Goal: Task Accomplishment & Management: Manage account settings

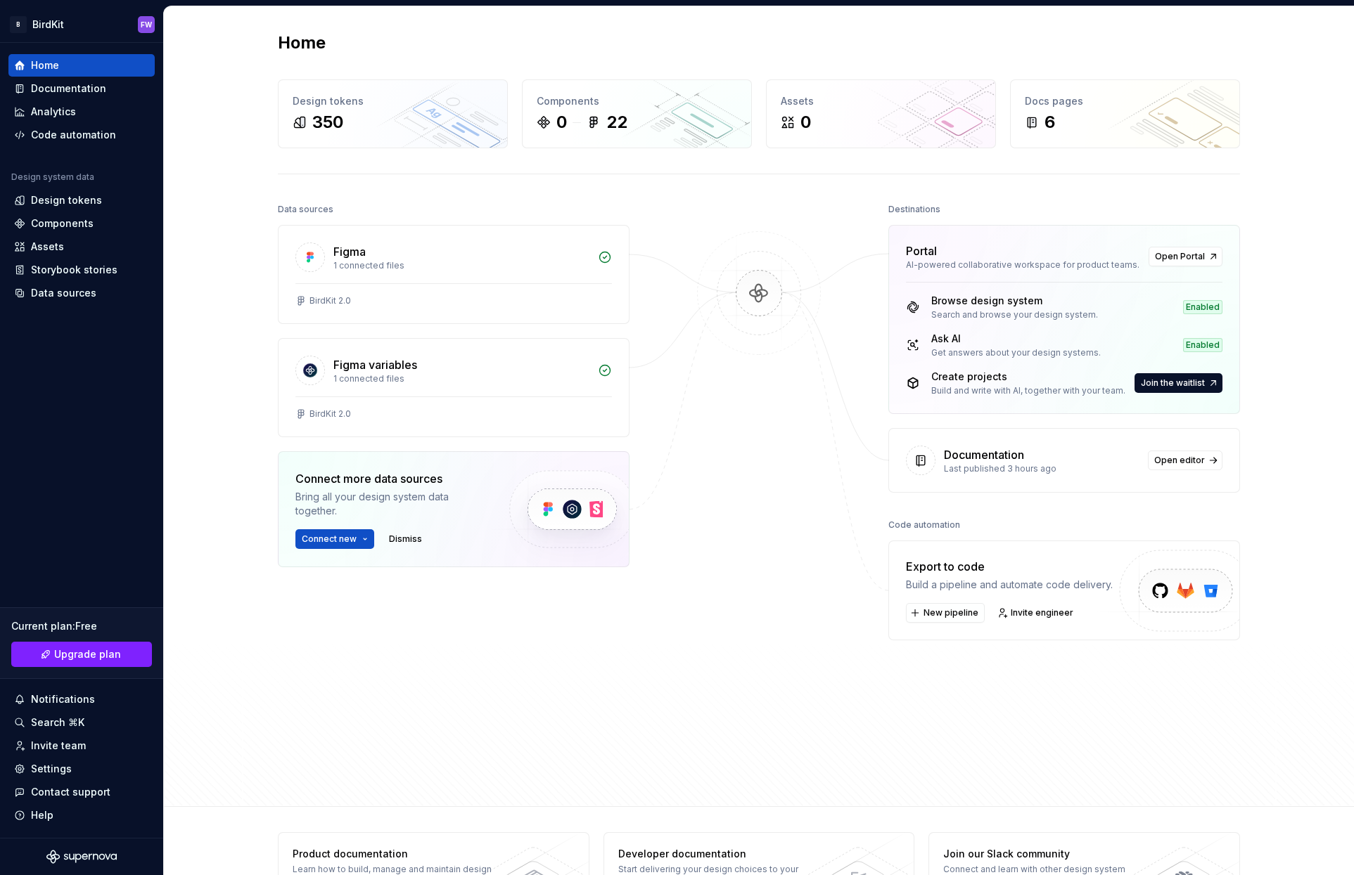
click at [226, 176] on div "Home Design tokens 350 Components 0 22 Assets 0 Docs pages 6 Data sources Figma…" at bounding box center [759, 406] width 1190 height 801
click at [243, 179] on div "Home Design tokens 350 Components 0 22 Assets 0 Docs pages 6 Data sources Figma…" at bounding box center [759, 406] width 1190 height 801
click at [1120, 113] on div "6" at bounding box center [1125, 122] width 200 height 23
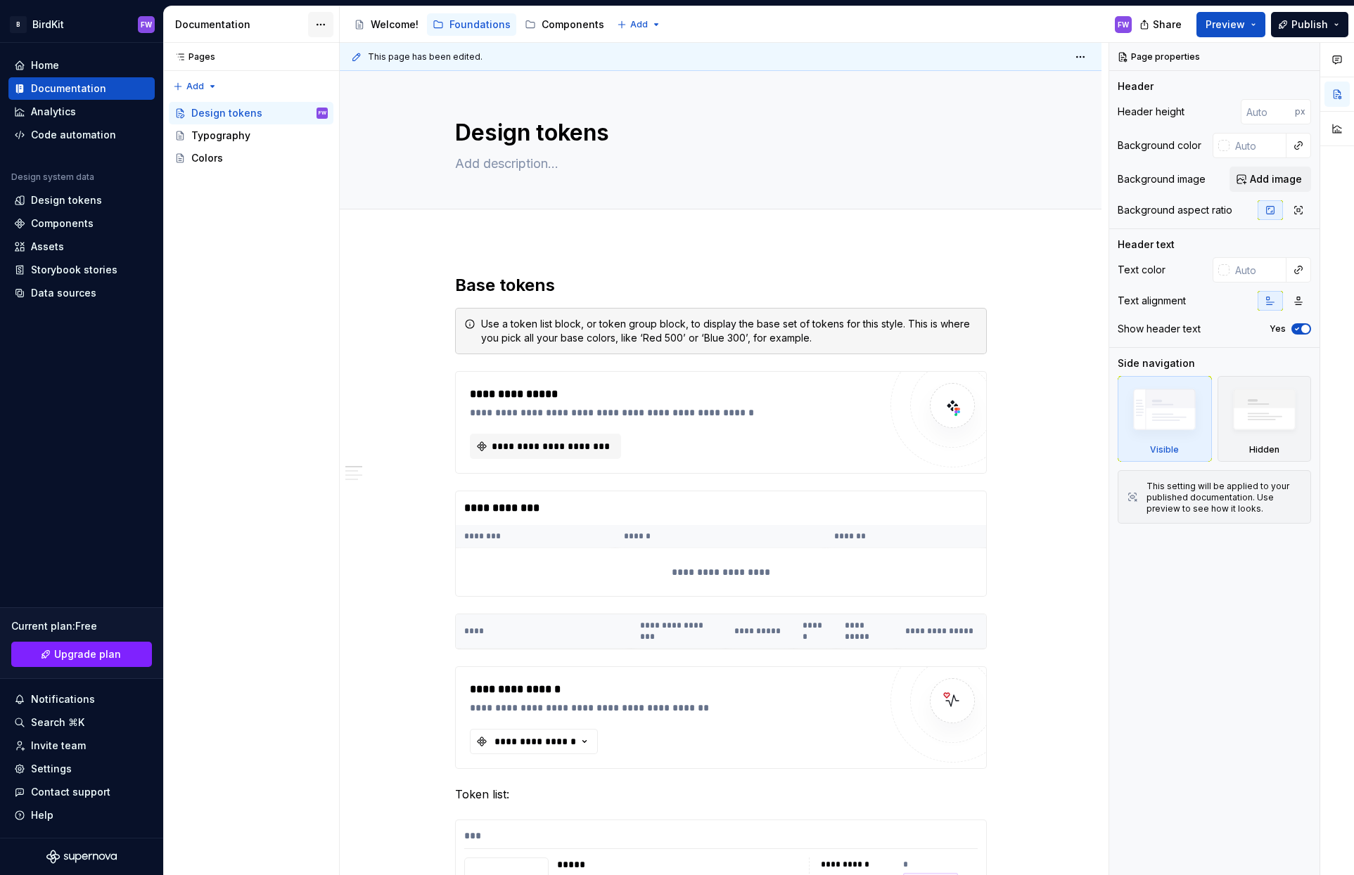
click at [323, 28] on html "B BirdKit FW Home Documentation Analytics Code automation Design system data De…" at bounding box center [677, 437] width 1354 height 875
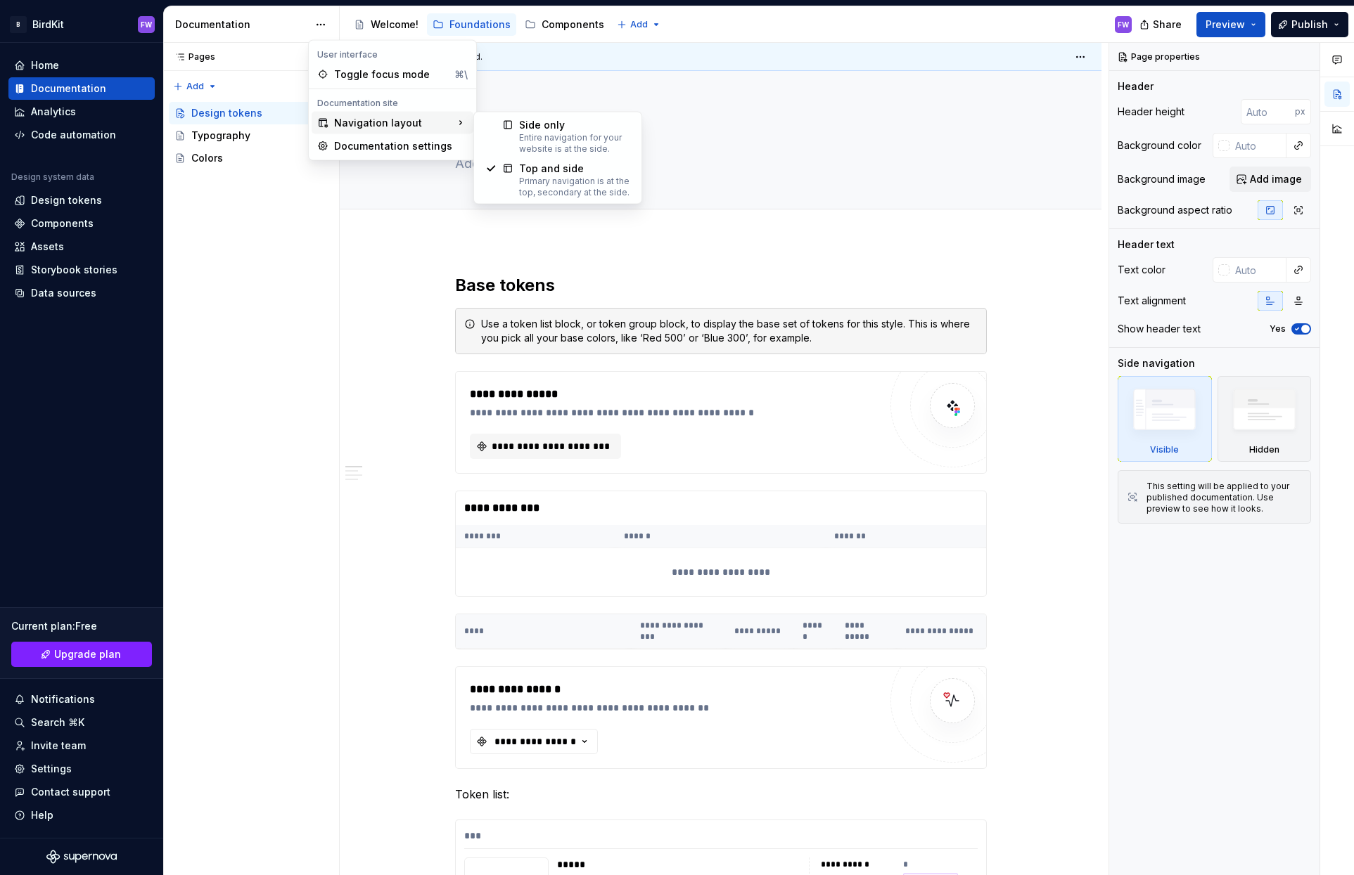
click at [365, 129] on div "Navigation layout" at bounding box center [393, 123] width 162 height 23
click at [501, 132] on div at bounding box center [502, 136] width 34 height 37
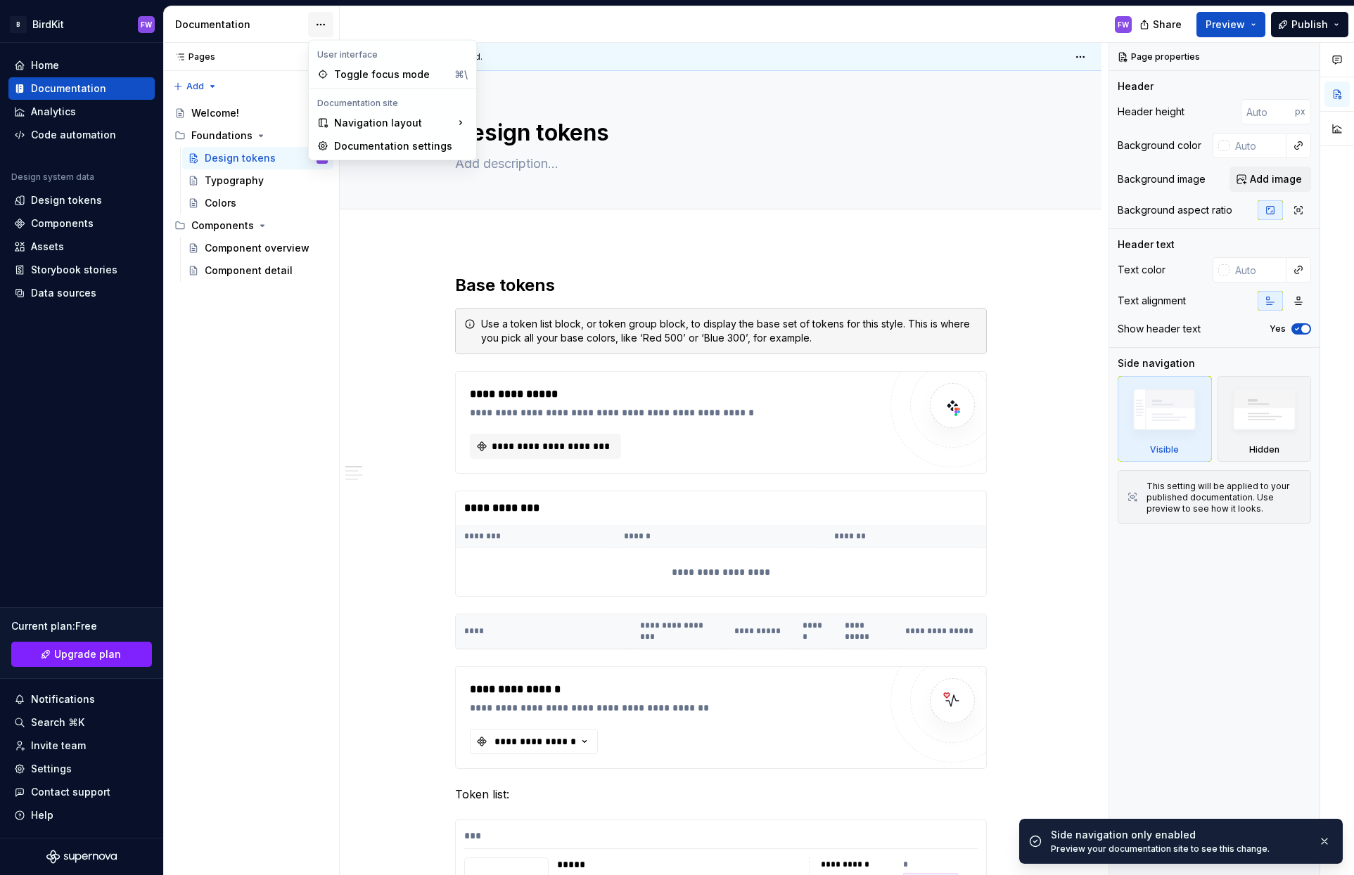
click at [323, 22] on html "B BirdKit FW Home Documentation Analytics Code automation Design system data De…" at bounding box center [677, 437] width 1354 height 875
click at [357, 267] on html "B BirdKit FW Home Documentation Analytics Code automation Design system data De…" at bounding box center [677, 437] width 1354 height 875
click at [235, 112] on div "Welcome!" at bounding box center [215, 113] width 48 height 14
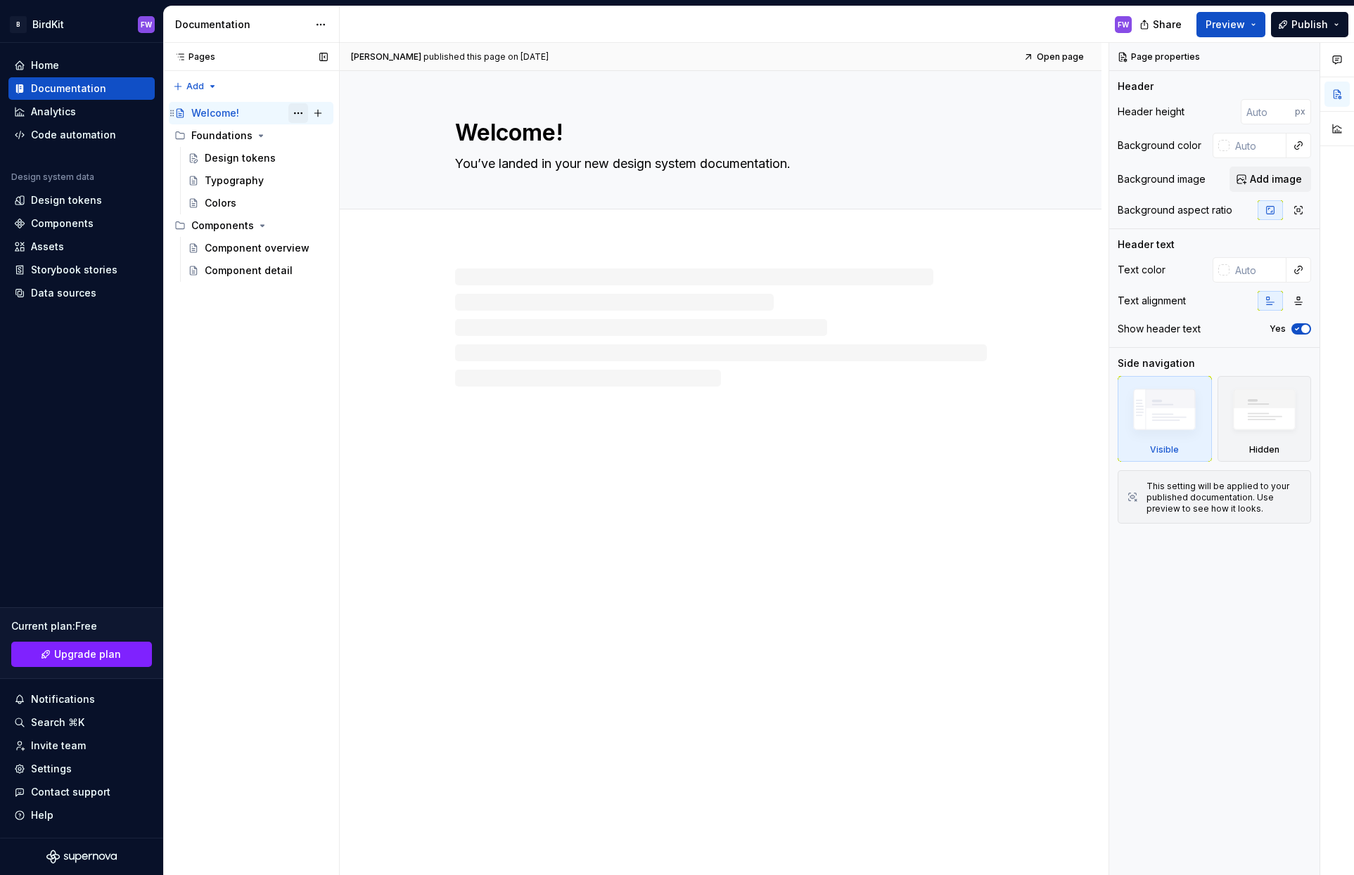
click at [300, 111] on button "Page tree" at bounding box center [298, 113] width 20 height 20
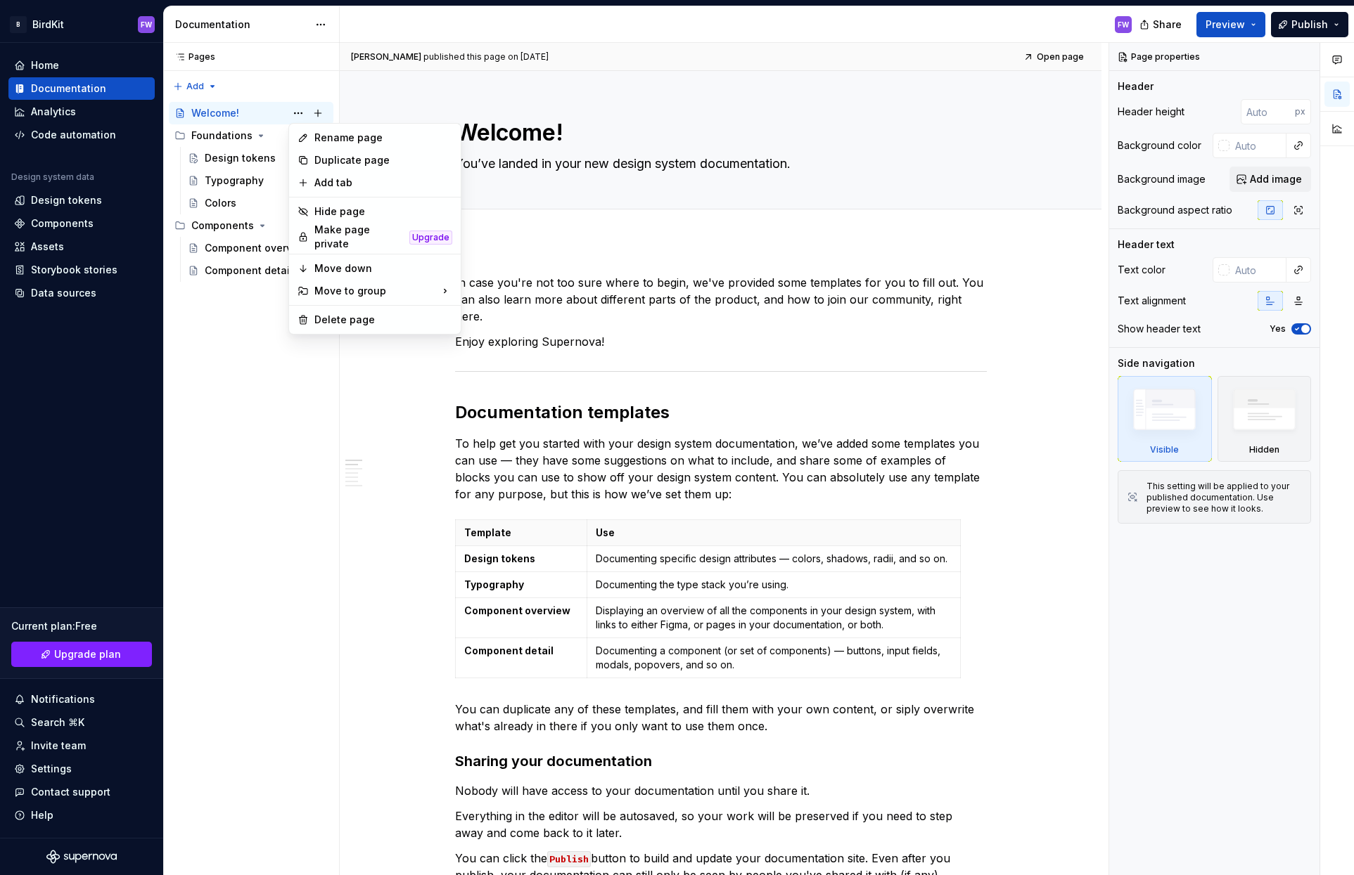
click at [389, 377] on html "B BirdKit FW Home Documentation Analytics Code automation Design system data De…" at bounding box center [677, 437] width 1354 height 875
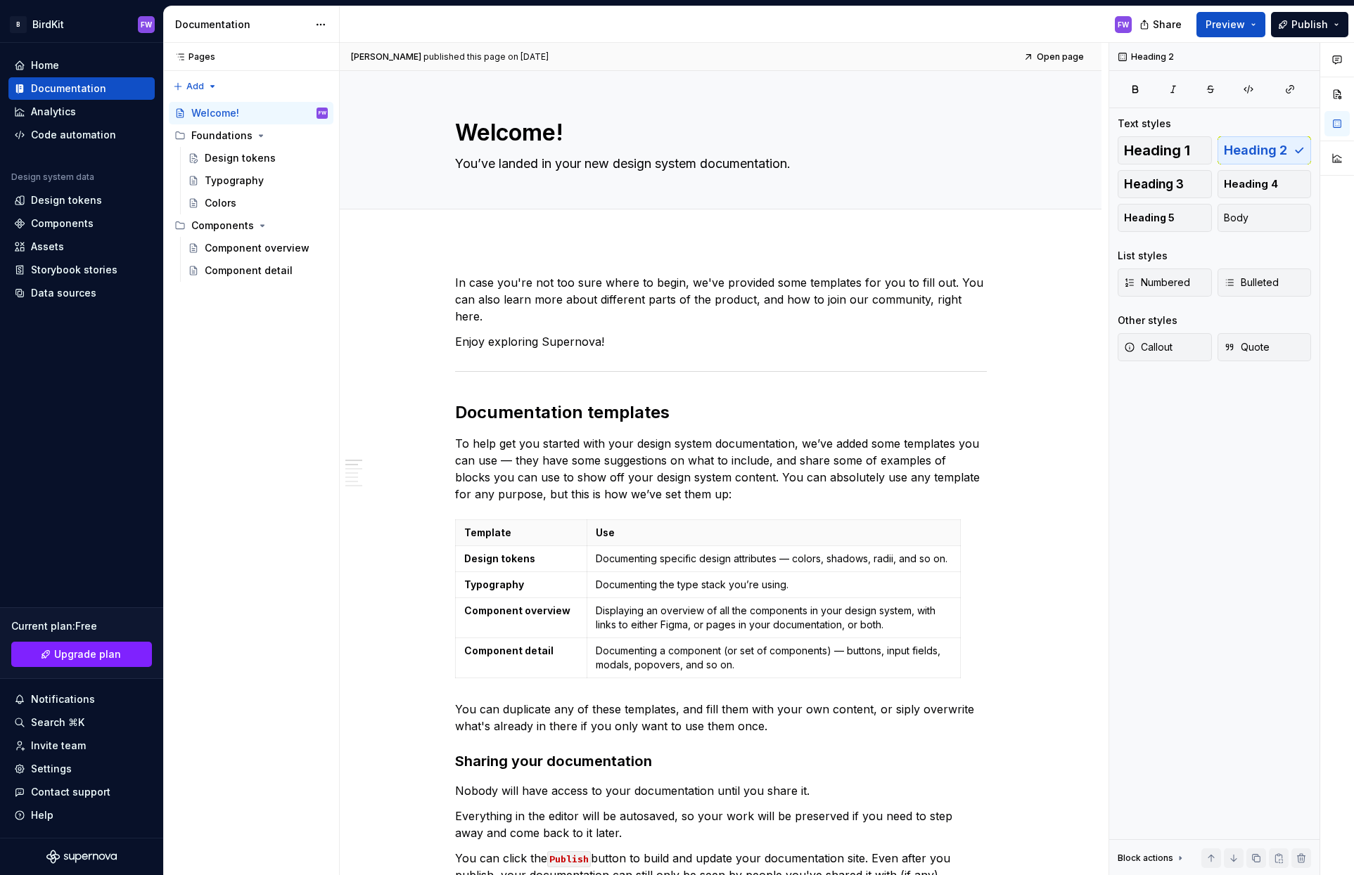
click at [221, 14] on div "Documentation" at bounding box center [252, 24] width 176 height 37
click at [220, 18] on div "Documentation" at bounding box center [241, 25] width 133 height 14
click at [519, 468] on p "To help get you started with your design system documentation, we’ve added some…" at bounding box center [721, 469] width 532 height 68
click at [67, 81] on div "Documentation" at bounding box center [81, 88] width 146 height 23
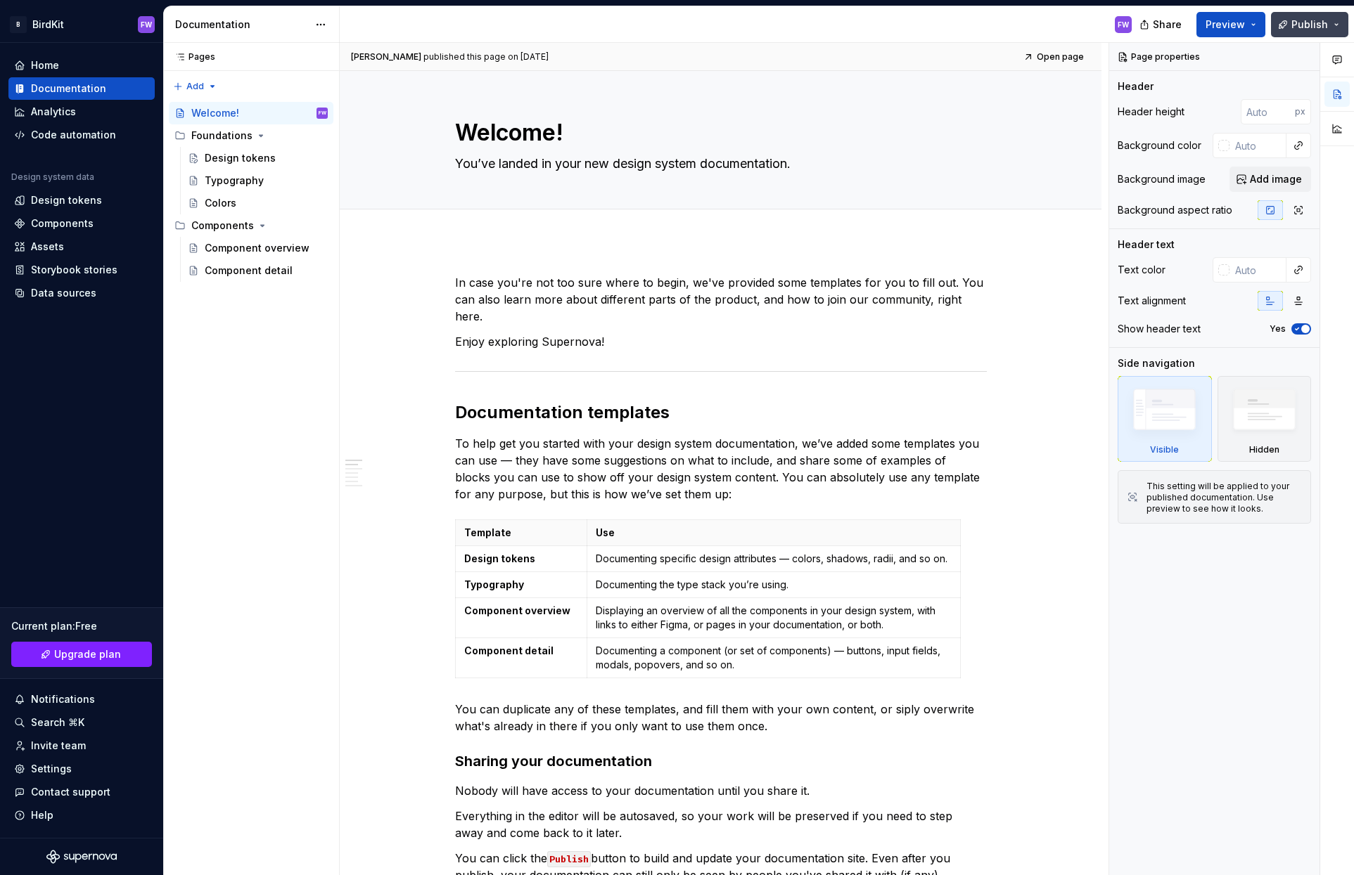
click at [1341, 25] on button "Publish" at bounding box center [1309, 24] width 77 height 25
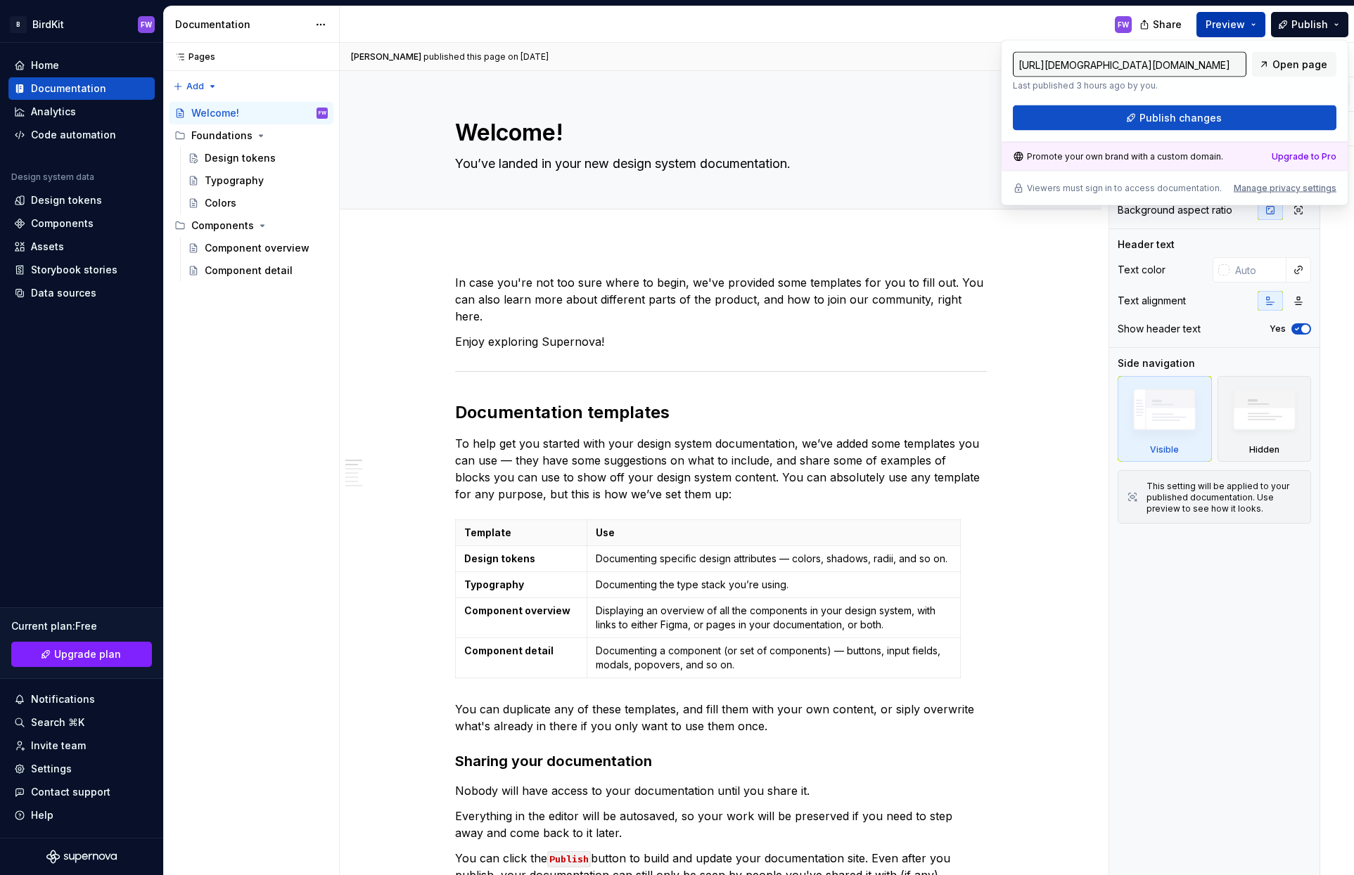
click at [1236, 21] on span "Preview" at bounding box center [1224, 25] width 39 height 14
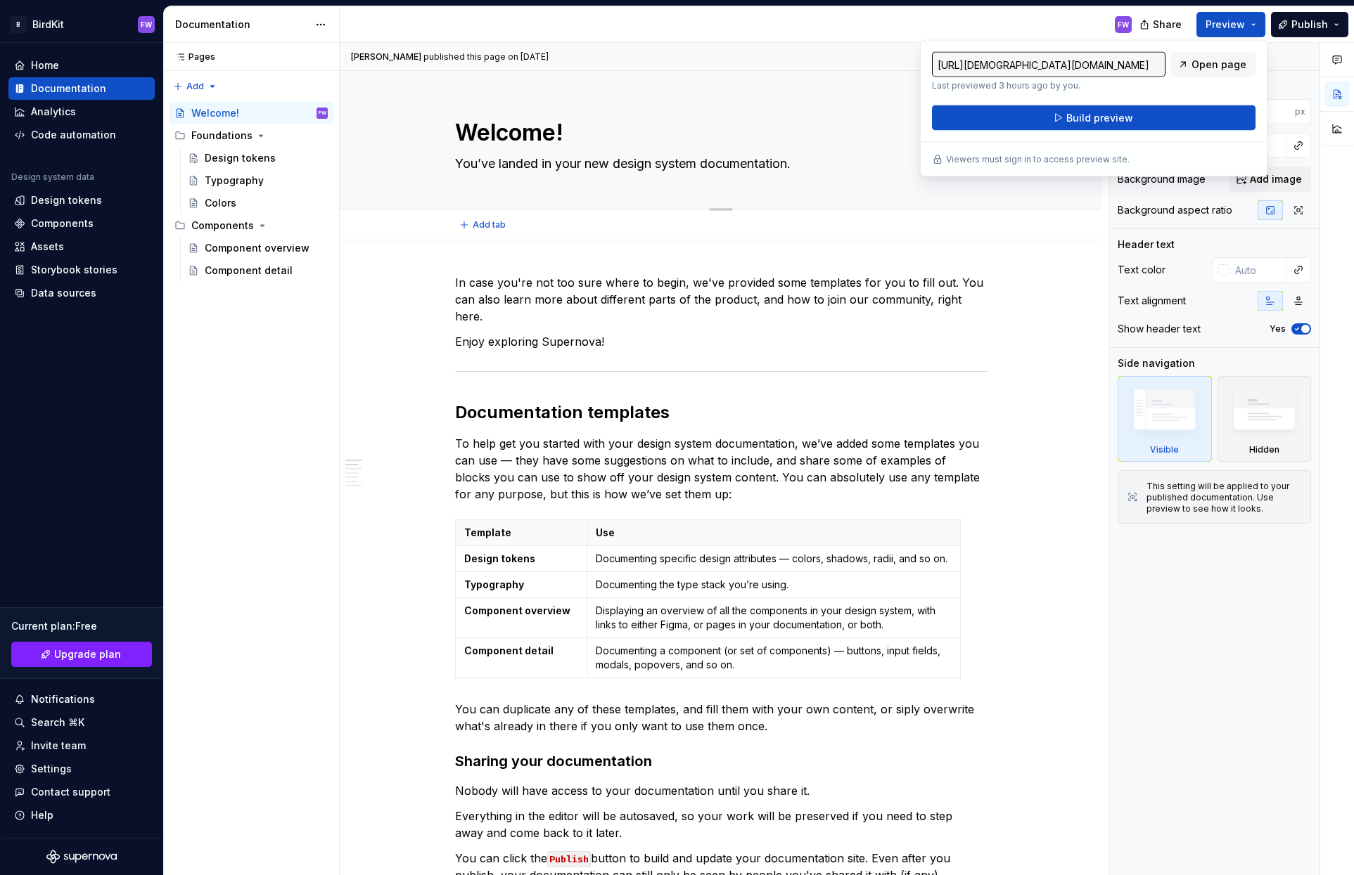
click at [591, 141] on textarea "Welcome!" at bounding box center [718, 133] width 532 height 34
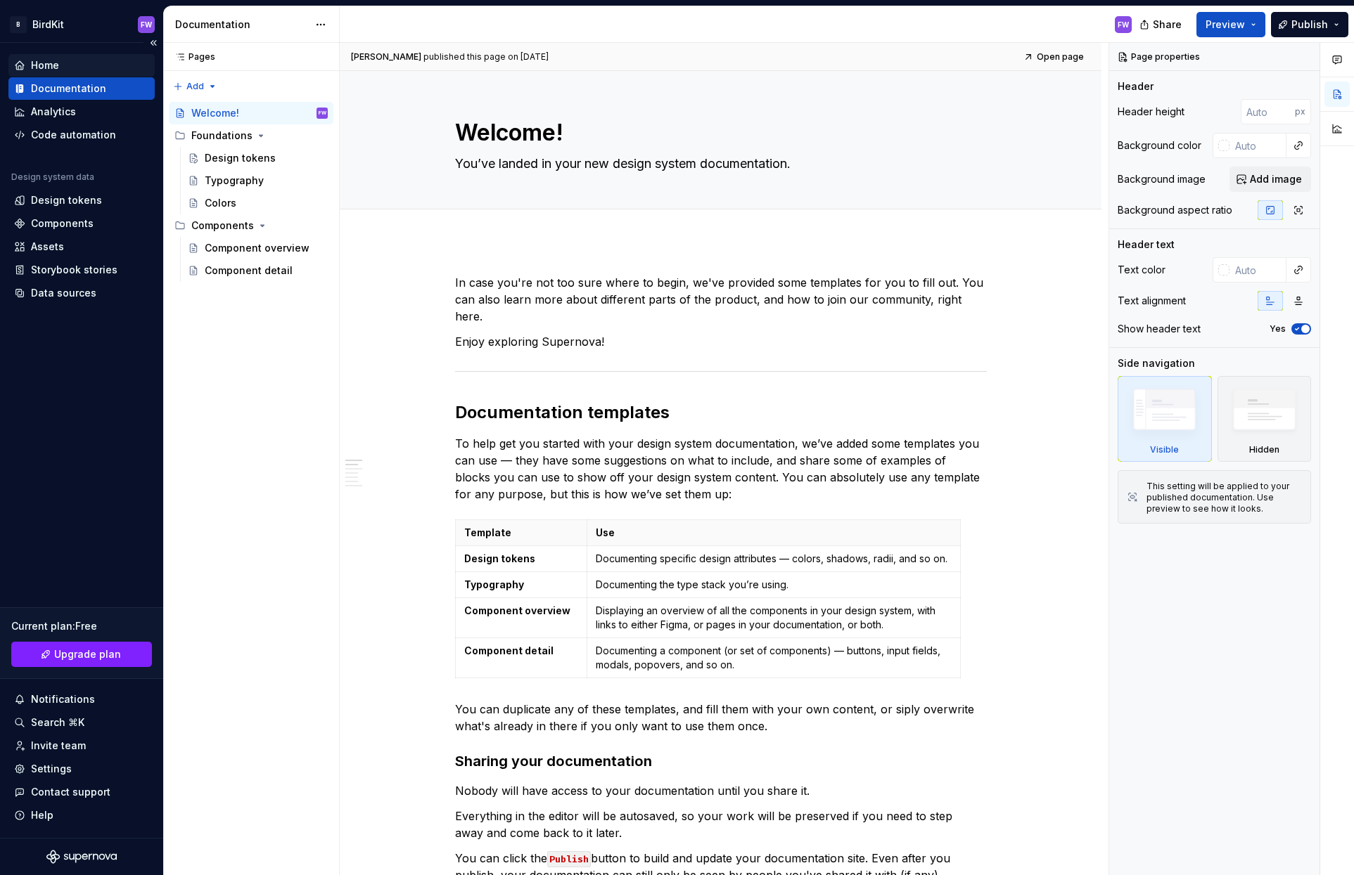
click at [88, 63] on div "Home" at bounding box center [81, 65] width 135 height 14
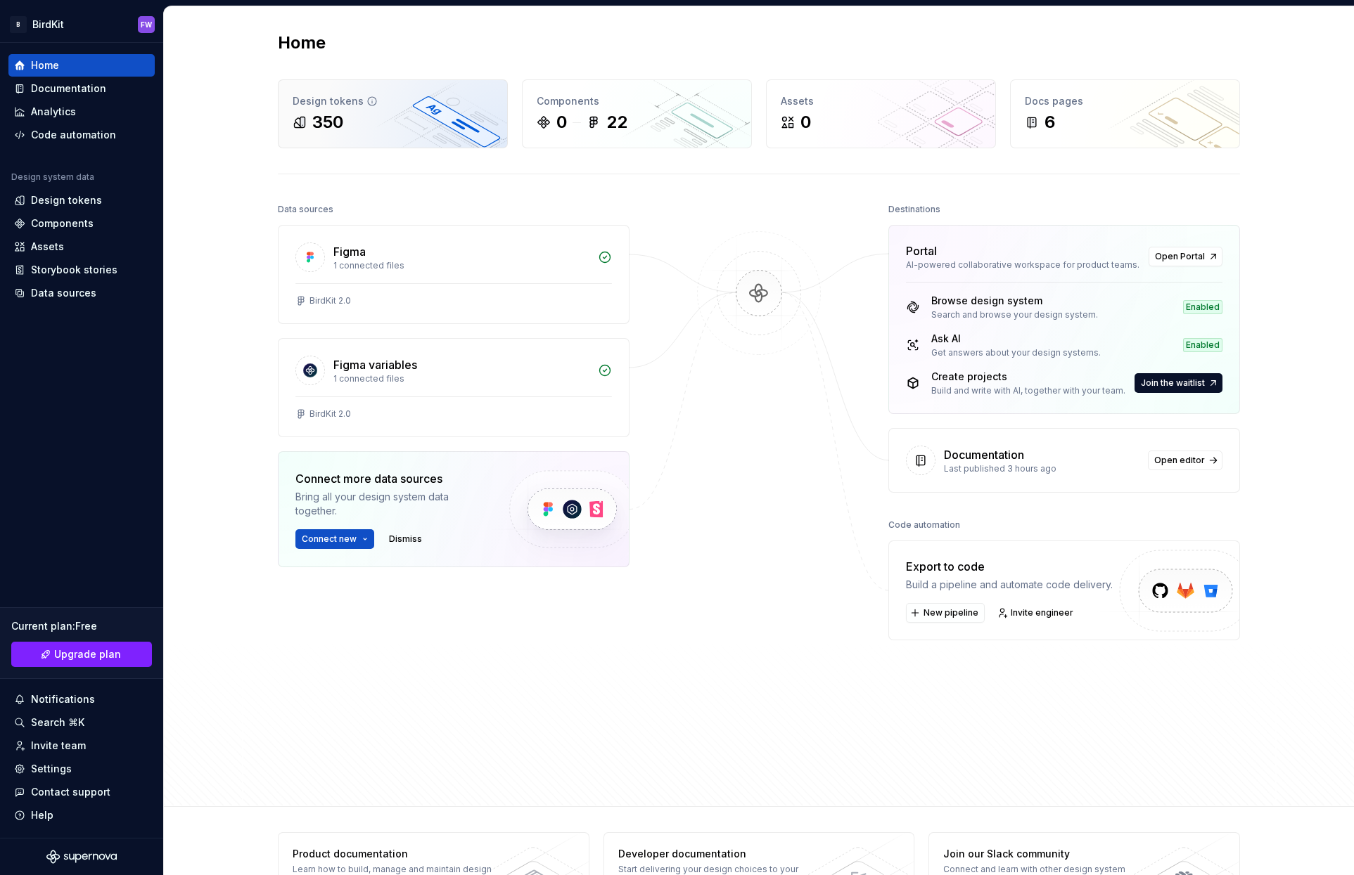
click at [352, 104] on div "Design tokens" at bounding box center [393, 101] width 200 height 14
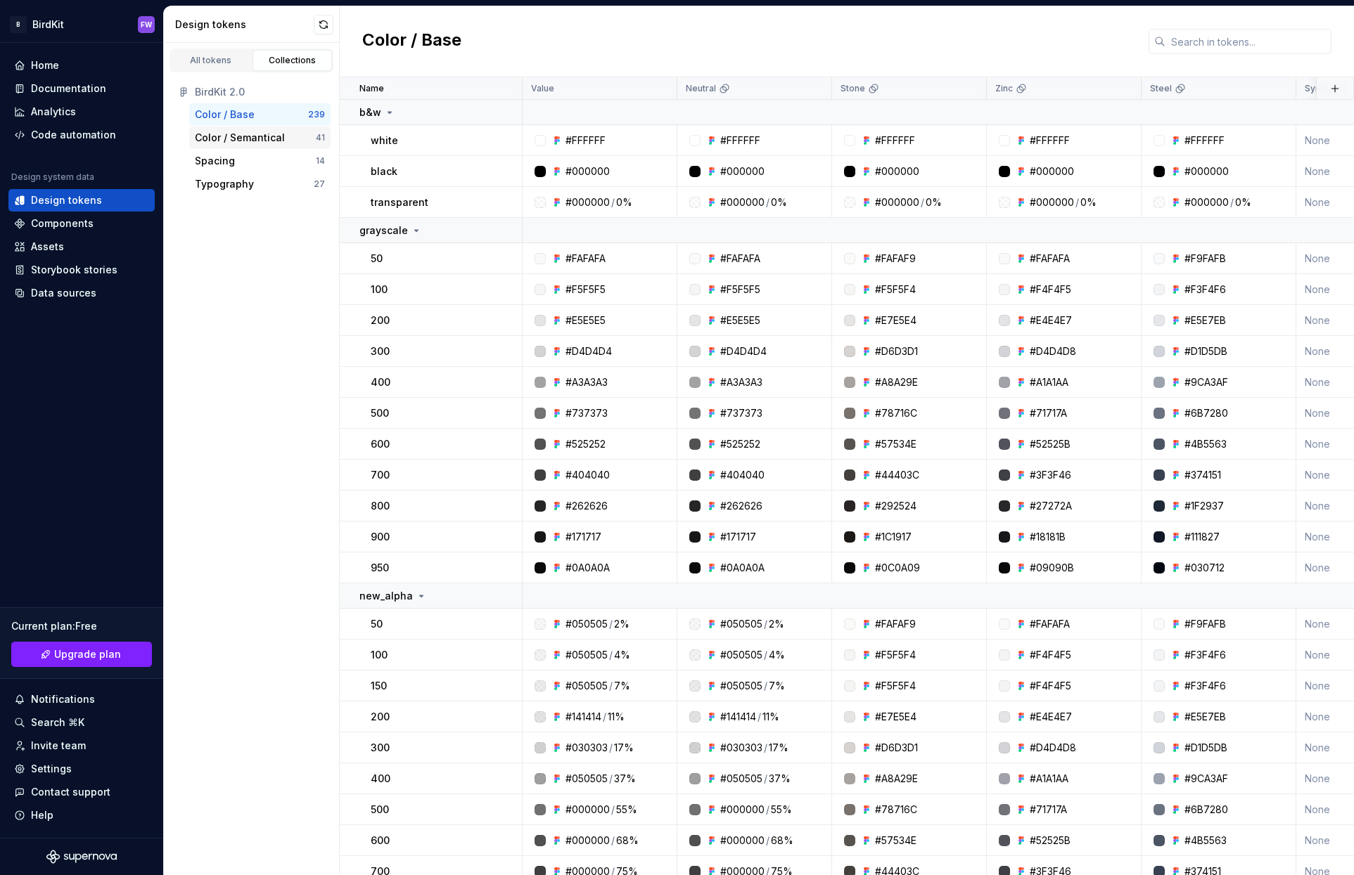
click at [234, 141] on div "Color / Semantical" at bounding box center [240, 138] width 90 height 14
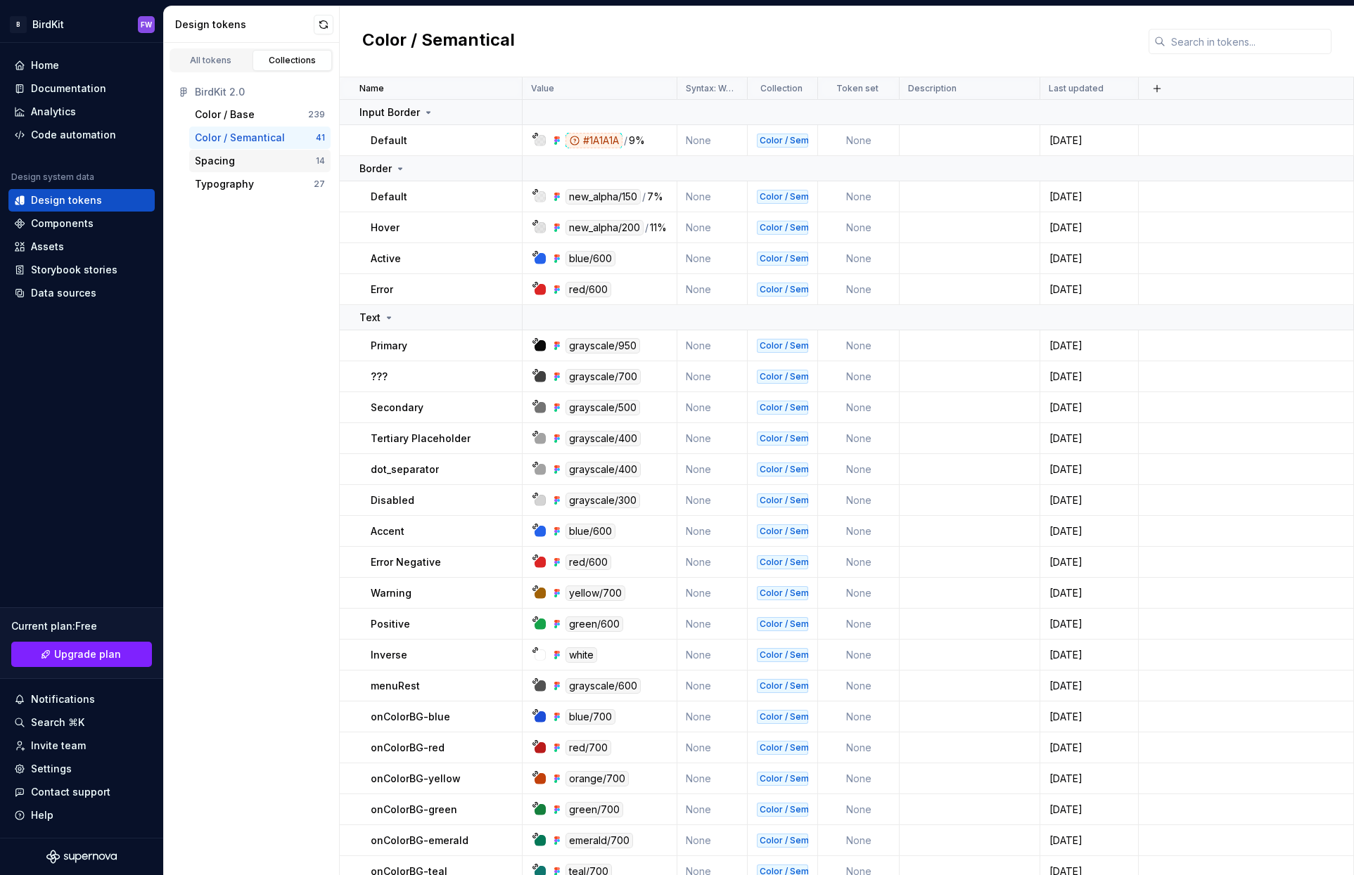
click at [232, 156] on div "Spacing" at bounding box center [215, 161] width 40 height 14
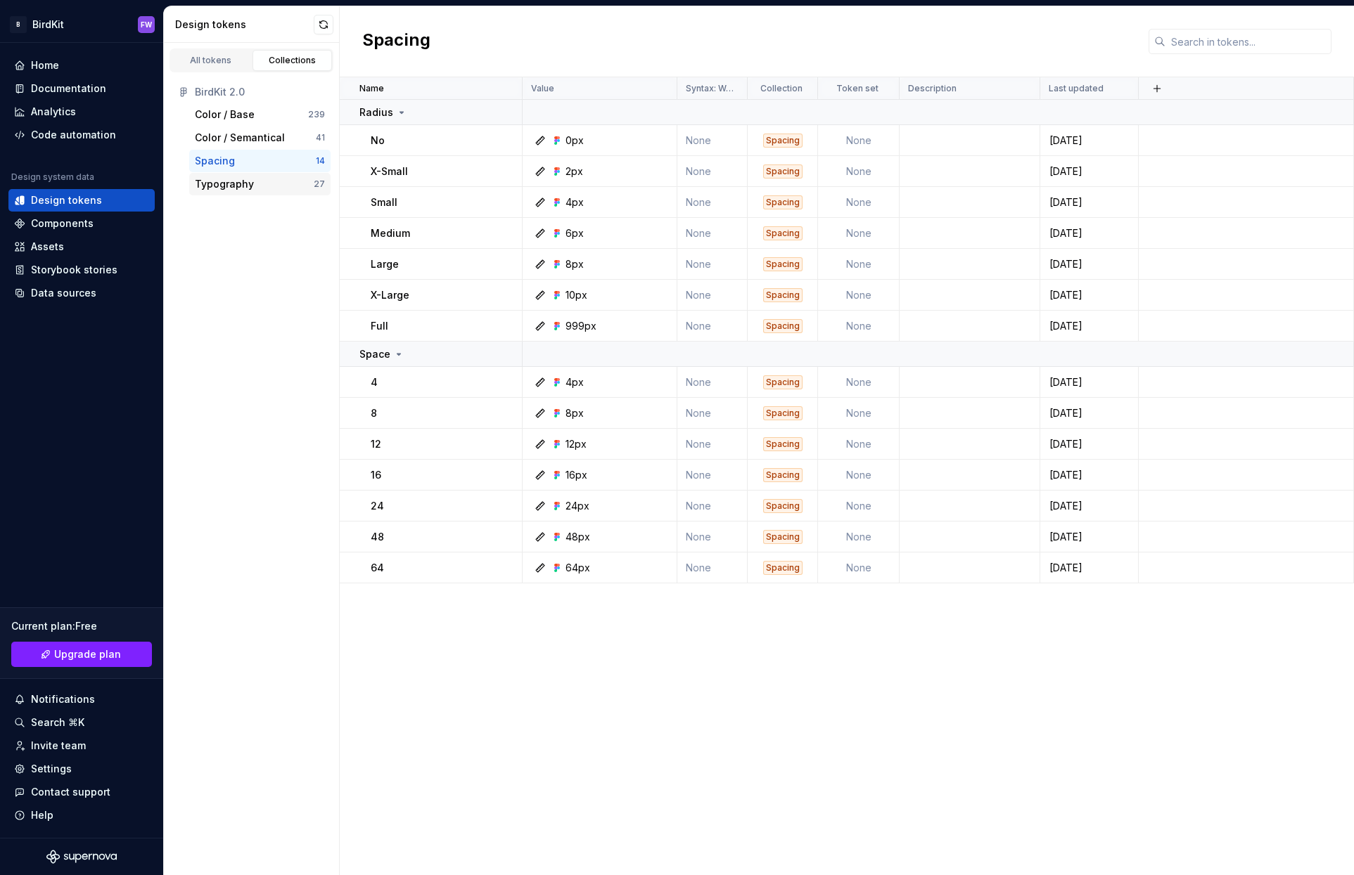
click at [225, 186] on div "Typography" at bounding box center [224, 184] width 59 height 14
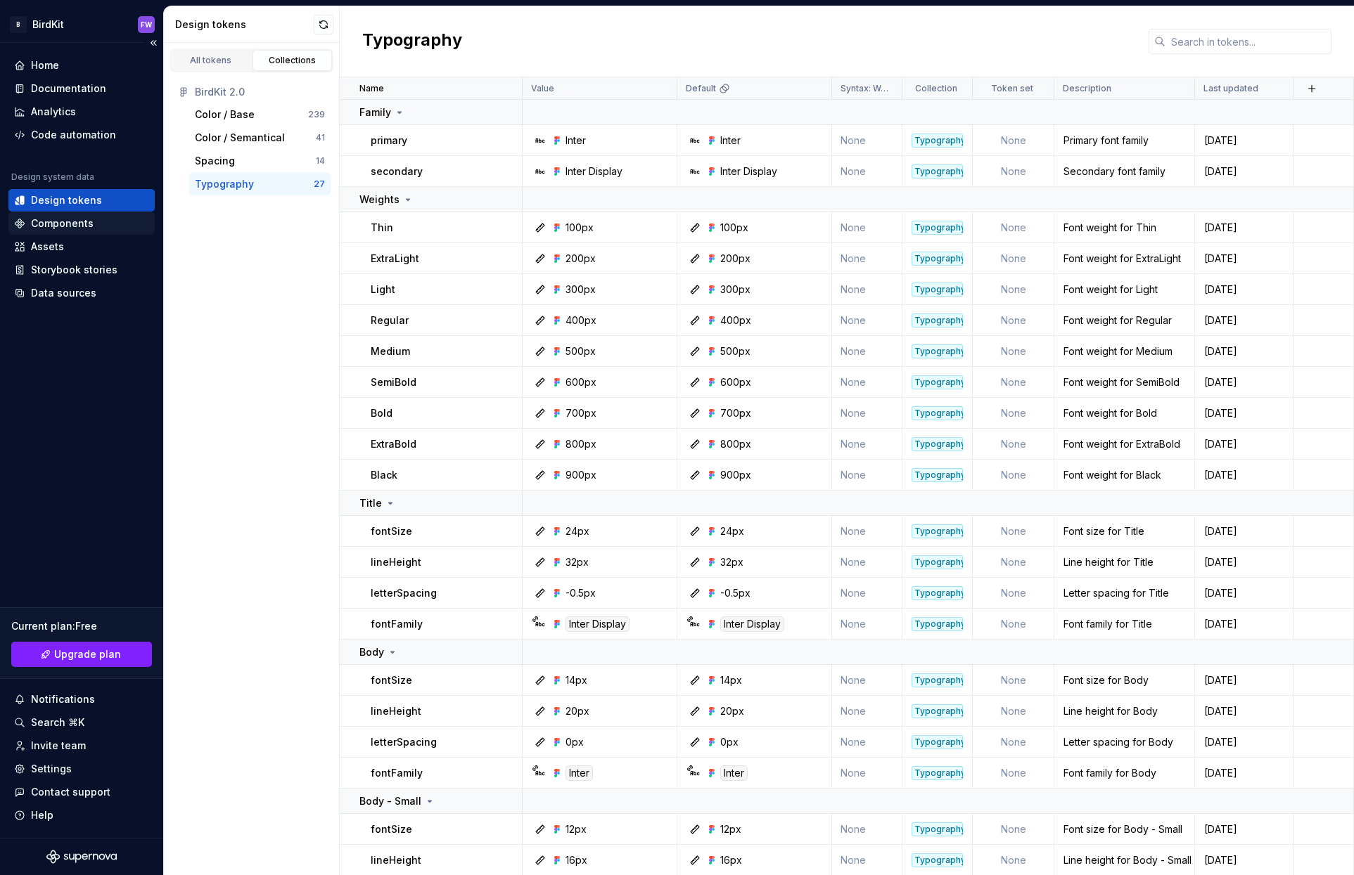
click at [71, 226] on div "Components" at bounding box center [62, 224] width 63 height 14
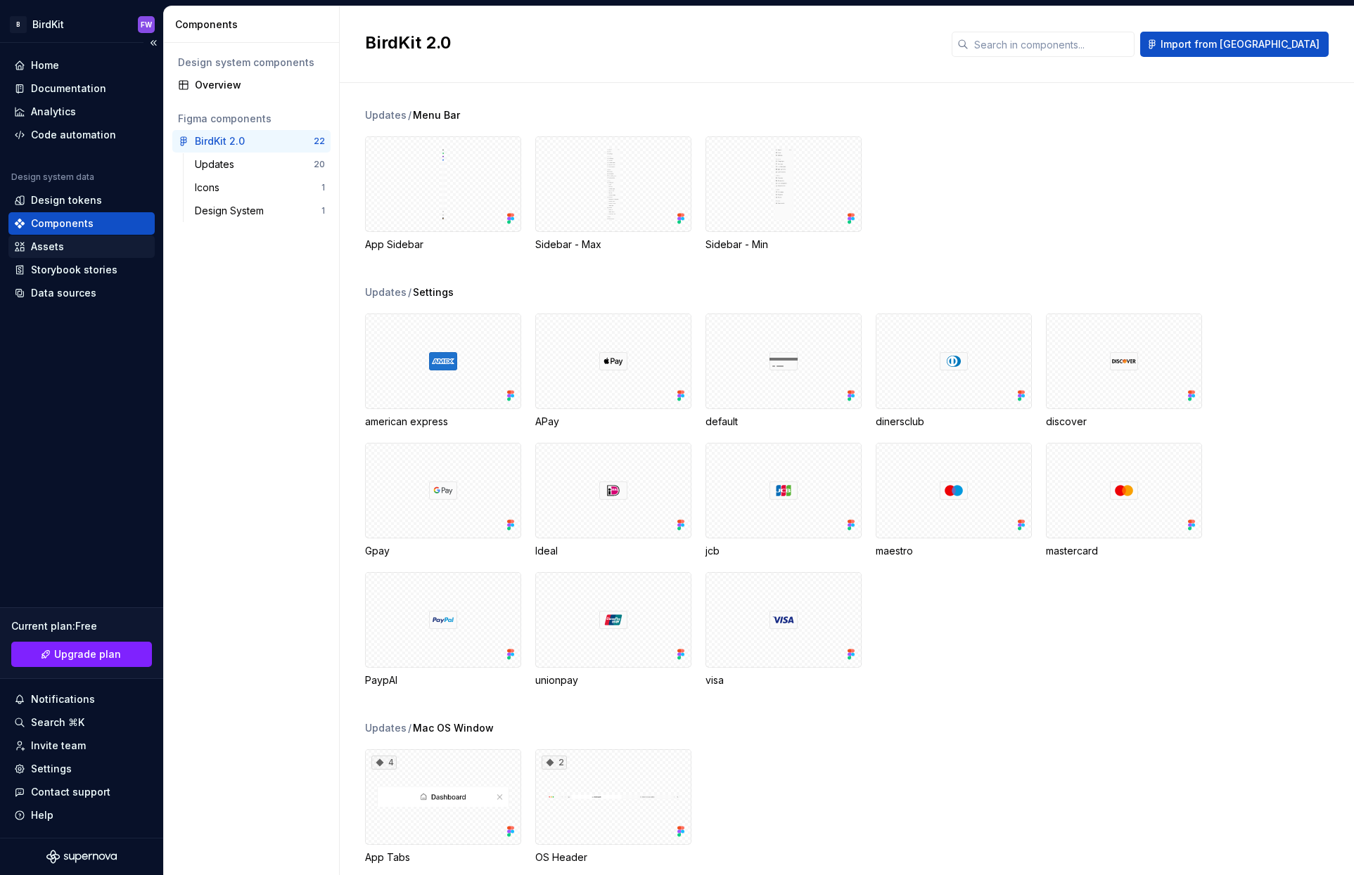
click at [51, 248] on div "Assets" at bounding box center [47, 247] width 33 height 14
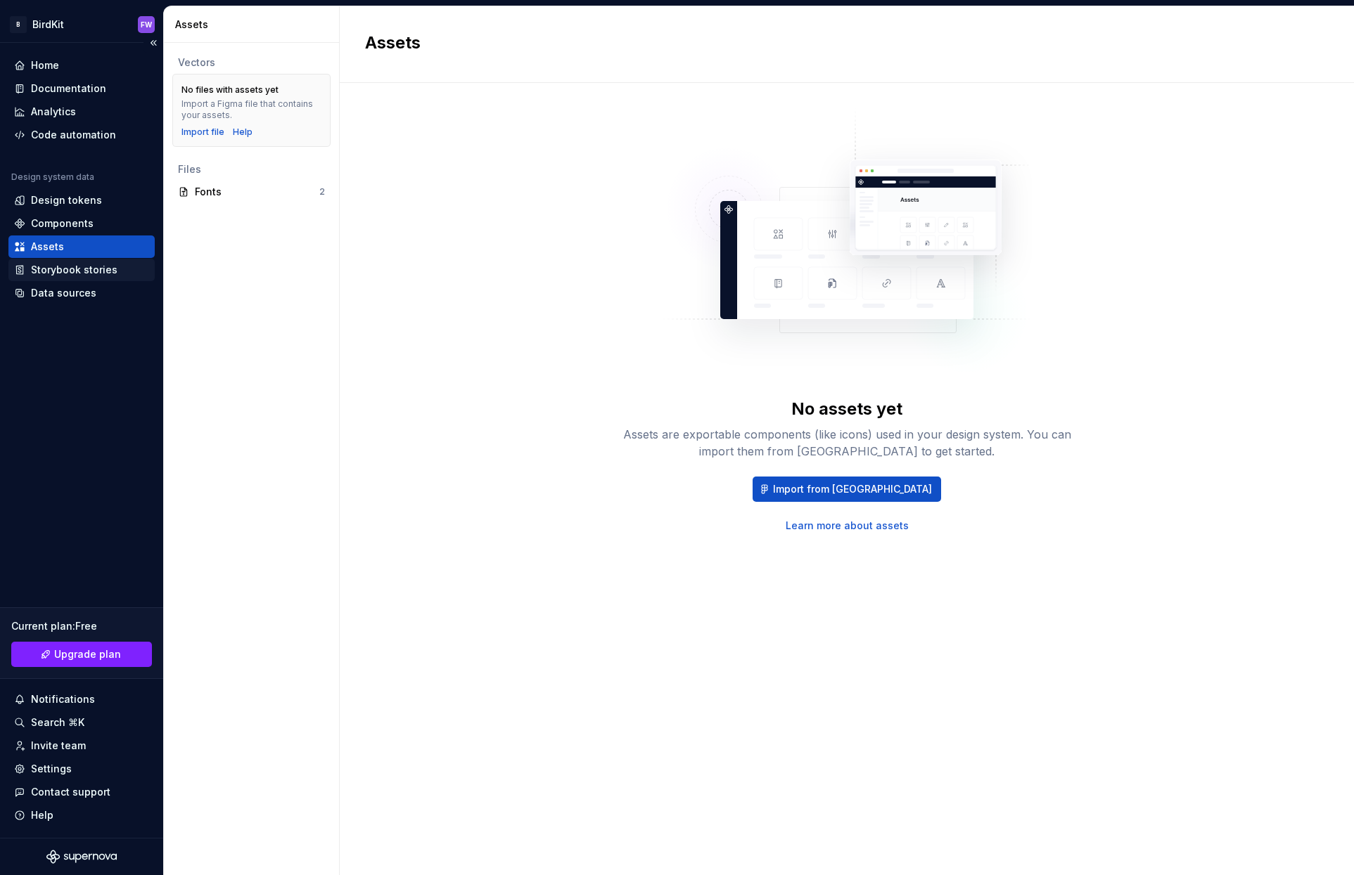
click at [87, 267] on div "Storybook stories" at bounding box center [74, 270] width 86 height 14
click at [74, 267] on div "Storybook stories" at bounding box center [74, 270] width 86 height 14
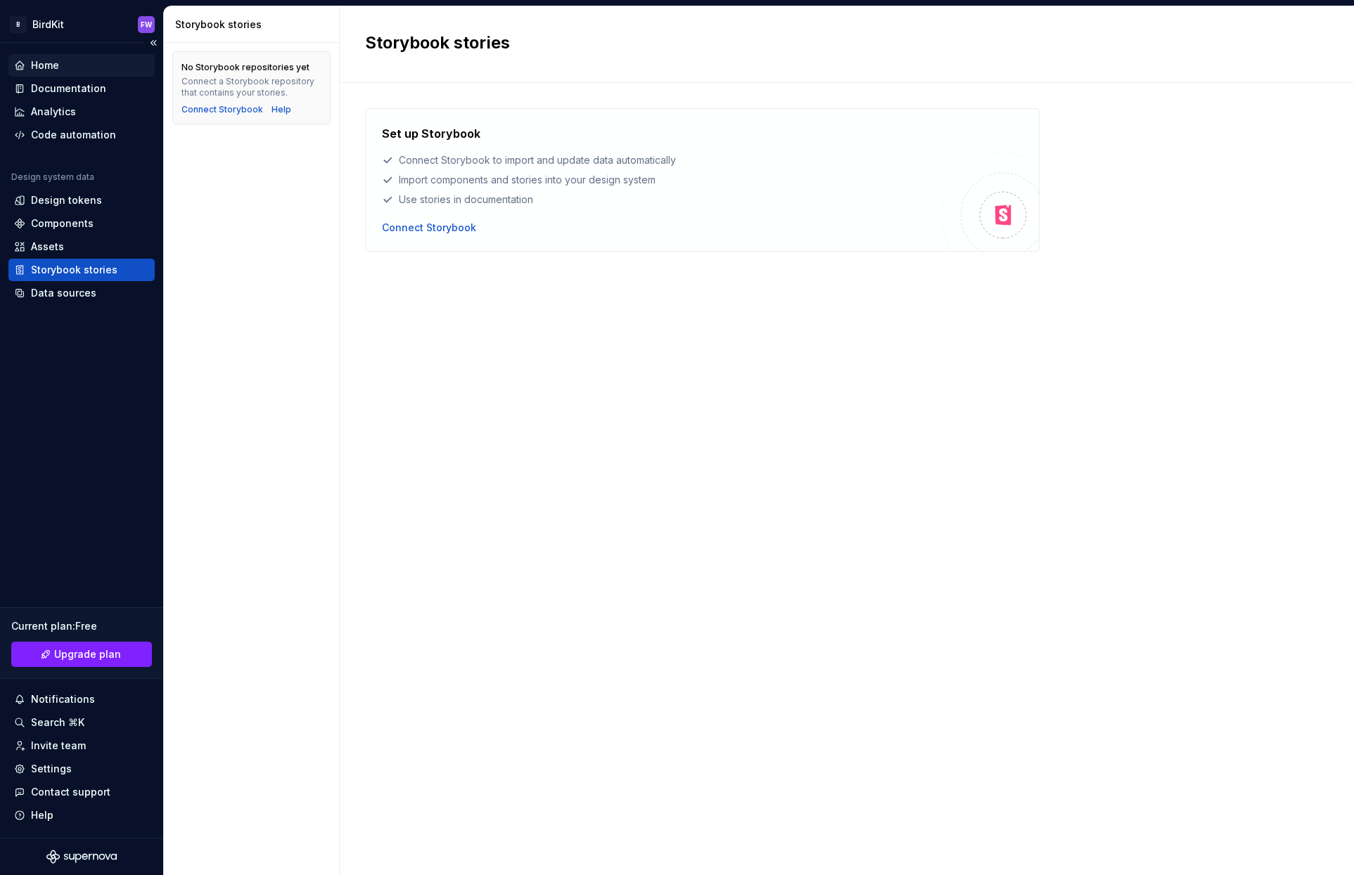
click at [56, 66] on div "Home" at bounding box center [45, 65] width 28 height 14
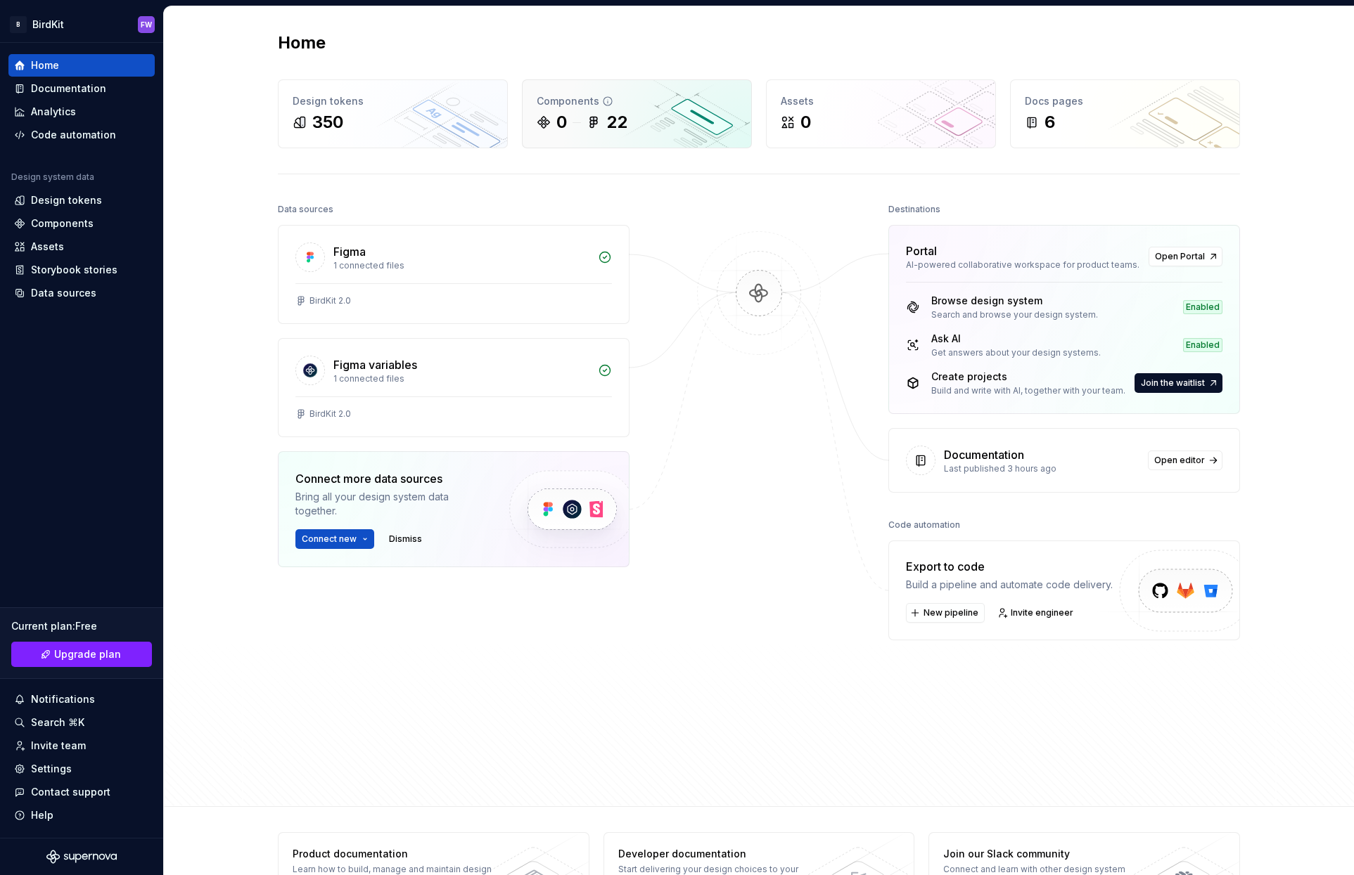
click at [615, 127] on div "22" at bounding box center [616, 122] width 21 height 23
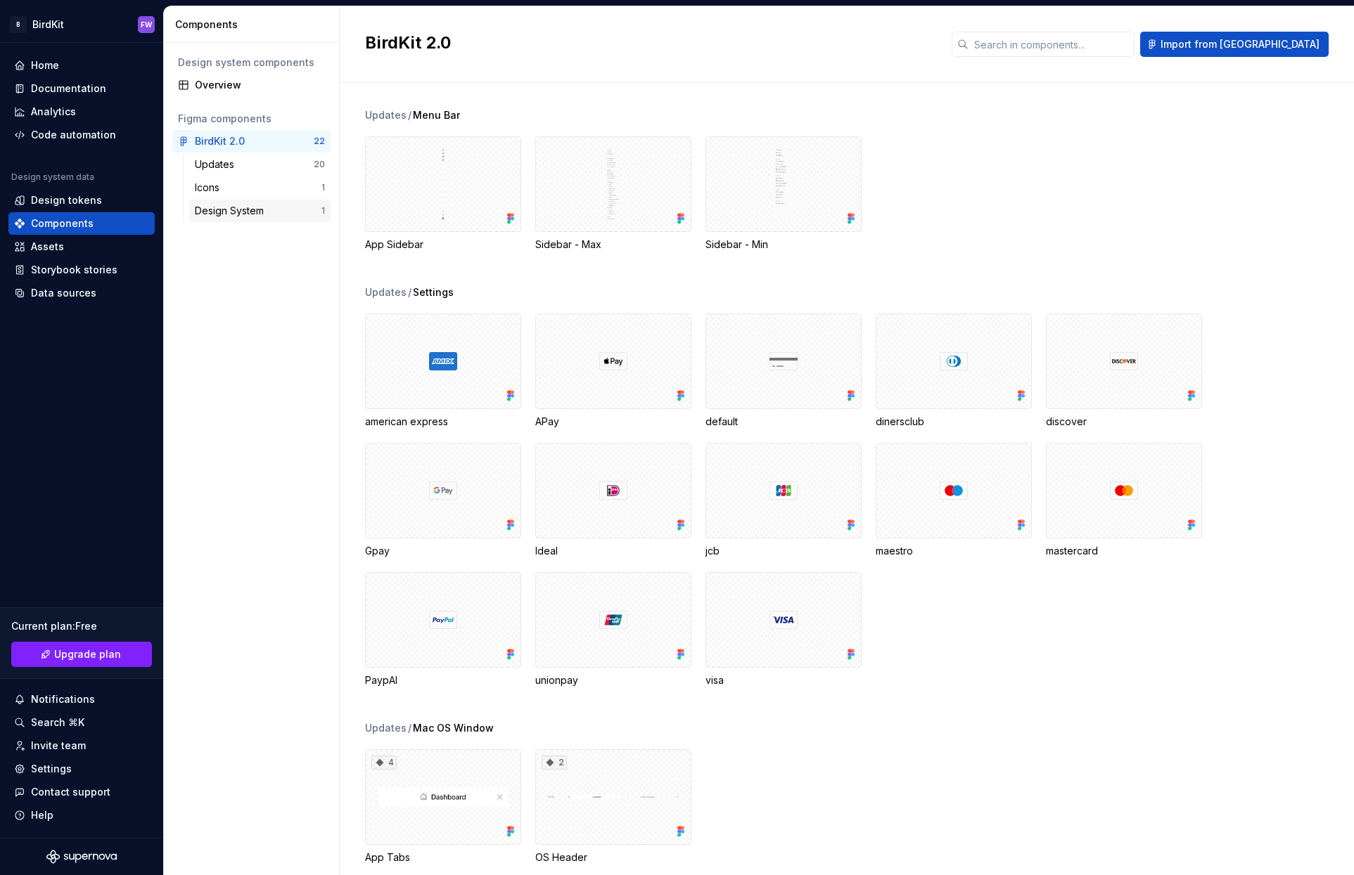
click at [214, 214] on div "Design System" at bounding box center [232, 211] width 75 height 14
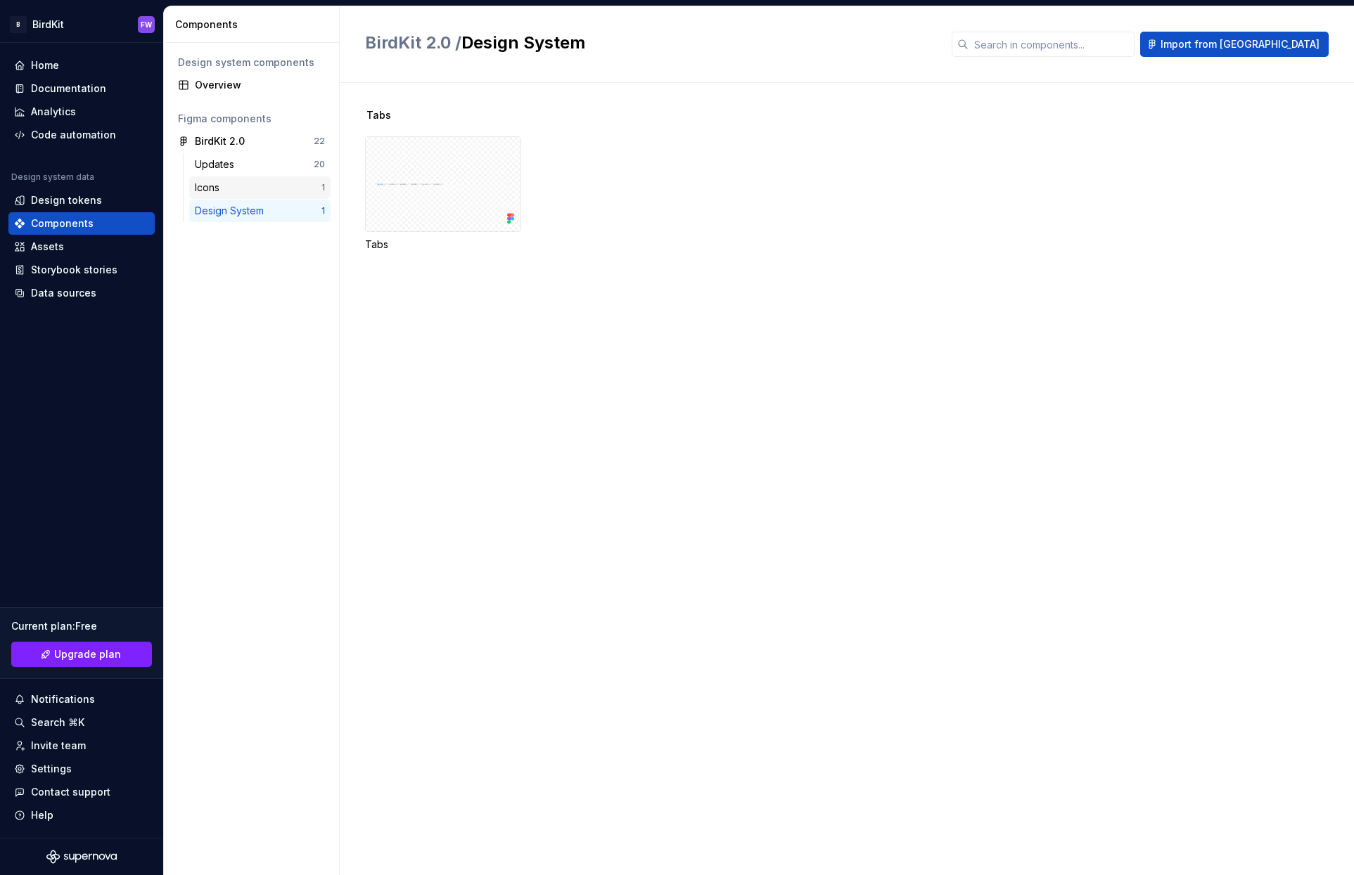
click at [254, 181] on div "Icons" at bounding box center [258, 188] width 127 height 14
click at [252, 163] on div "Updates" at bounding box center [254, 165] width 119 height 14
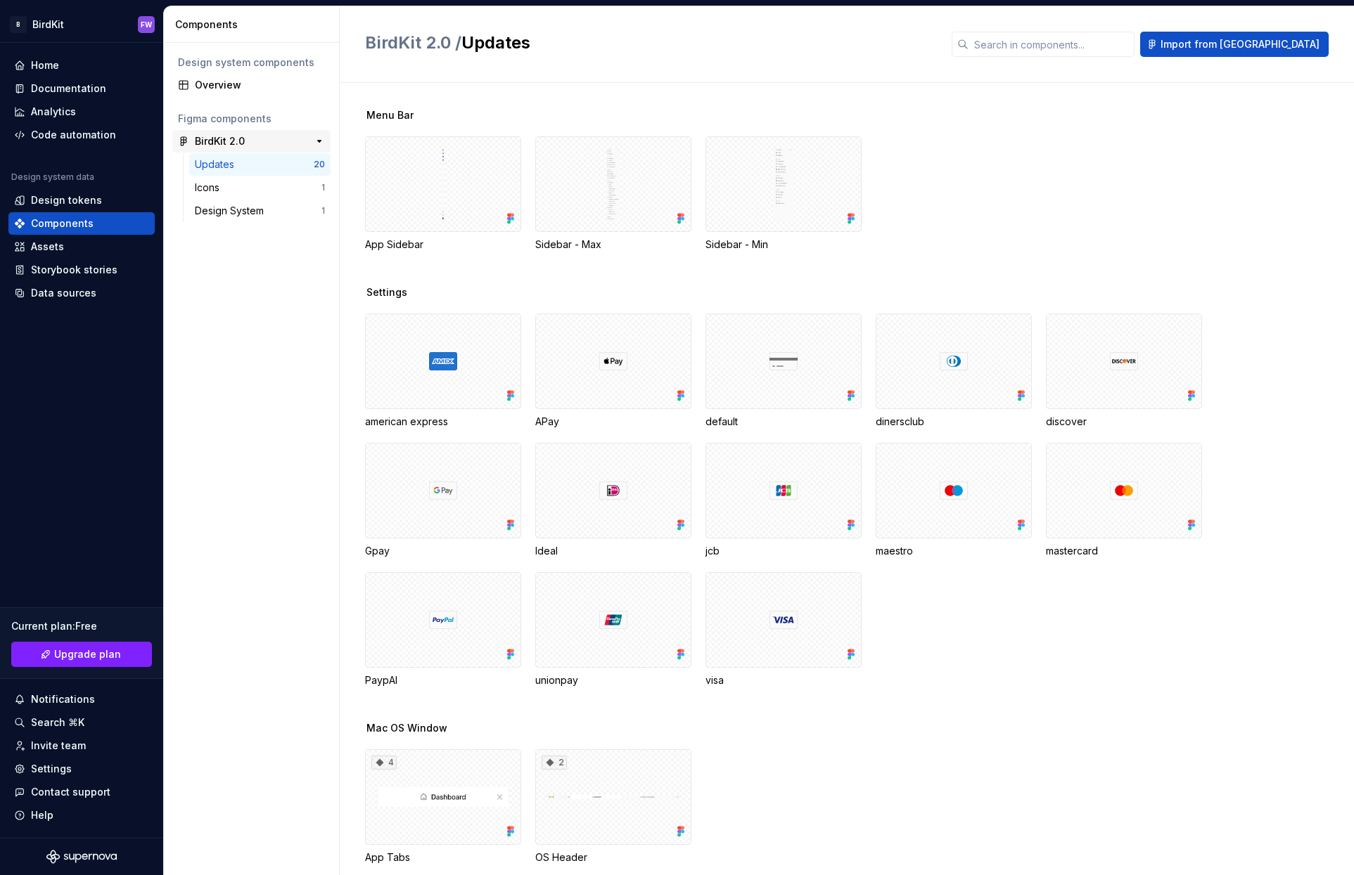
click at [239, 143] on div "BirdKit 2.0" at bounding box center [220, 141] width 50 height 14
click at [484, 328] on div at bounding box center [443, 362] width 156 height 96
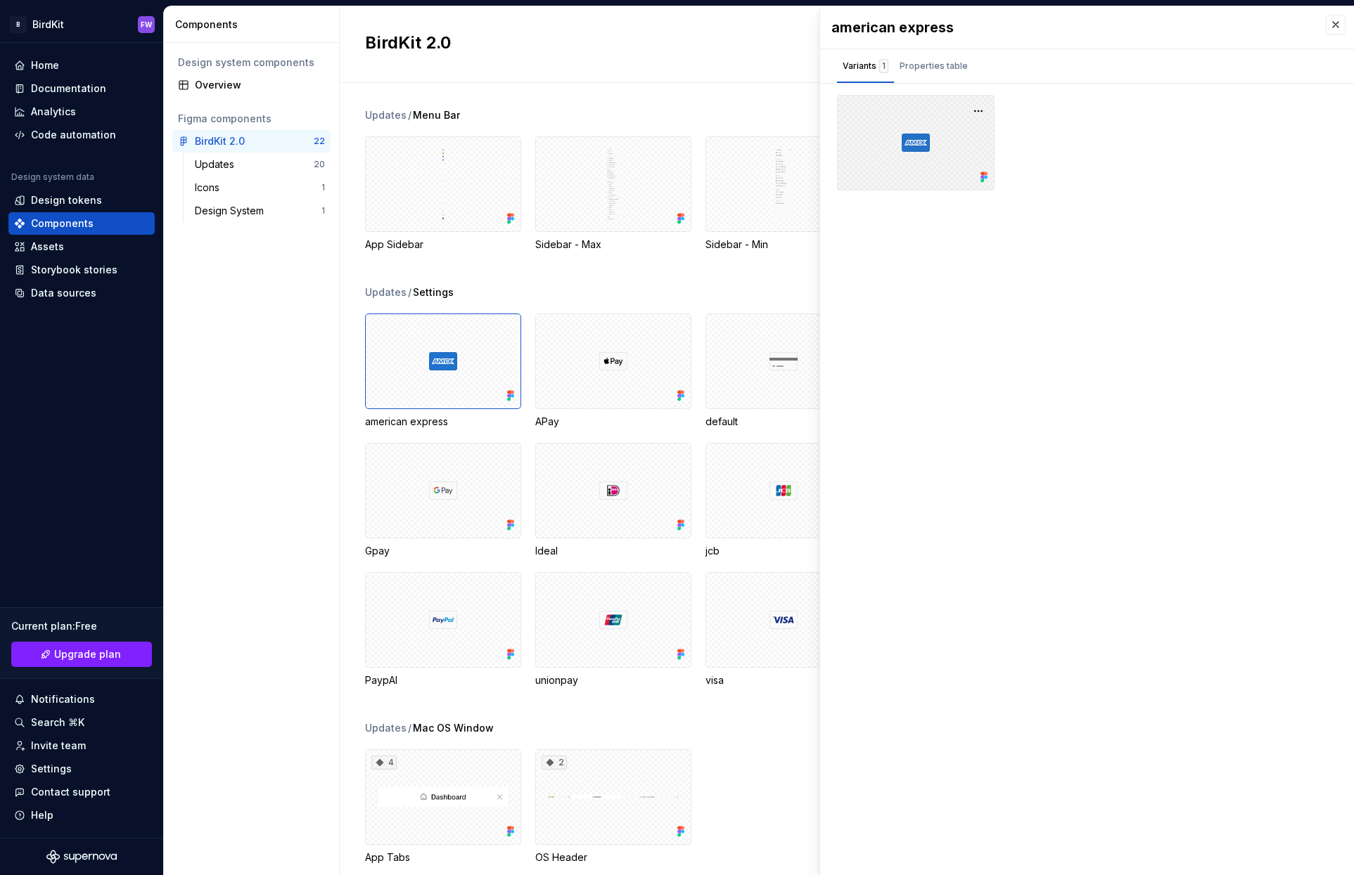
click at [937, 148] on div at bounding box center [916, 143] width 158 height 96
click at [940, 60] on div "Properties table" at bounding box center [933, 66] width 68 height 14
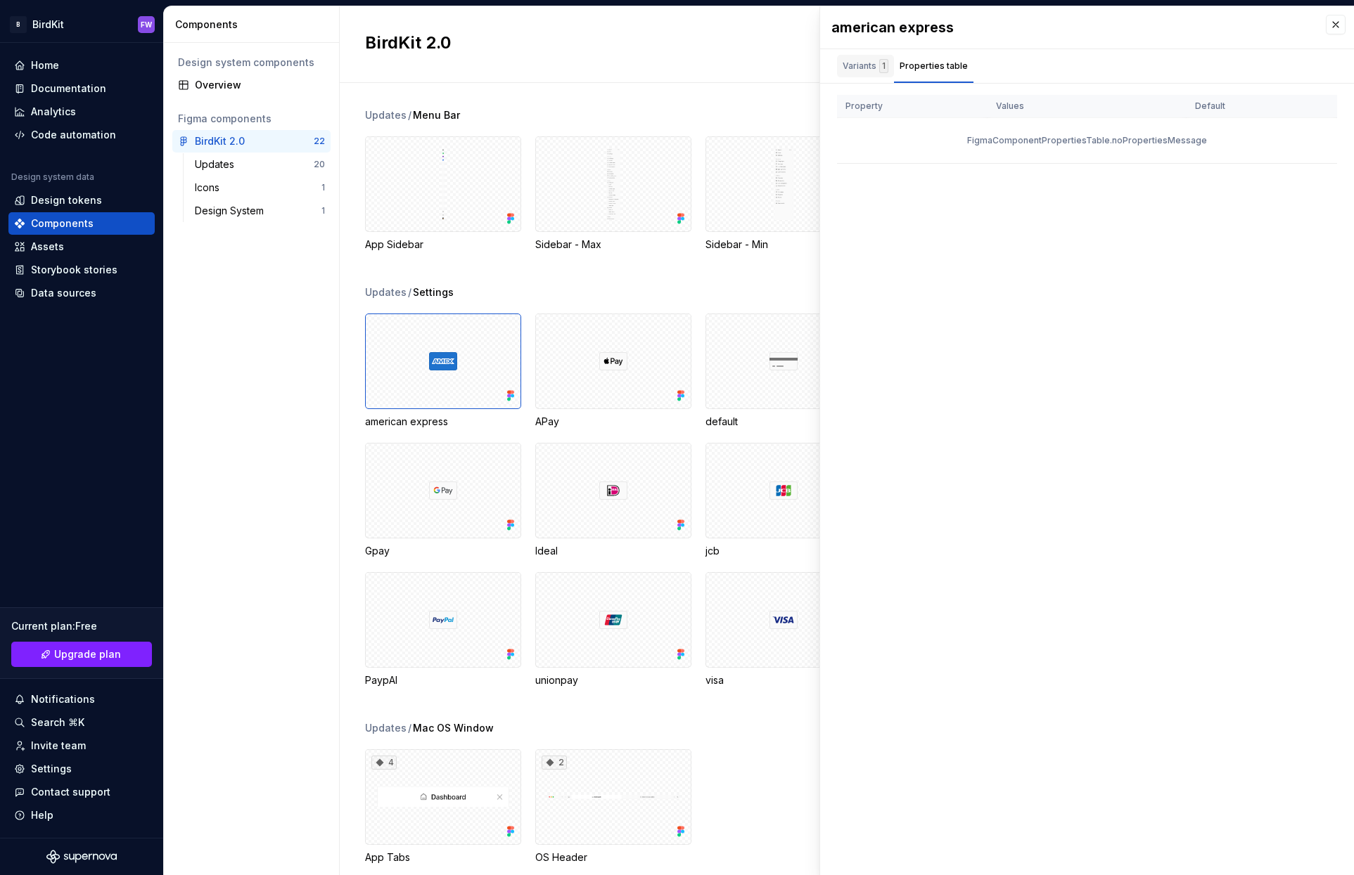
click at [885, 60] on div "1" at bounding box center [883, 66] width 9 height 14
click at [53, 113] on div "Analytics" at bounding box center [53, 112] width 45 height 14
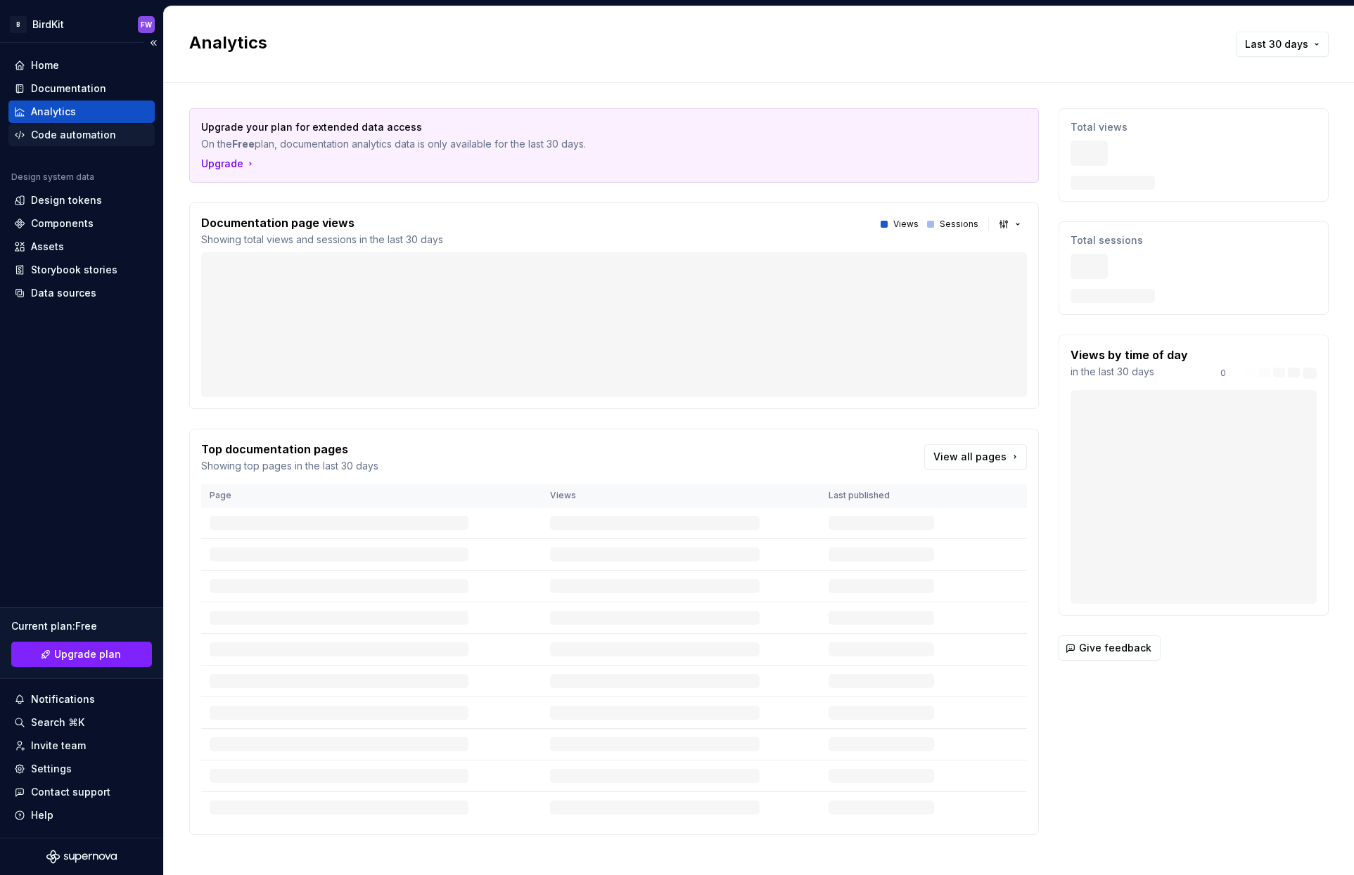
click at [48, 131] on div "Code automation" at bounding box center [73, 135] width 85 height 14
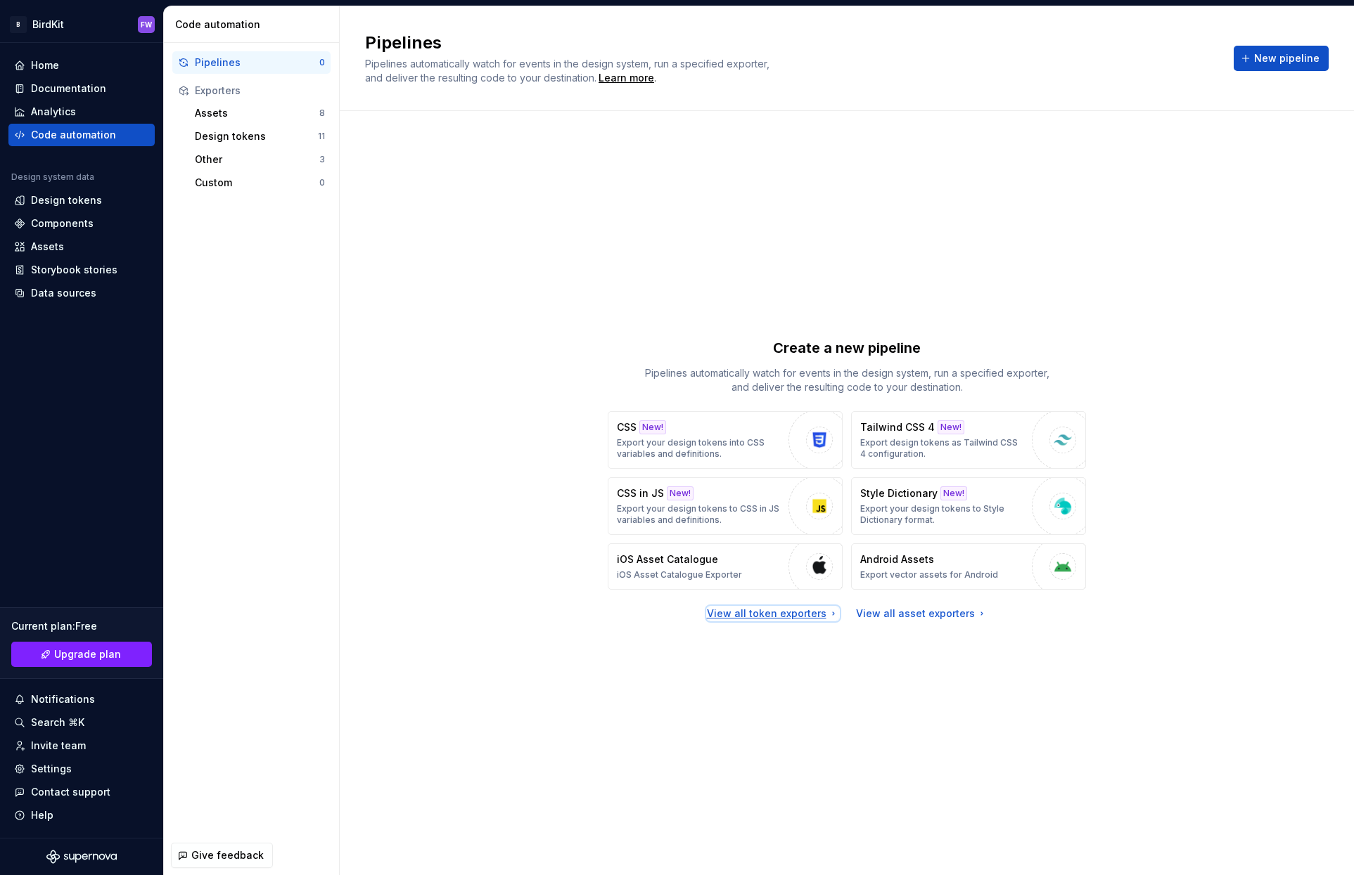
click at [754, 613] on div "View all token exporters" at bounding box center [773, 614] width 132 height 14
click at [918, 610] on div "View all asset exporters" at bounding box center [921, 614] width 131 height 14
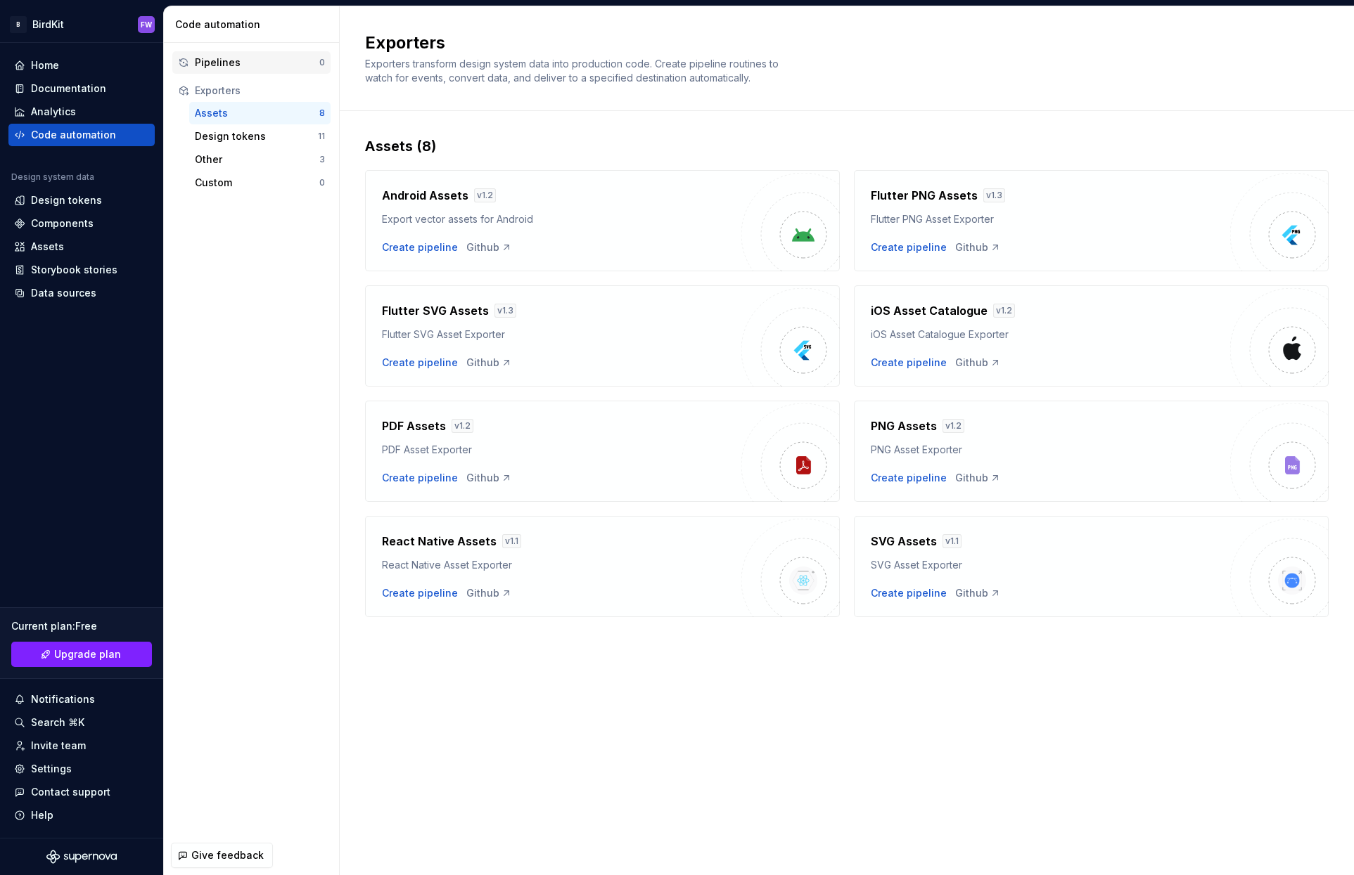
click at [256, 53] on div "Pipelines 0" at bounding box center [251, 62] width 158 height 23
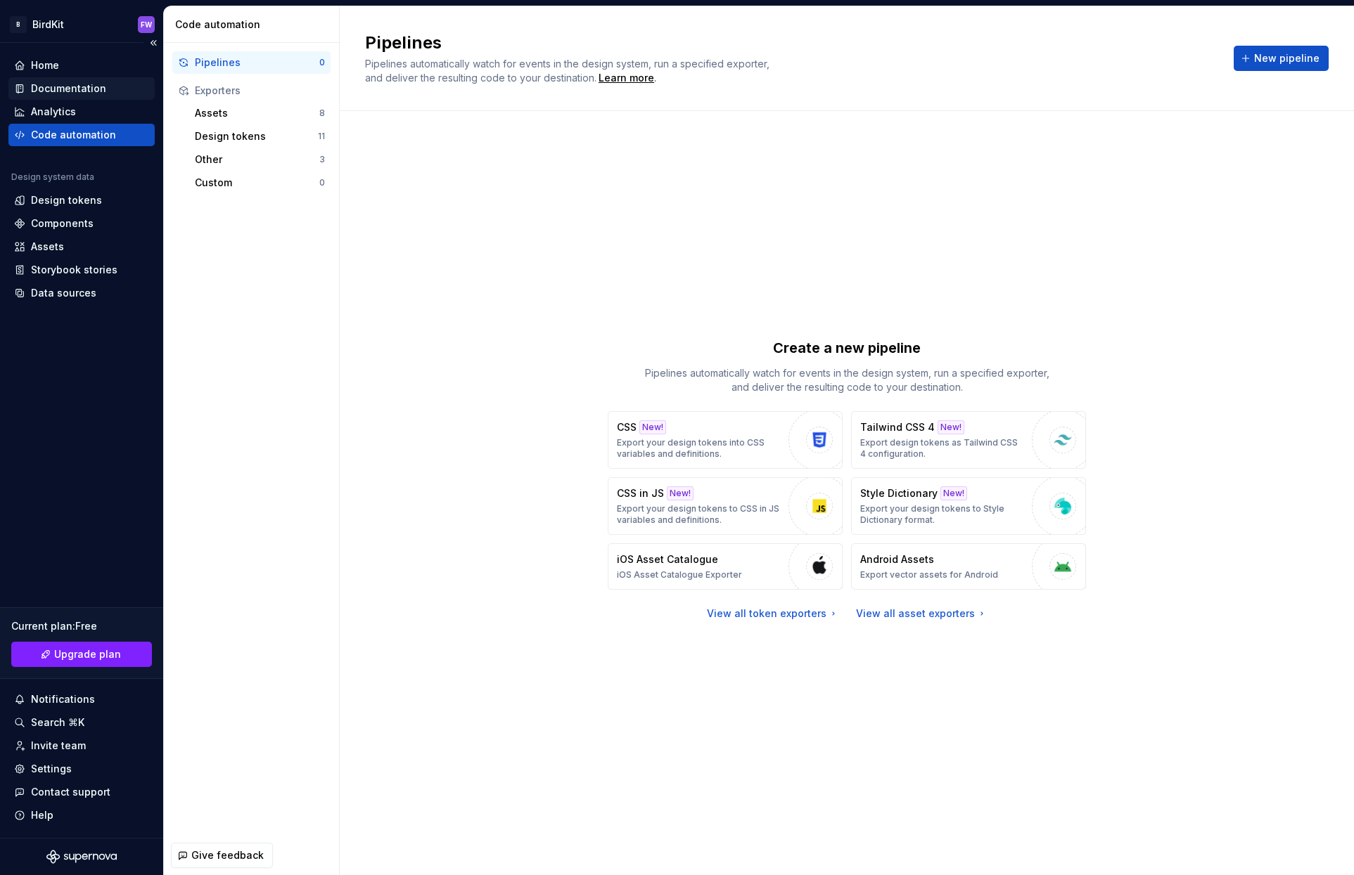
click at [74, 88] on div "Documentation" at bounding box center [68, 89] width 75 height 14
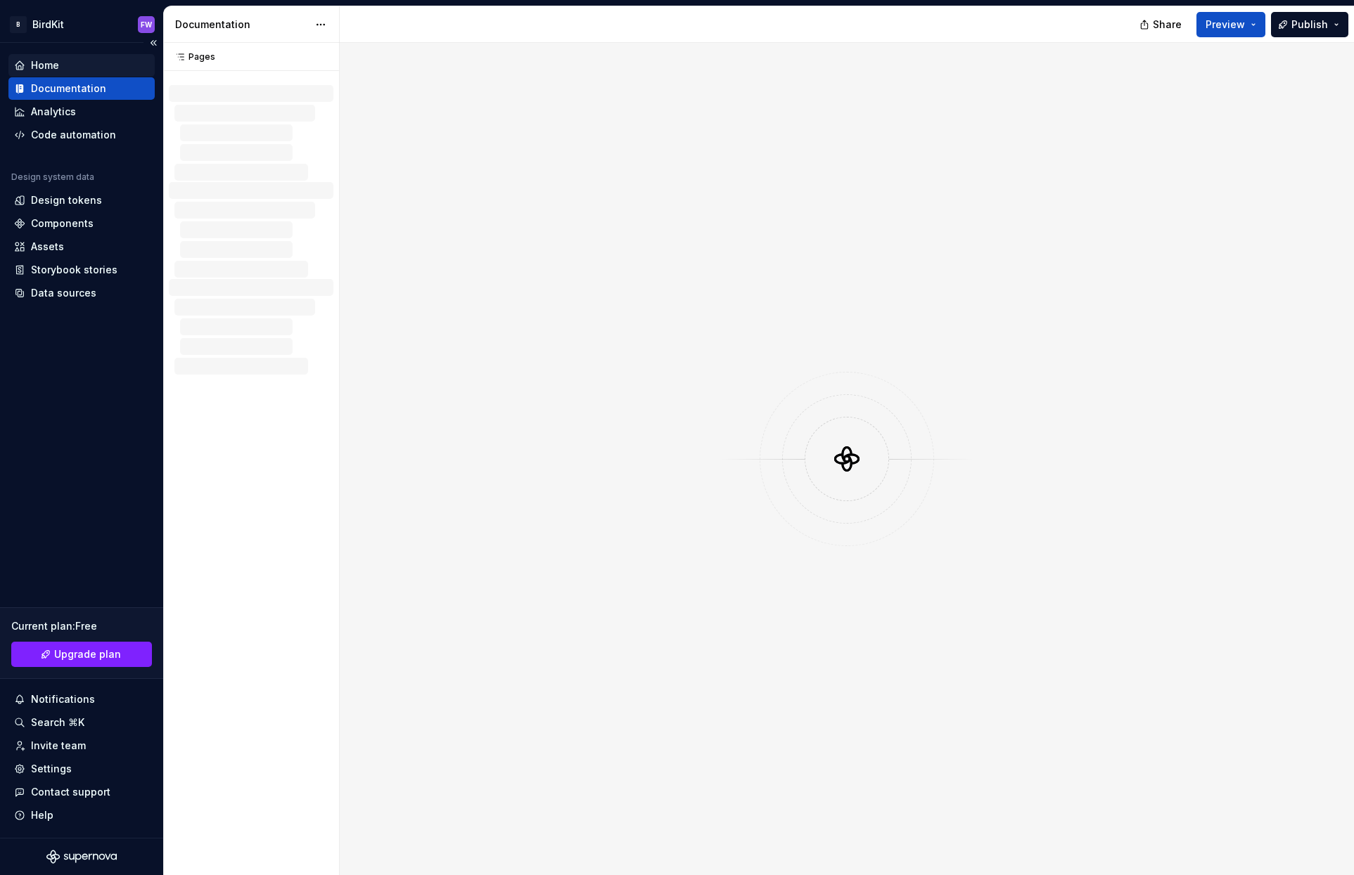
click at [68, 65] on div "Home" at bounding box center [81, 65] width 135 height 14
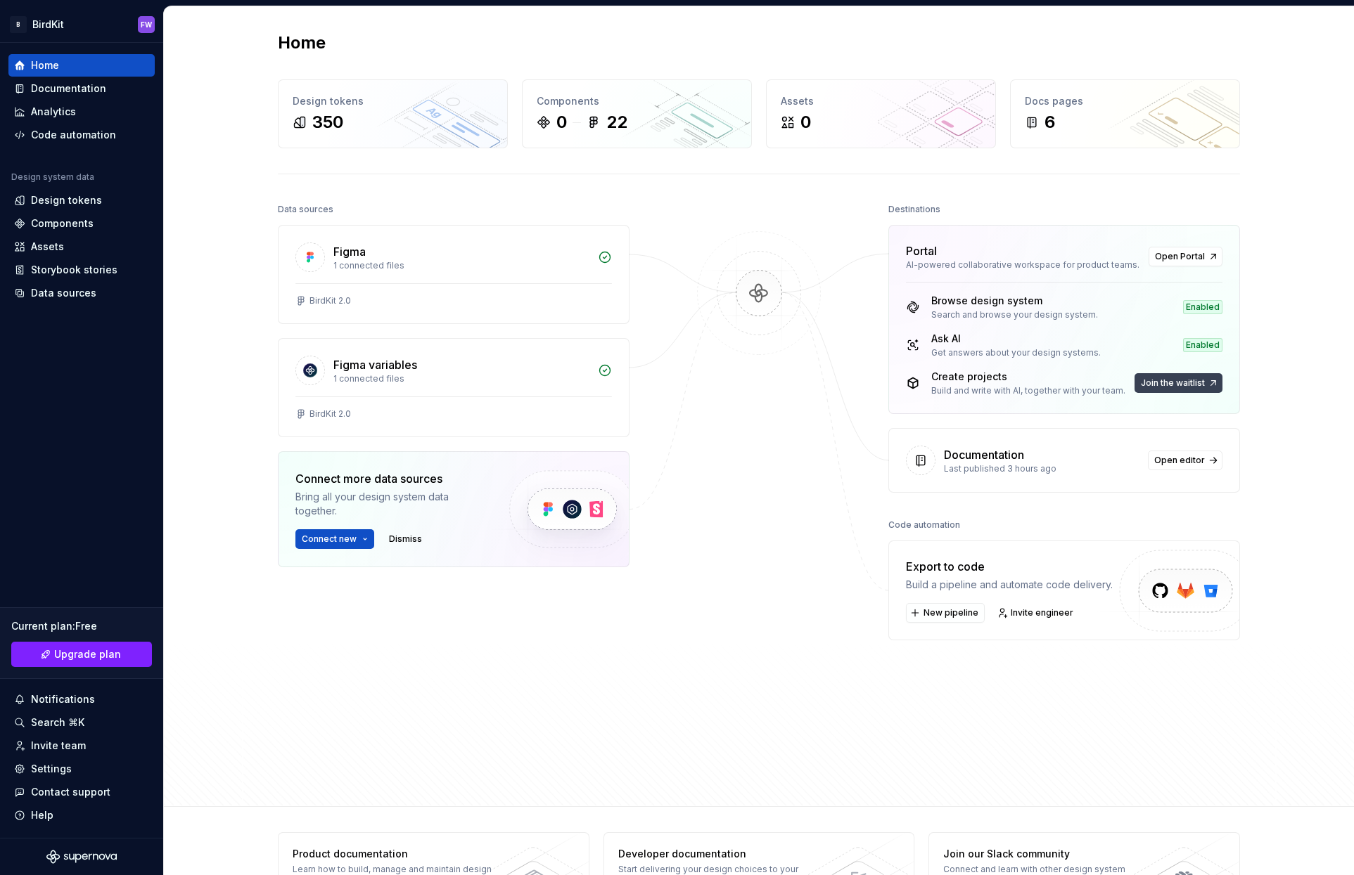
click at [1173, 382] on span "Join the waitlist" at bounding box center [1173, 383] width 64 height 11
click at [1174, 456] on span "Open editor" at bounding box center [1179, 460] width 51 height 11
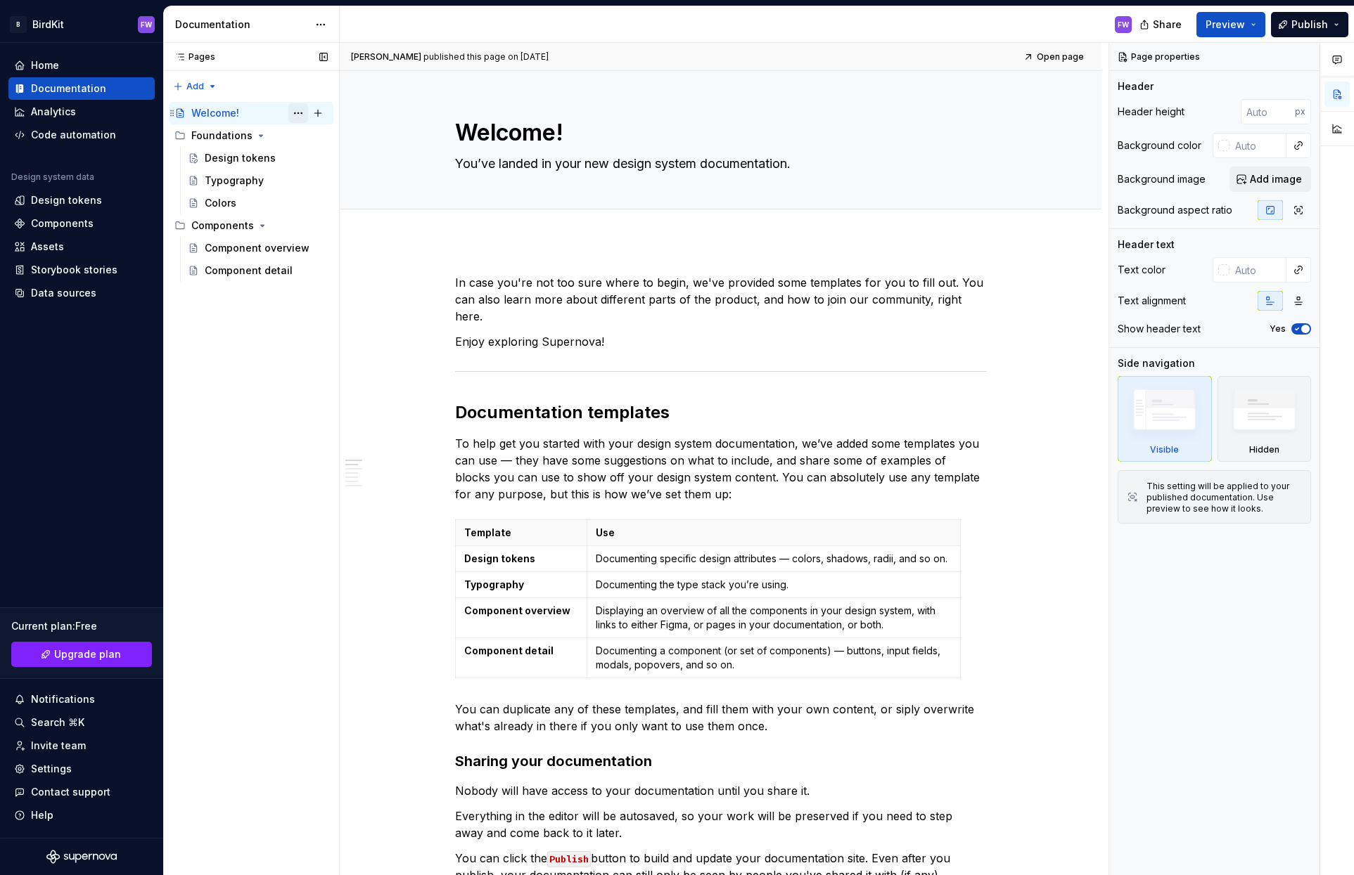
click at [301, 111] on button "Page tree" at bounding box center [298, 113] width 20 height 20
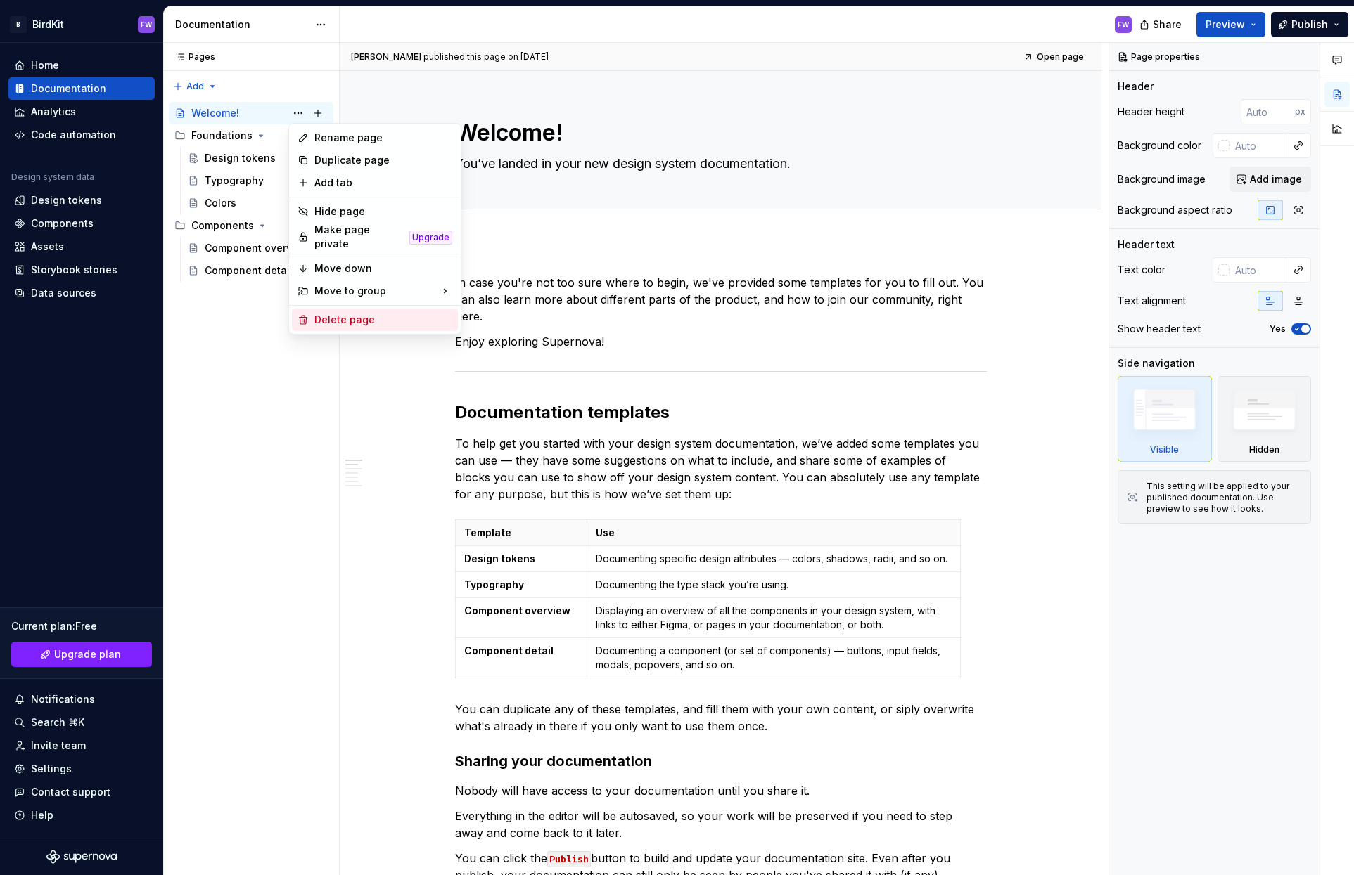
click at [333, 317] on div "Delete page" at bounding box center [383, 320] width 138 height 14
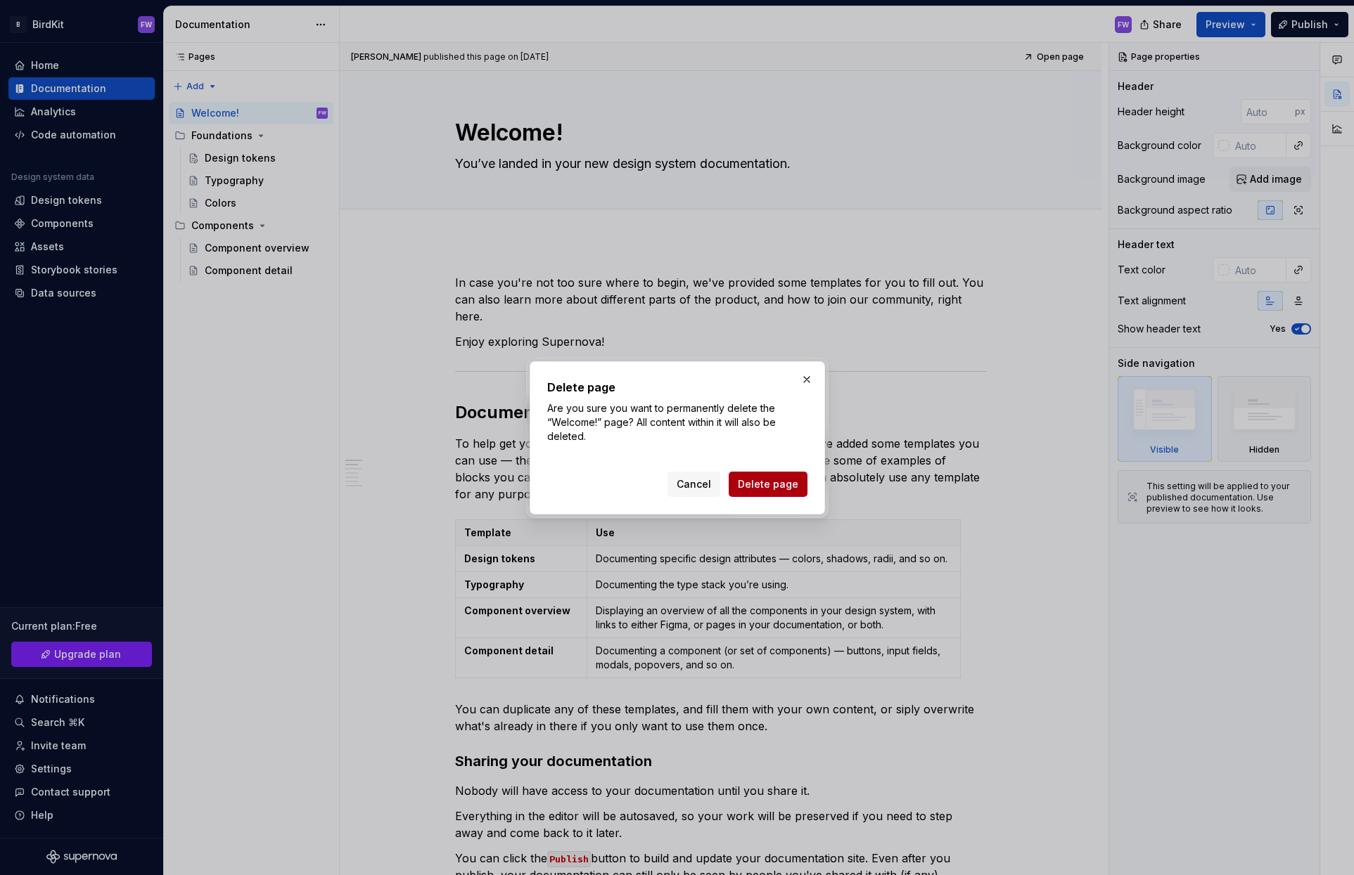
click at [782, 483] on span "Delete page" at bounding box center [768, 484] width 60 height 14
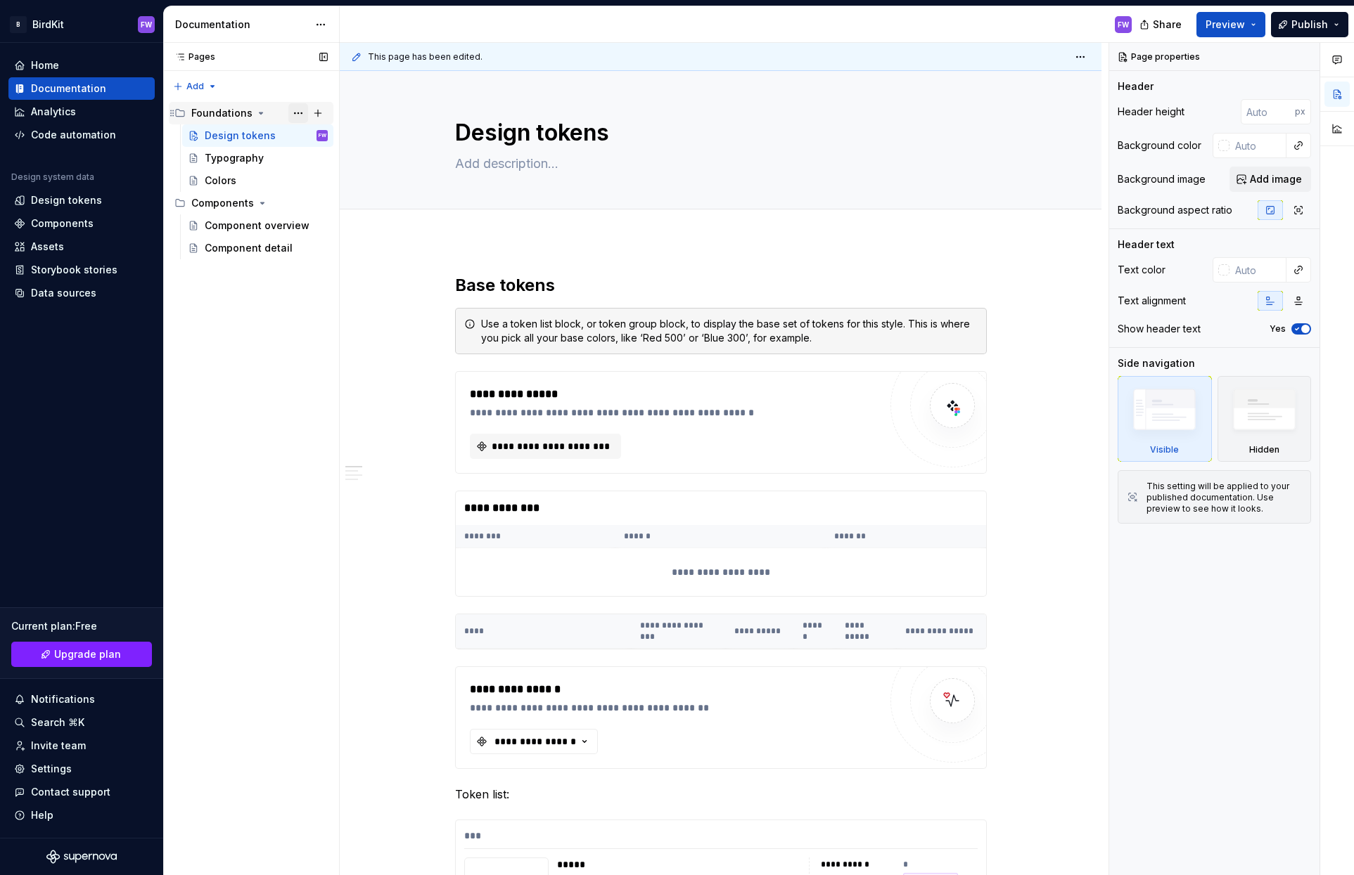
click at [298, 106] on button "Page tree" at bounding box center [298, 113] width 20 height 20
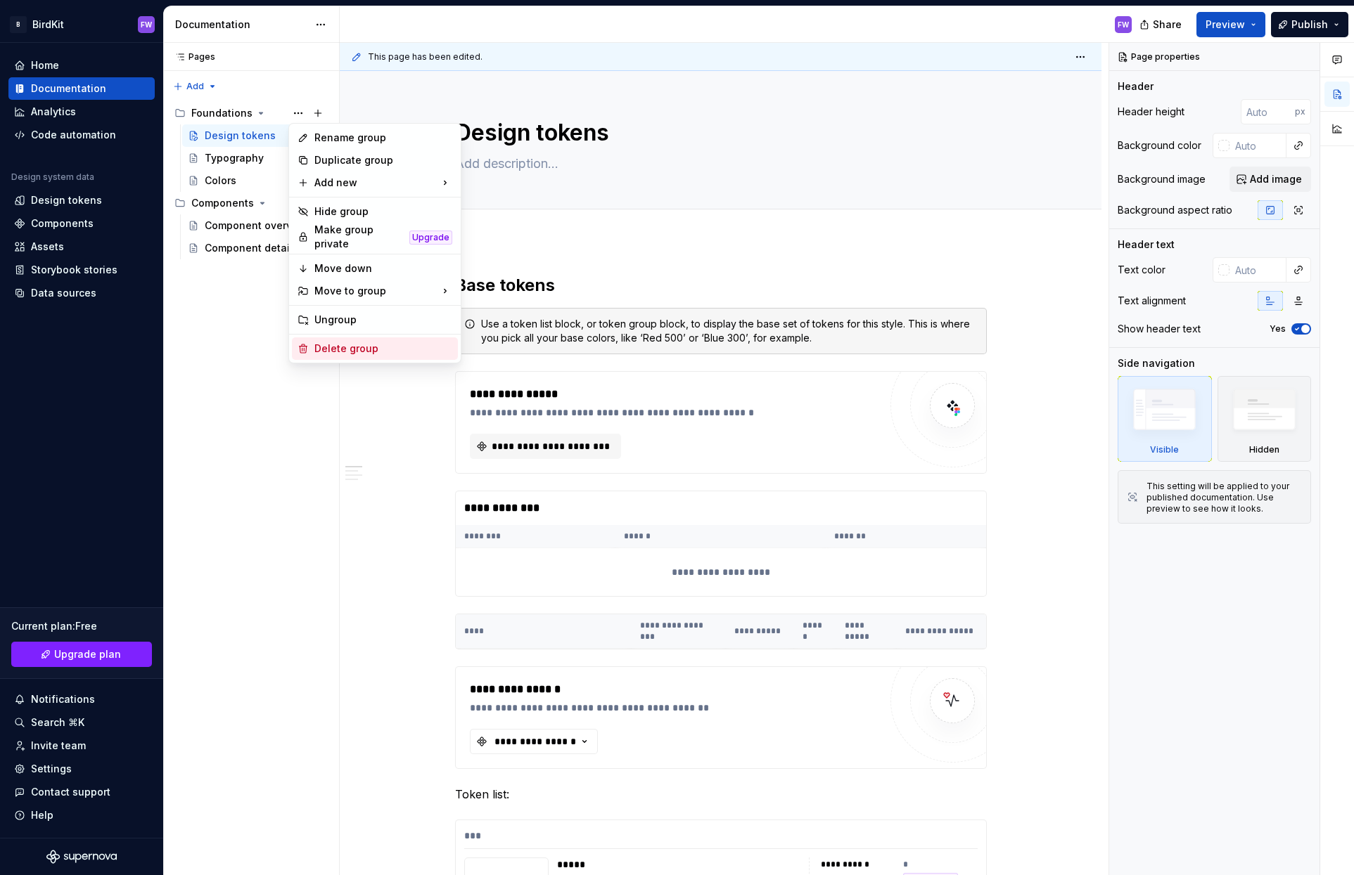
click at [342, 342] on div "Delete group" at bounding box center [383, 349] width 138 height 14
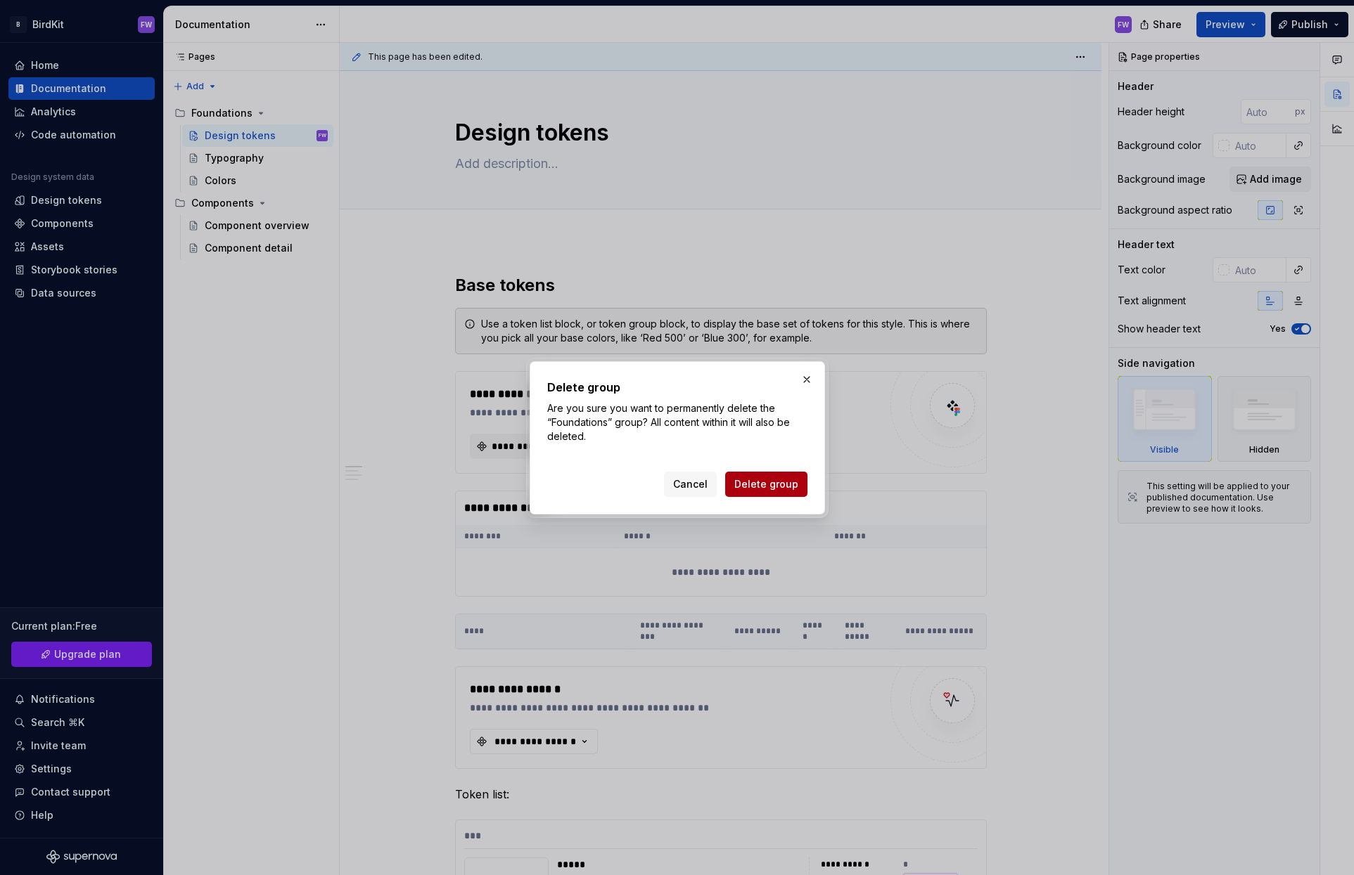
click at [747, 484] on span "Delete group" at bounding box center [766, 484] width 64 height 14
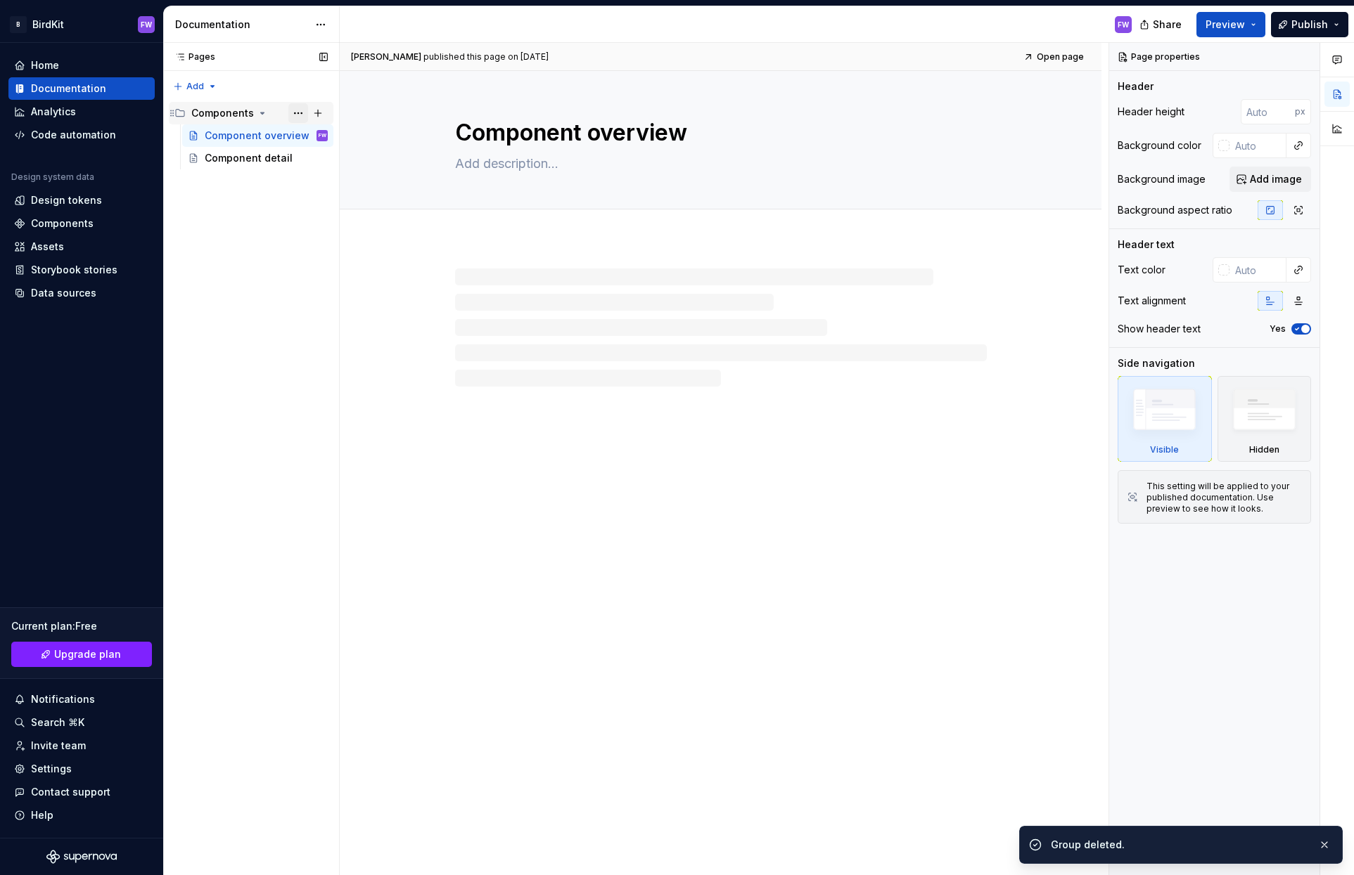
click at [296, 111] on button "Page tree" at bounding box center [298, 113] width 20 height 20
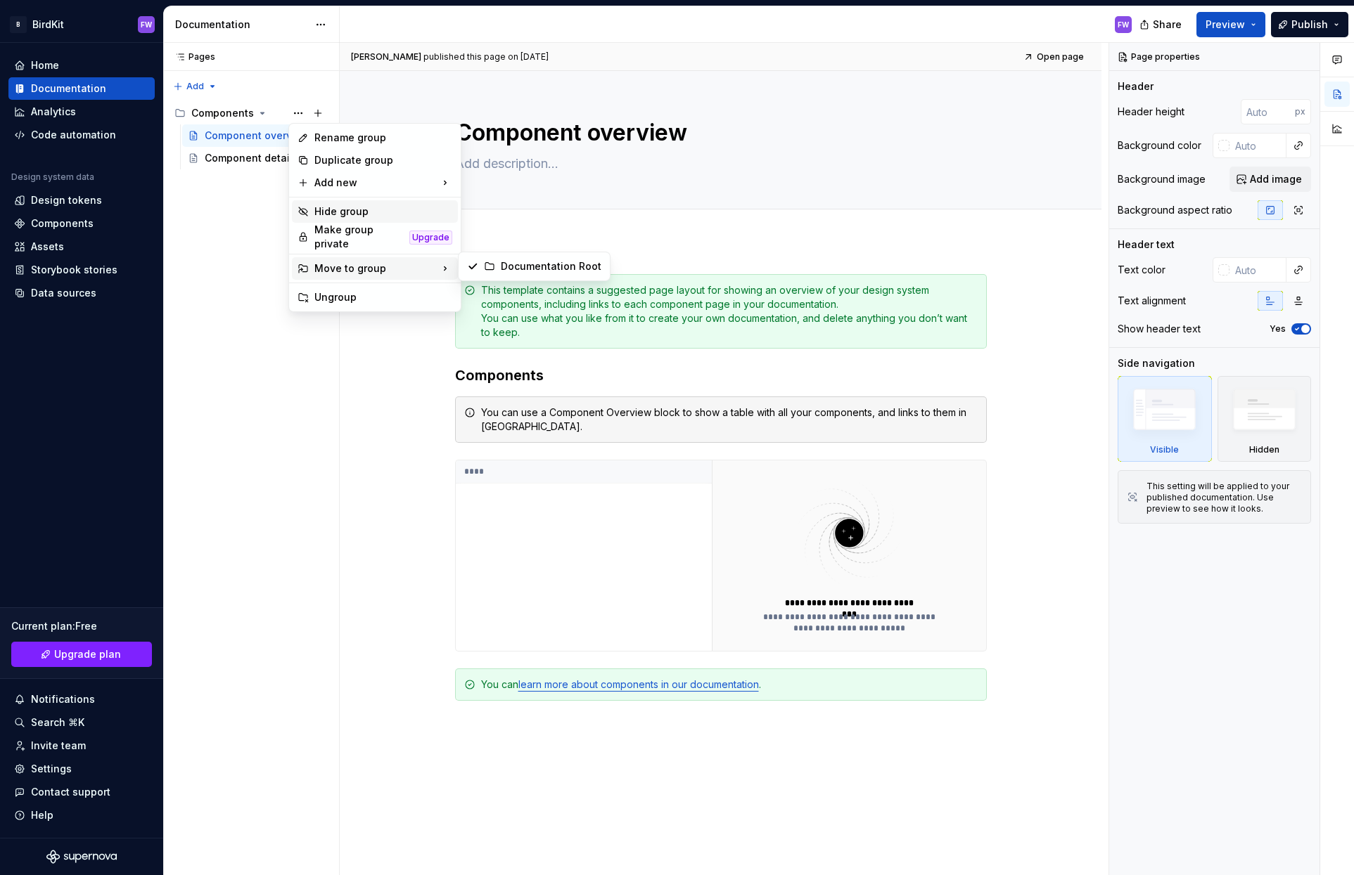
type textarea "*"
click at [239, 229] on div "Pages Pages Add Accessibility guide for tree Page tree. Navigate the tree with …" at bounding box center [251, 459] width 176 height 833
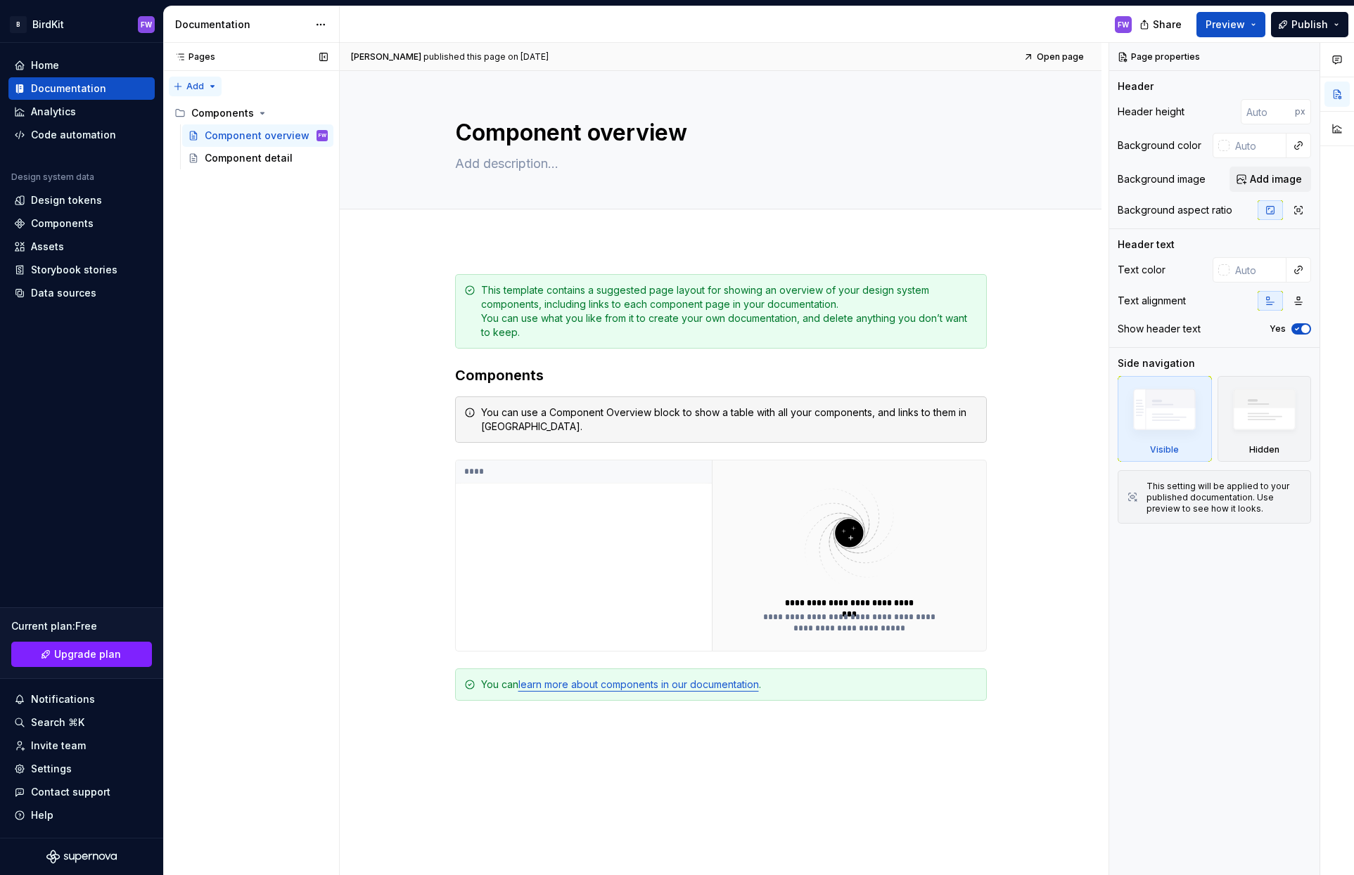
click at [205, 85] on div "Pages Pages Add Accessibility guide for tree Page tree. Navigate the tree with …" at bounding box center [251, 459] width 176 height 833
click at [208, 139] on div "New group" at bounding box center [240, 136] width 91 height 14
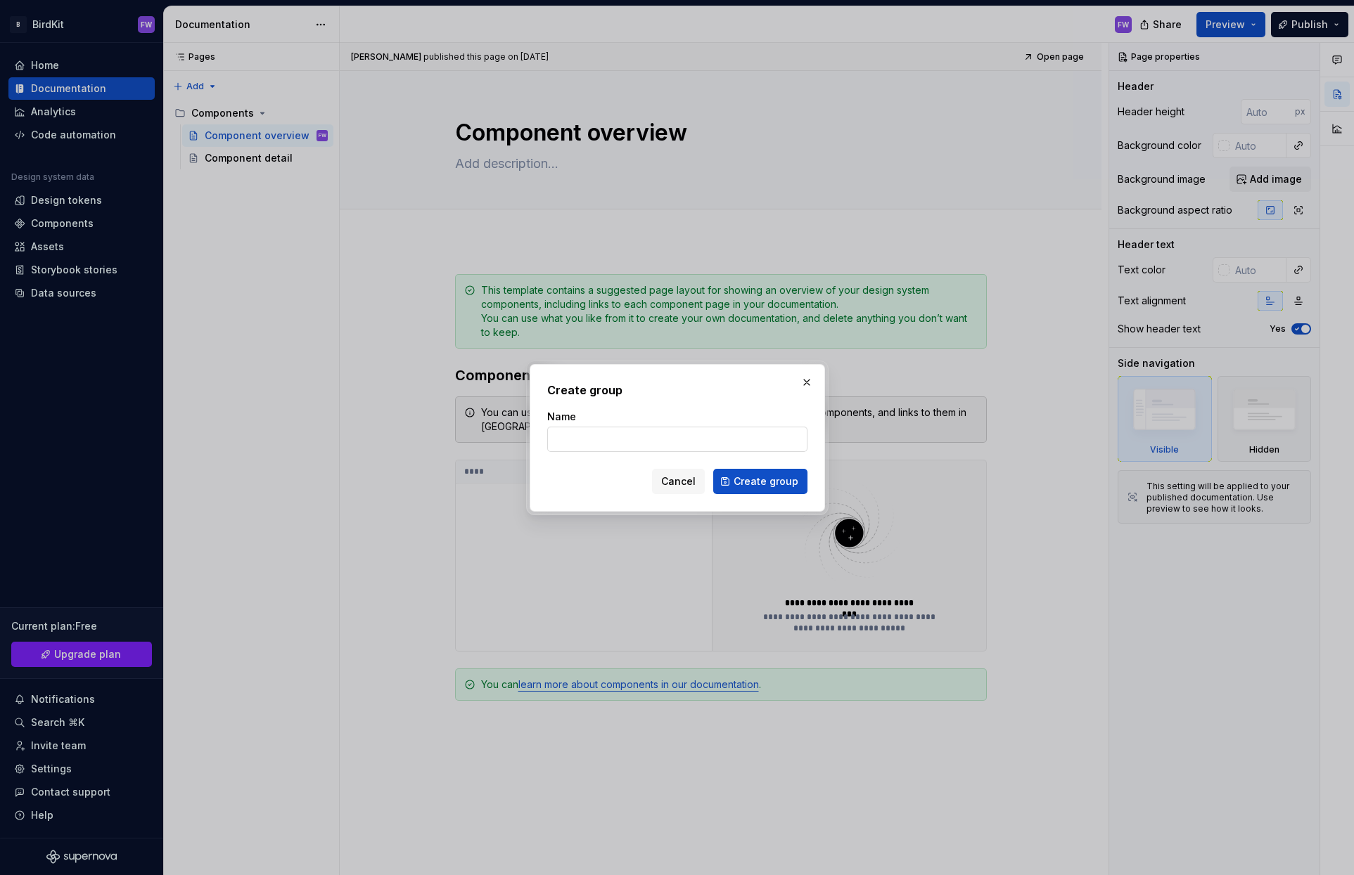
click at [700, 442] on input "Name" at bounding box center [677, 439] width 260 height 25
type input "Apps"
click button "Create group" at bounding box center [760, 481] width 94 height 25
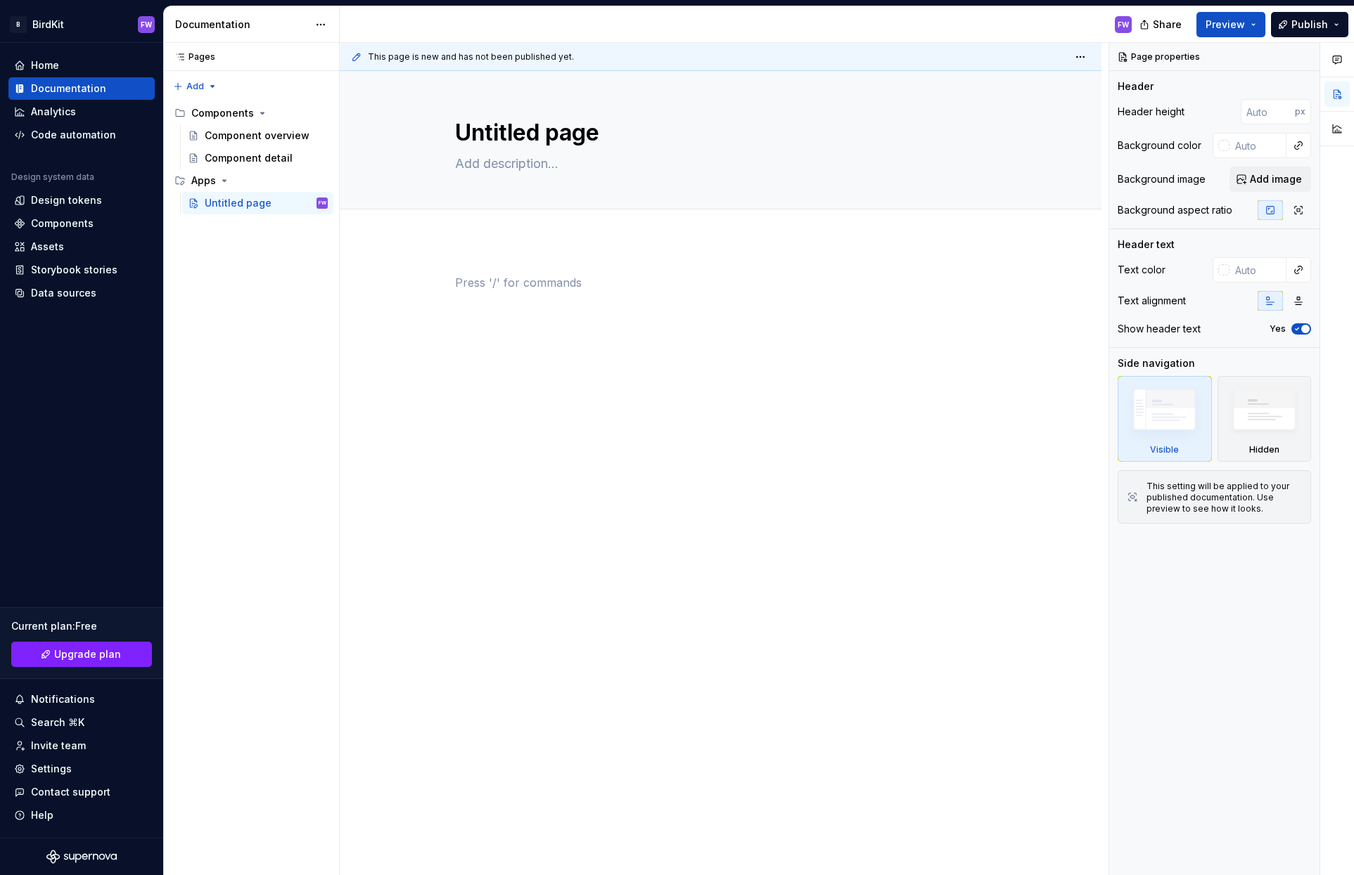
click at [499, 298] on div at bounding box center [721, 300] width 532 height 53
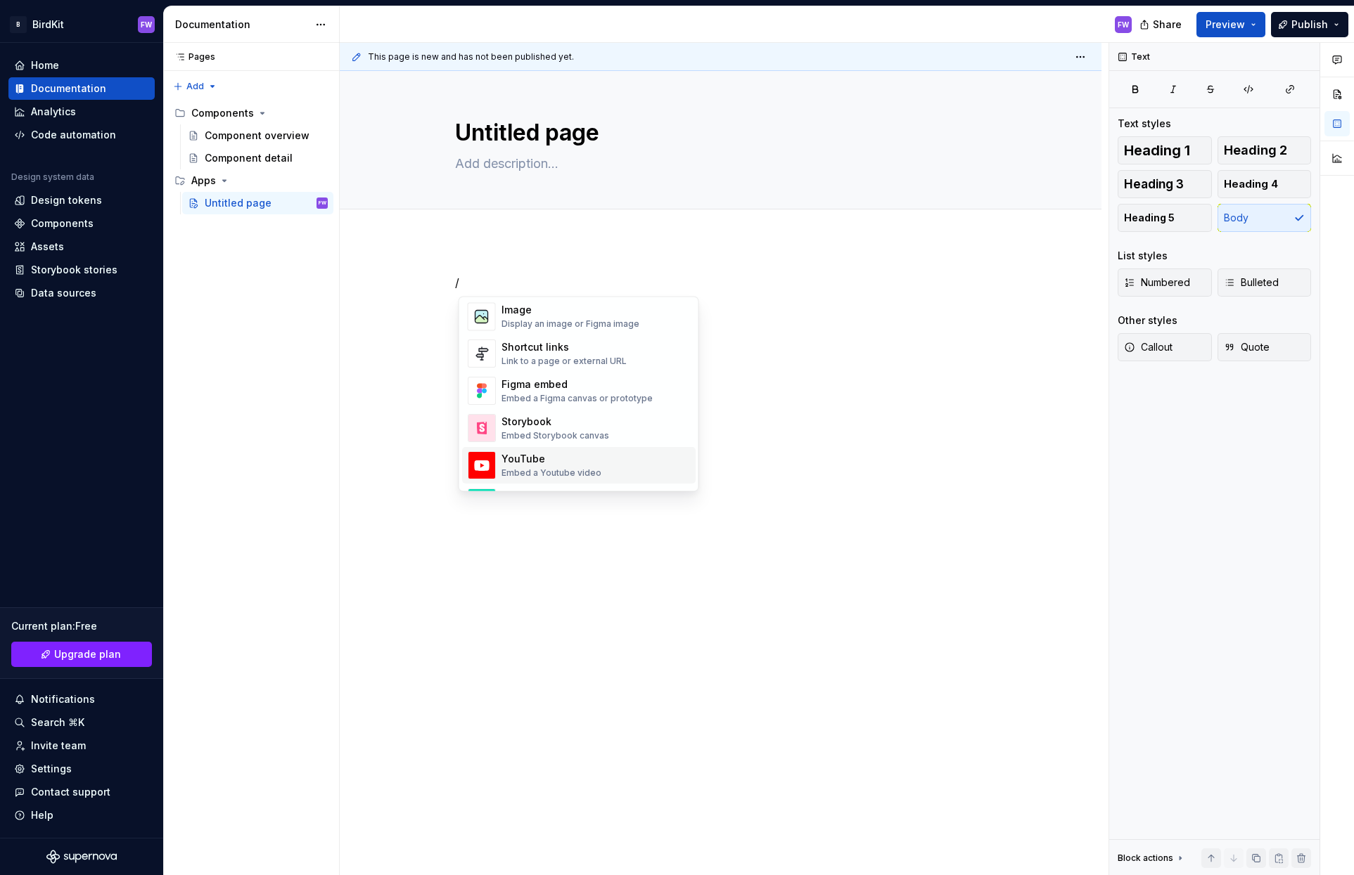
scroll to position [611, 0]
click at [431, 335] on div "/" at bounding box center [721, 423] width 762 height 367
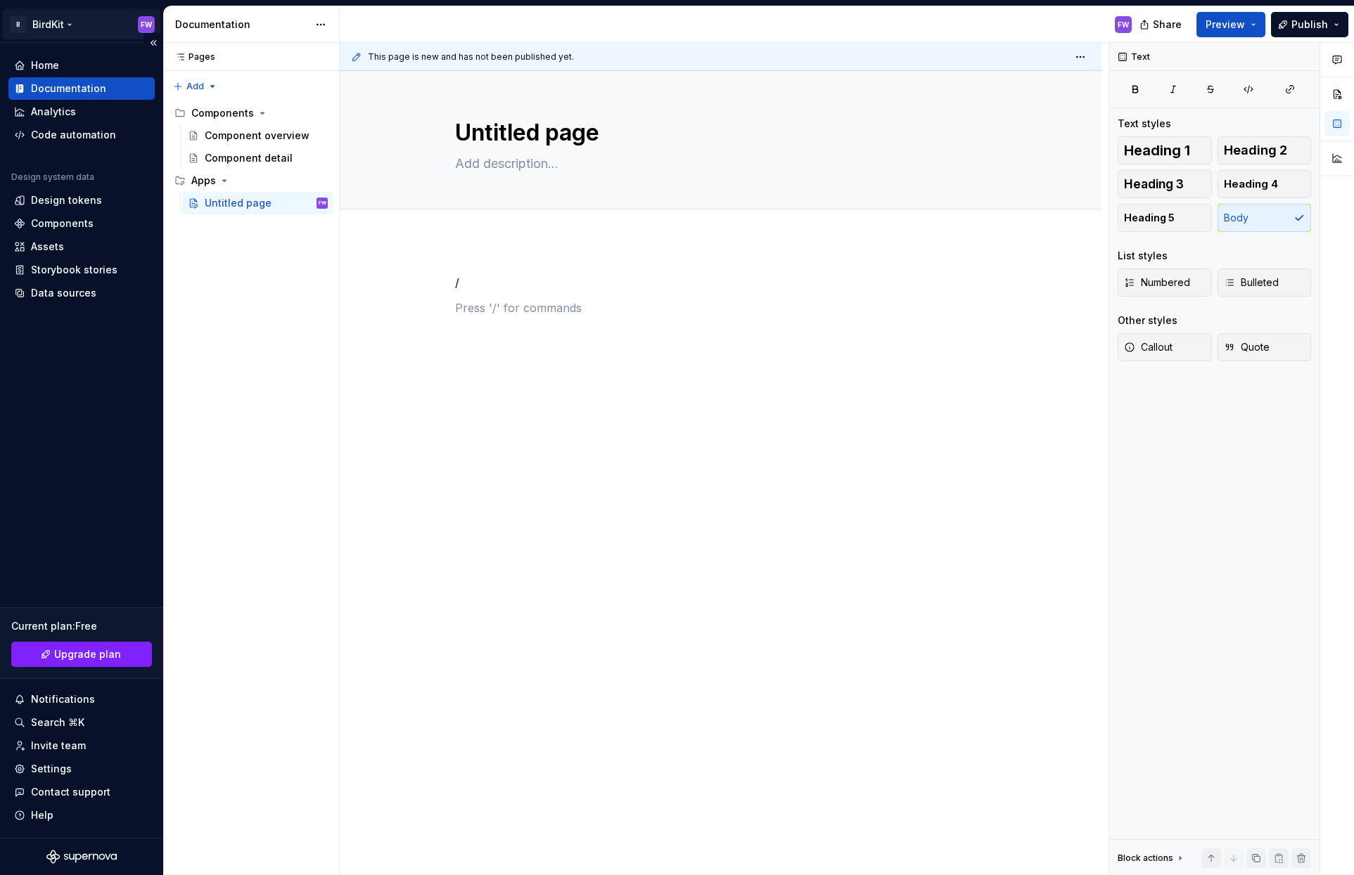
click at [37, 20] on html "B BirdKit FW Home Documentation Analytics Code automation Design system data De…" at bounding box center [677, 437] width 1354 height 875
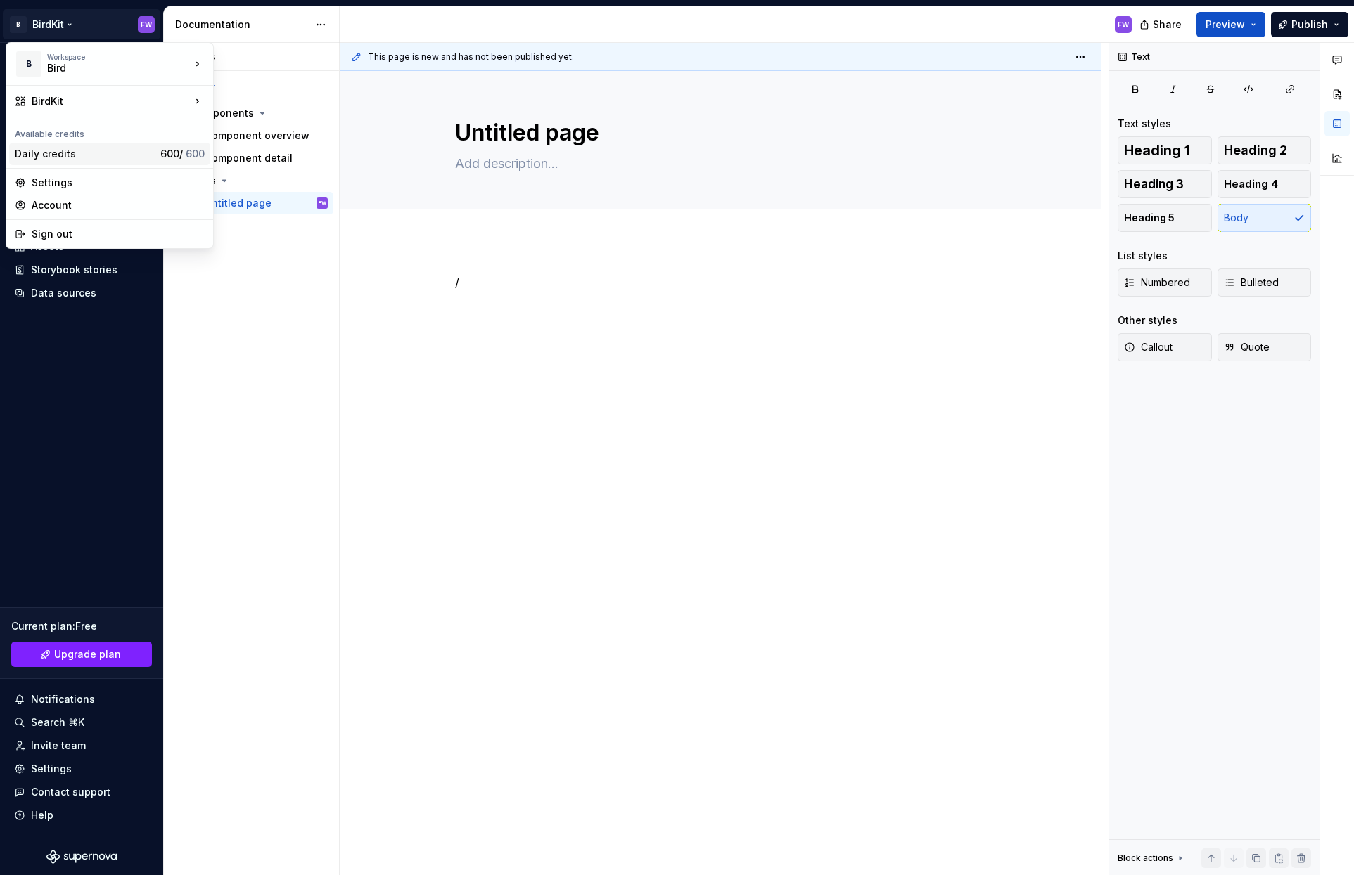
click at [44, 150] on div "Daily credits" at bounding box center [85, 154] width 140 height 14
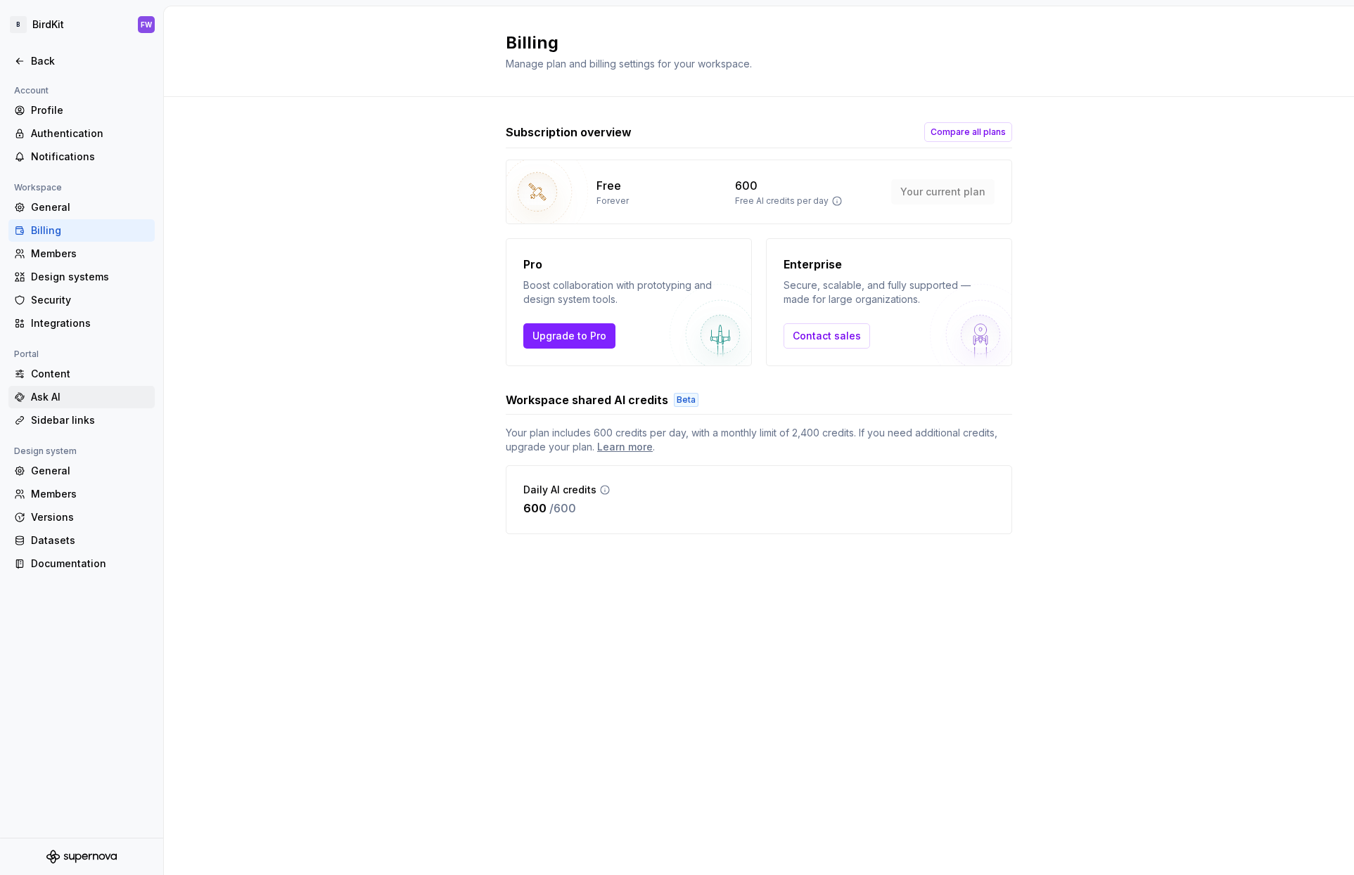
click at [52, 395] on div "Ask AI" at bounding box center [90, 397] width 118 height 14
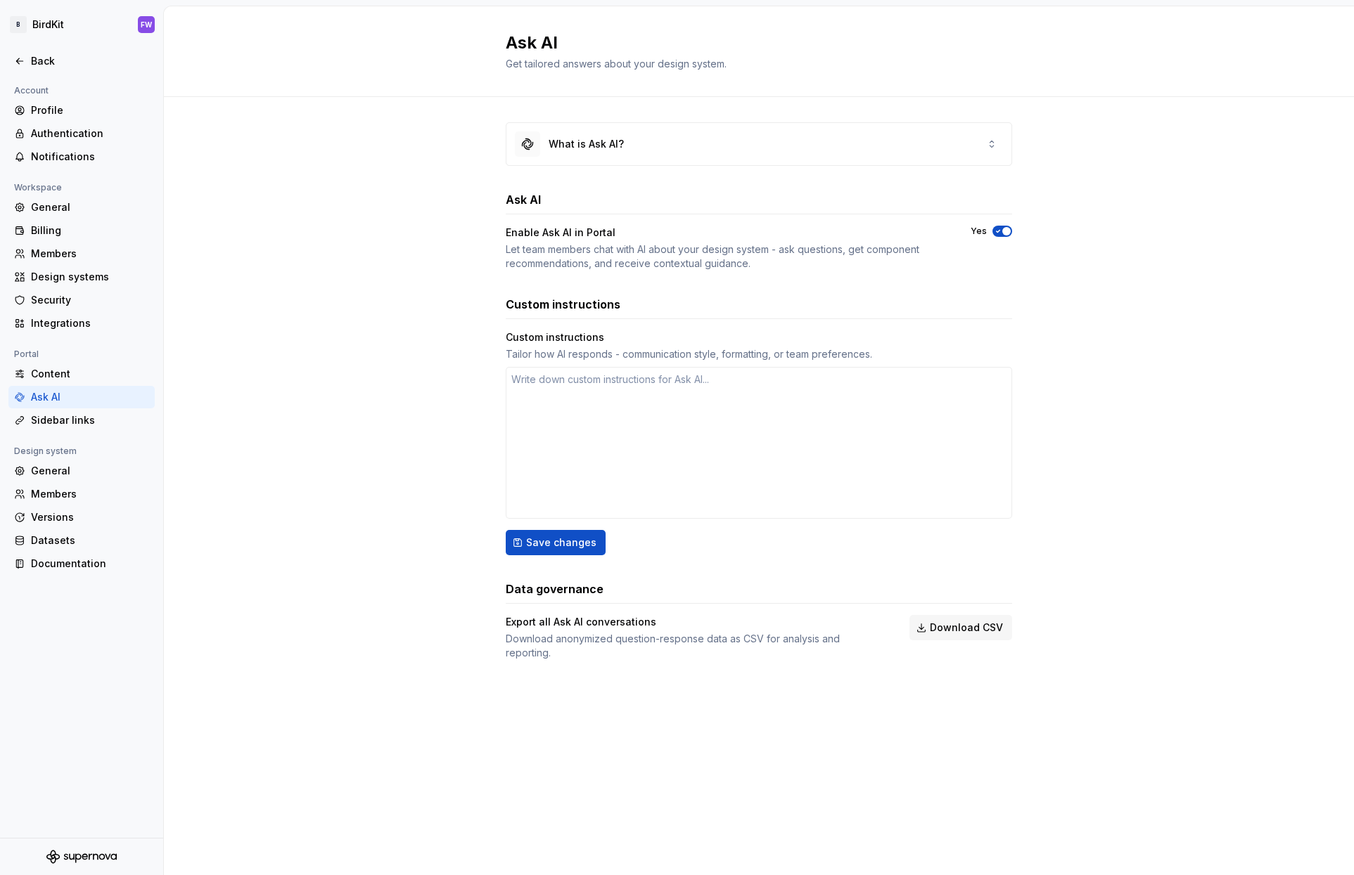
click at [570, 306] on h3 "Custom instructions" at bounding box center [563, 304] width 115 height 17
click at [563, 144] on div "What is Ask AI?" at bounding box center [585, 144] width 75 height 14
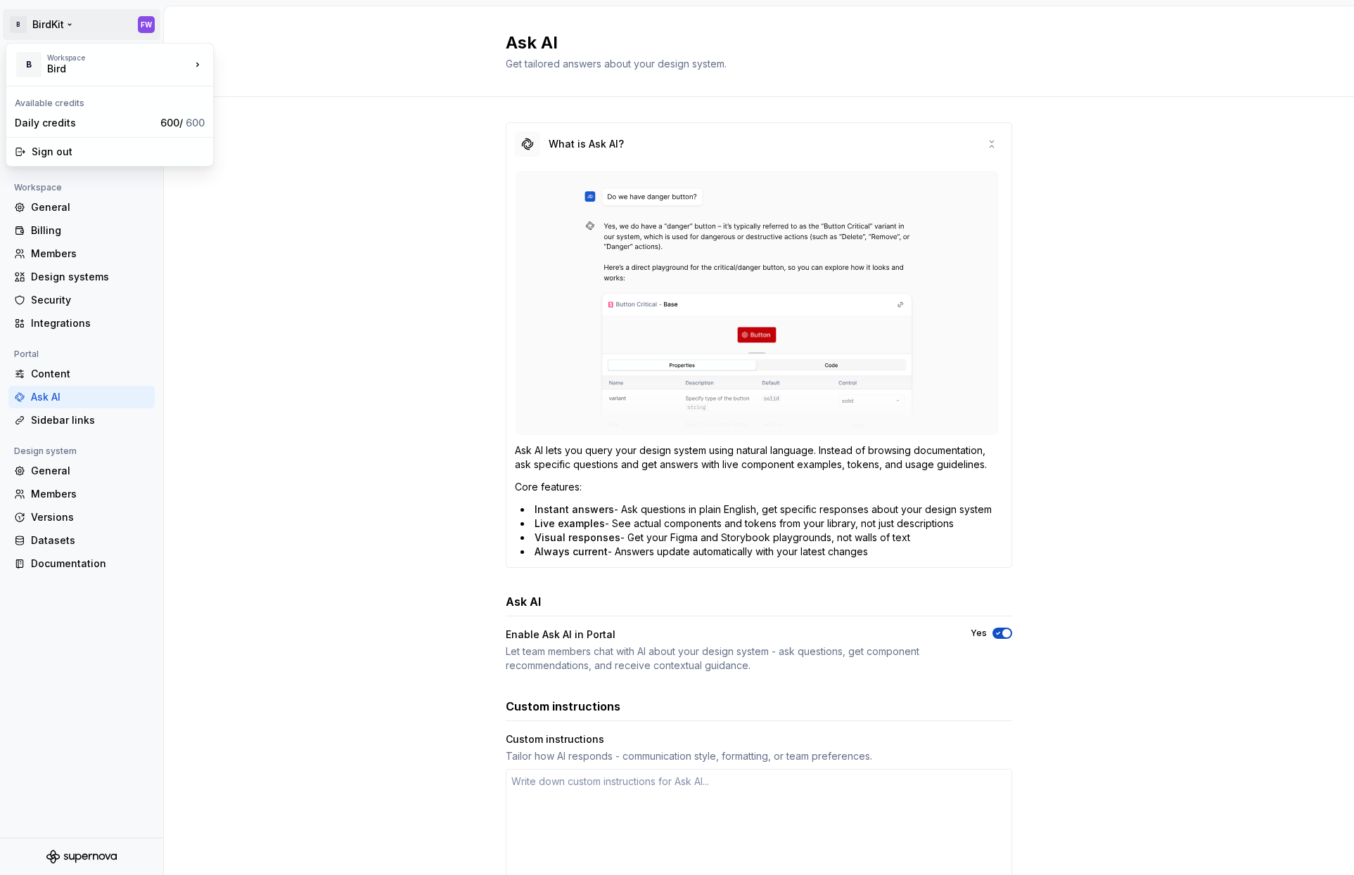
click at [41, 18] on html "B BirdKit FW Back Account Profile Authentication Notifications Workspace Genera…" at bounding box center [677, 437] width 1354 height 875
click at [49, 539] on html "B BirdKit FW Back Account Profile Authentication Notifications Workspace Genera…" at bounding box center [677, 437] width 1354 height 875
click at [43, 539] on div "Datasets" at bounding box center [90, 541] width 118 height 14
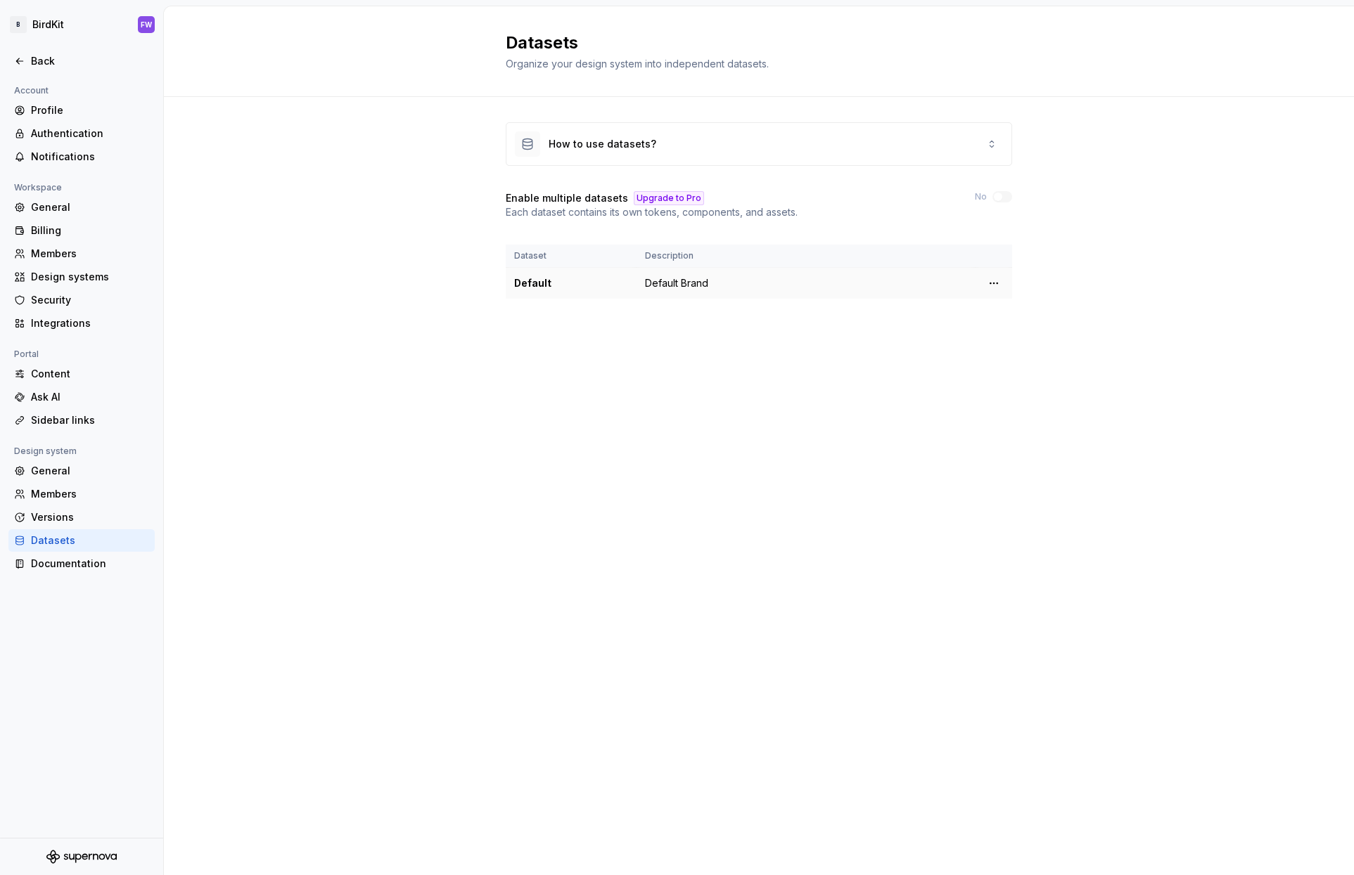
click at [680, 289] on td "Default Brand" at bounding box center [805, 284] width 339 height 32
click at [91, 570] on div "Documentation" at bounding box center [90, 564] width 118 height 14
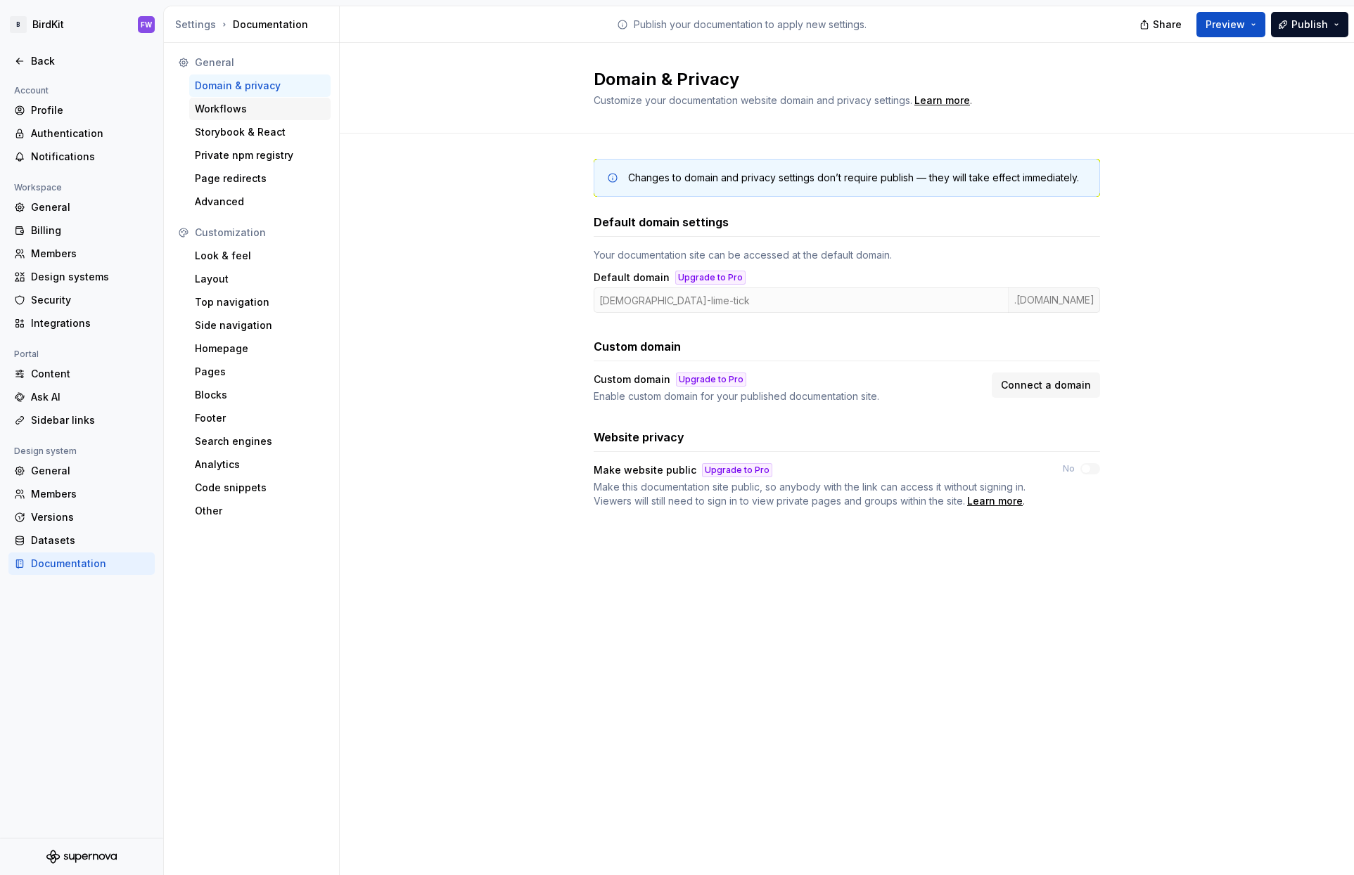
click at [226, 110] on div "Workflows" at bounding box center [260, 109] width 130 height 14
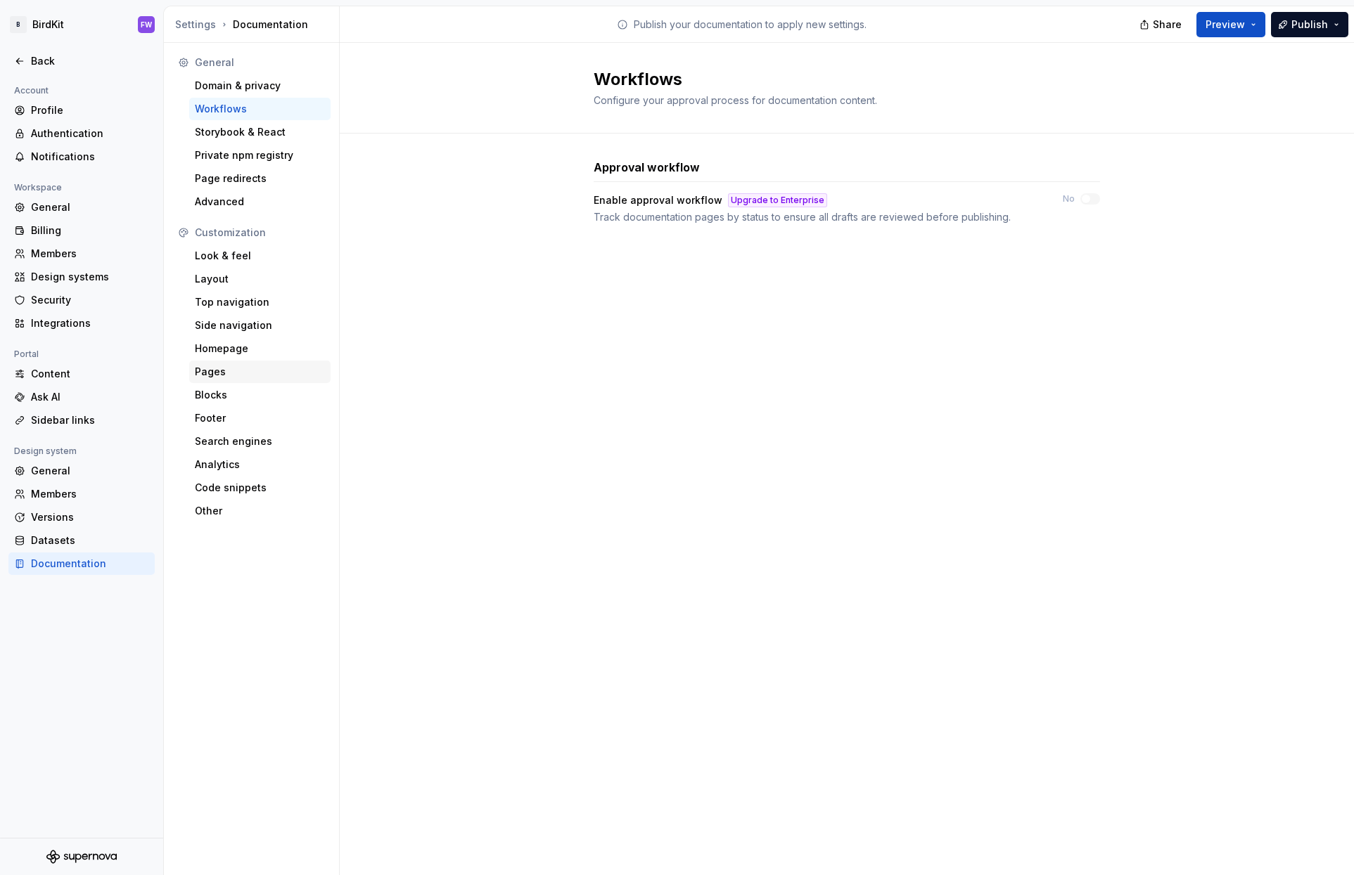
click at [204, 371] on div "Pages" at bounding box center [260, 372] width 130 height 14
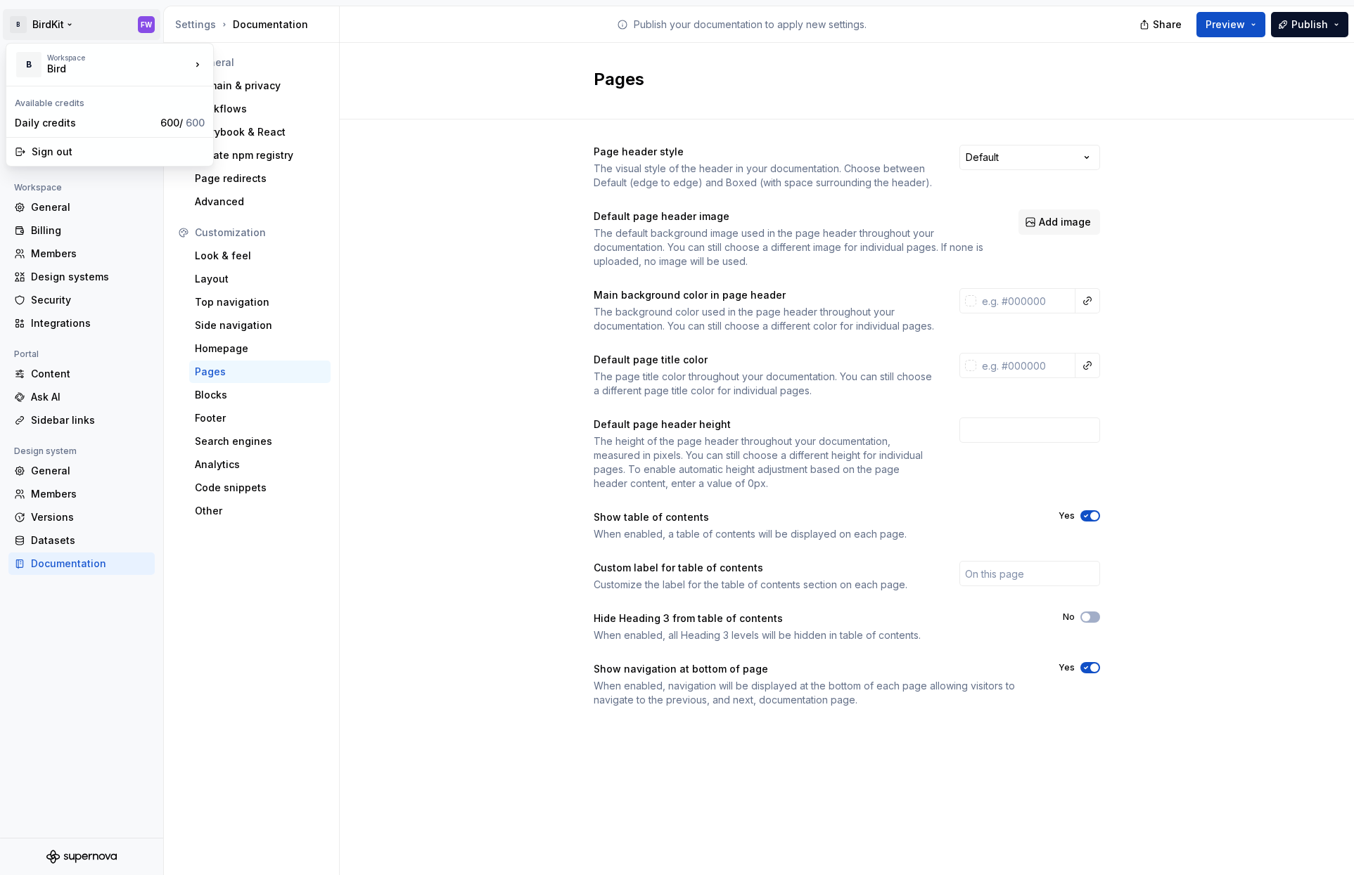
click at [40, 26] on html "B BirdKit FW Back Account Profile Authentication Notifications Workspace Genera…" at bounding box center [677, 437] width 1354 height 875
click at [51, 65] on div "Bird" at bounding box center [107, 69] width 120 height 14
click at [466, 167] on html "B BirdKit FW Back Account Profile Authentication Notifications Workspace Genera…" at bounding box center [677, 437] width 1354 height 875
click at [50, 59] on div "Back" at bounding box center [90, 61] width 118 height 14
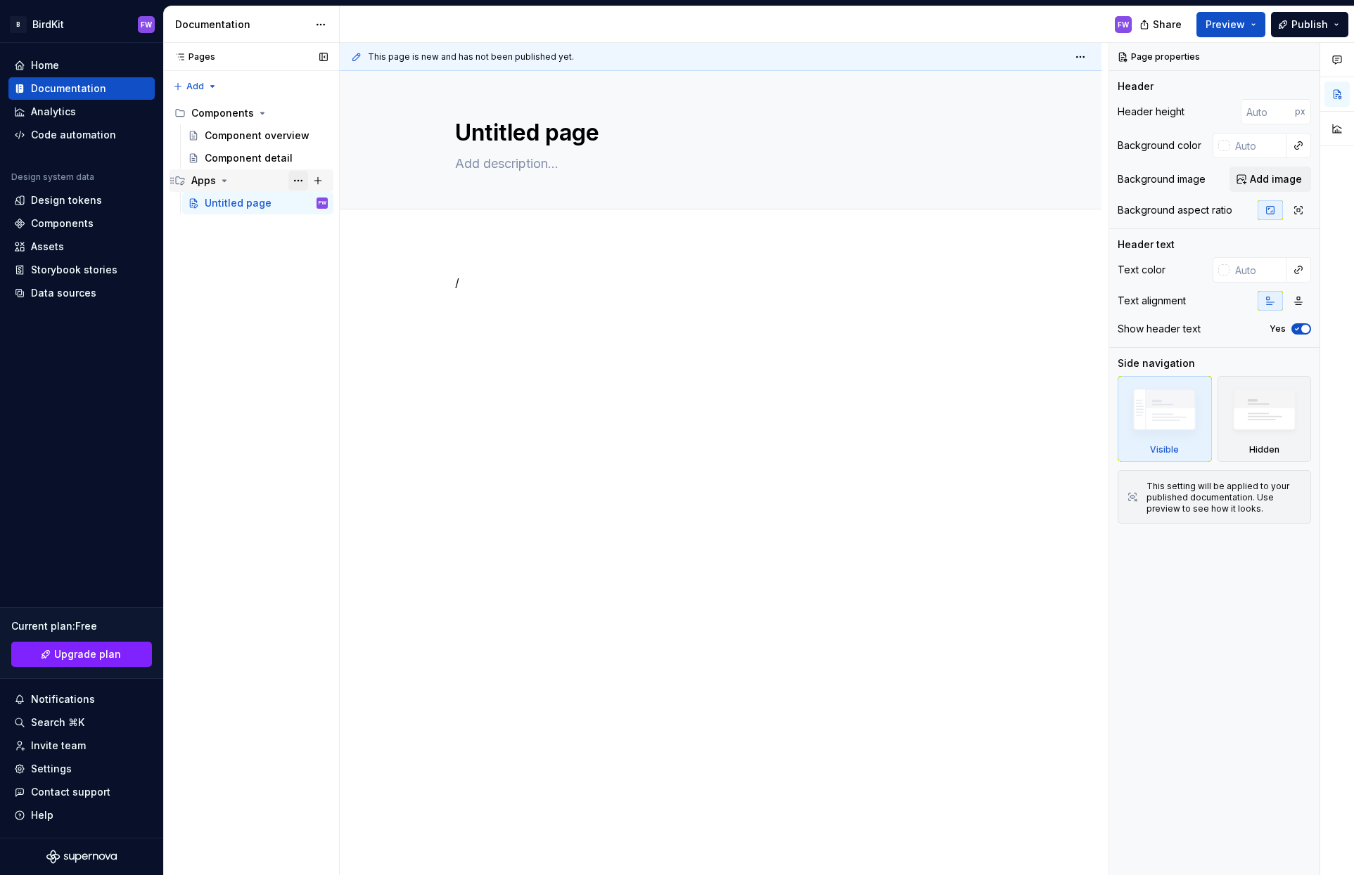
click at [300, 180] on button "Page tree" at bounding box center [298, 181] width 20 height 20
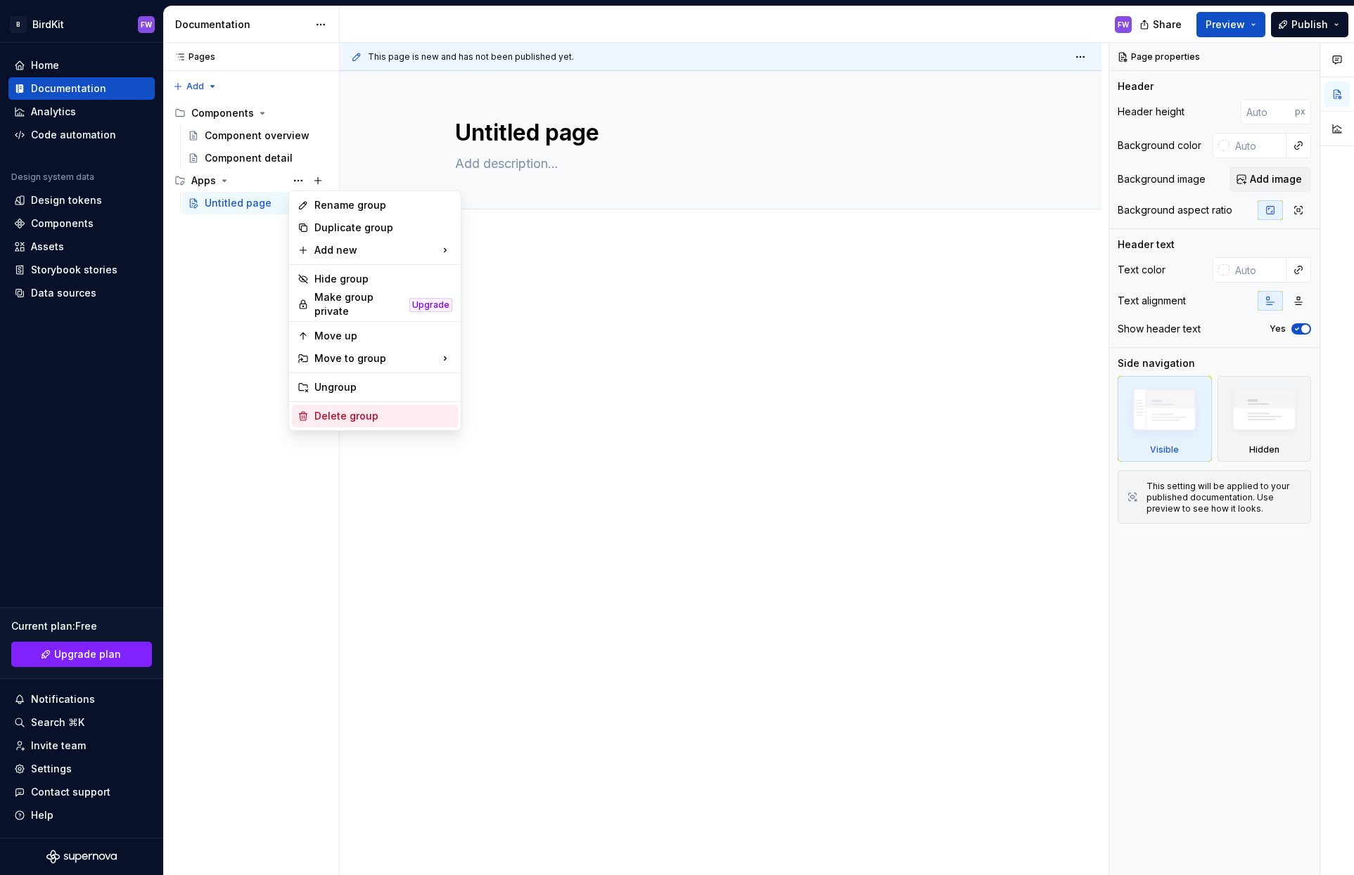
click at [332, 416] on div "Delete group" at bounding box center [383, 416] width 138 height 14
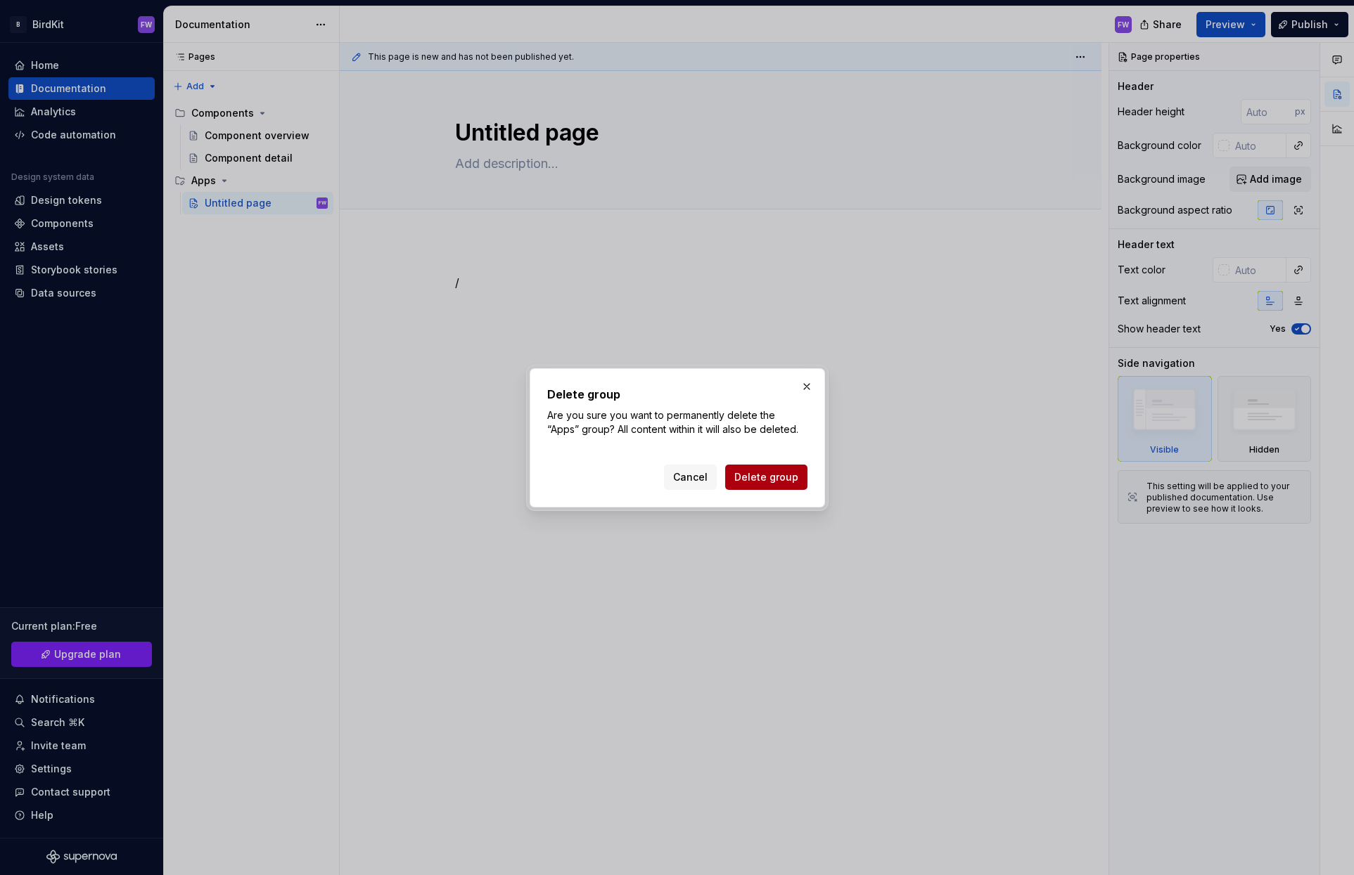
click at [783, 487] on button "Delete group" at bounding box center [766, 477] width 82 height 25
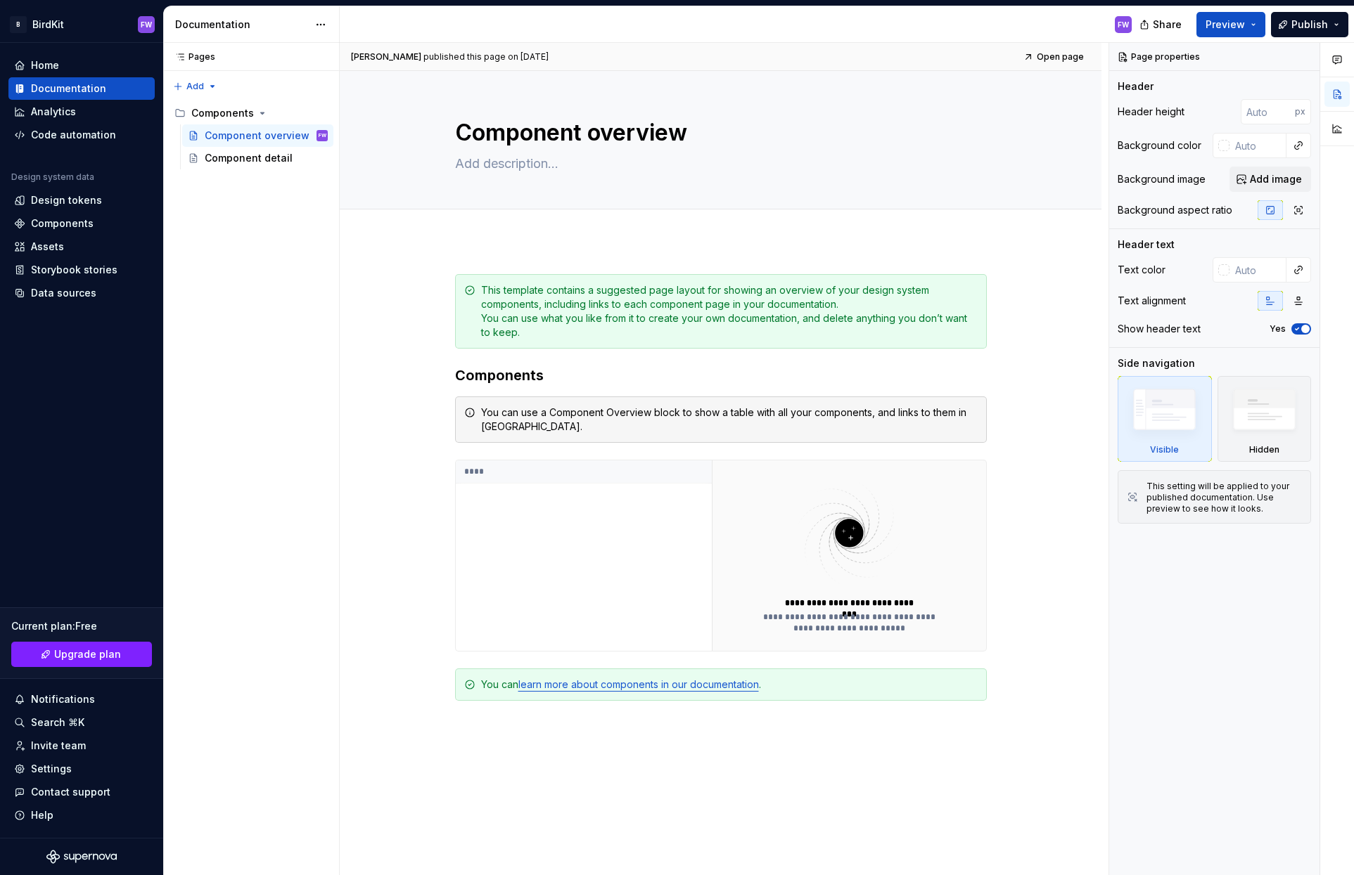
click at [1070, 45] on div "[PERSON_NAME] published this page on [DATE] Open page" at bounding box center [721, 57] width 762 height 28
click at [1067, 51] on link "Open page" at bounding box center [1054, 57] width 71 height 20
type textarea "*"
click at [325, 21] on html "B BirdKit FW Home Documentation Analytics Code automation Design system data De…" at bounding box center [677, 437] width 1354 height 875
click at [358, 267] on html "B BirdKit FW Home Documentation Analytics Code automation Design system data De…" at bounding box center [677, 437] width 1354 height 875
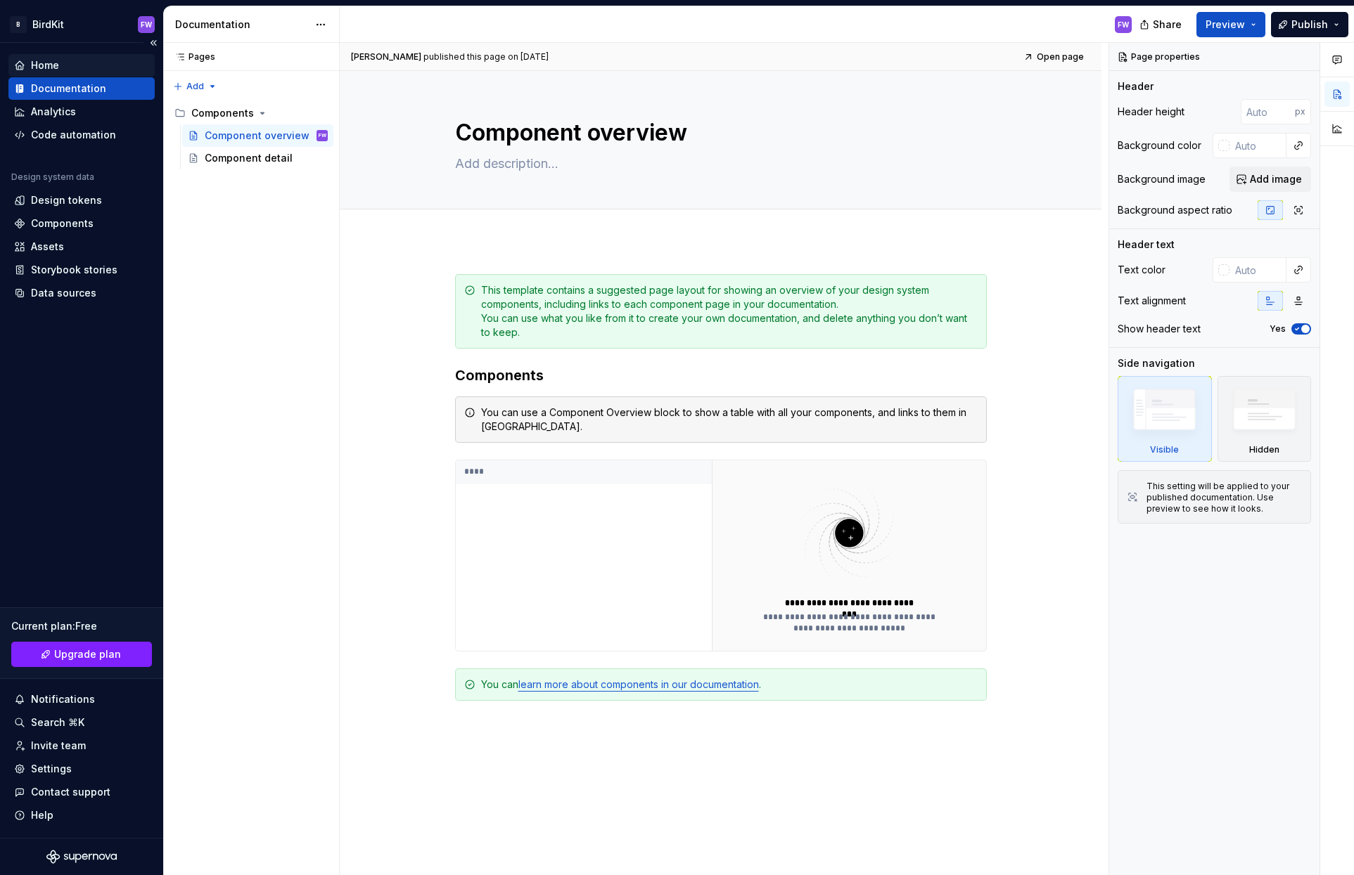
click at [63, 65] on div "Home" at bounding box center [81, 65] width 135 height 14
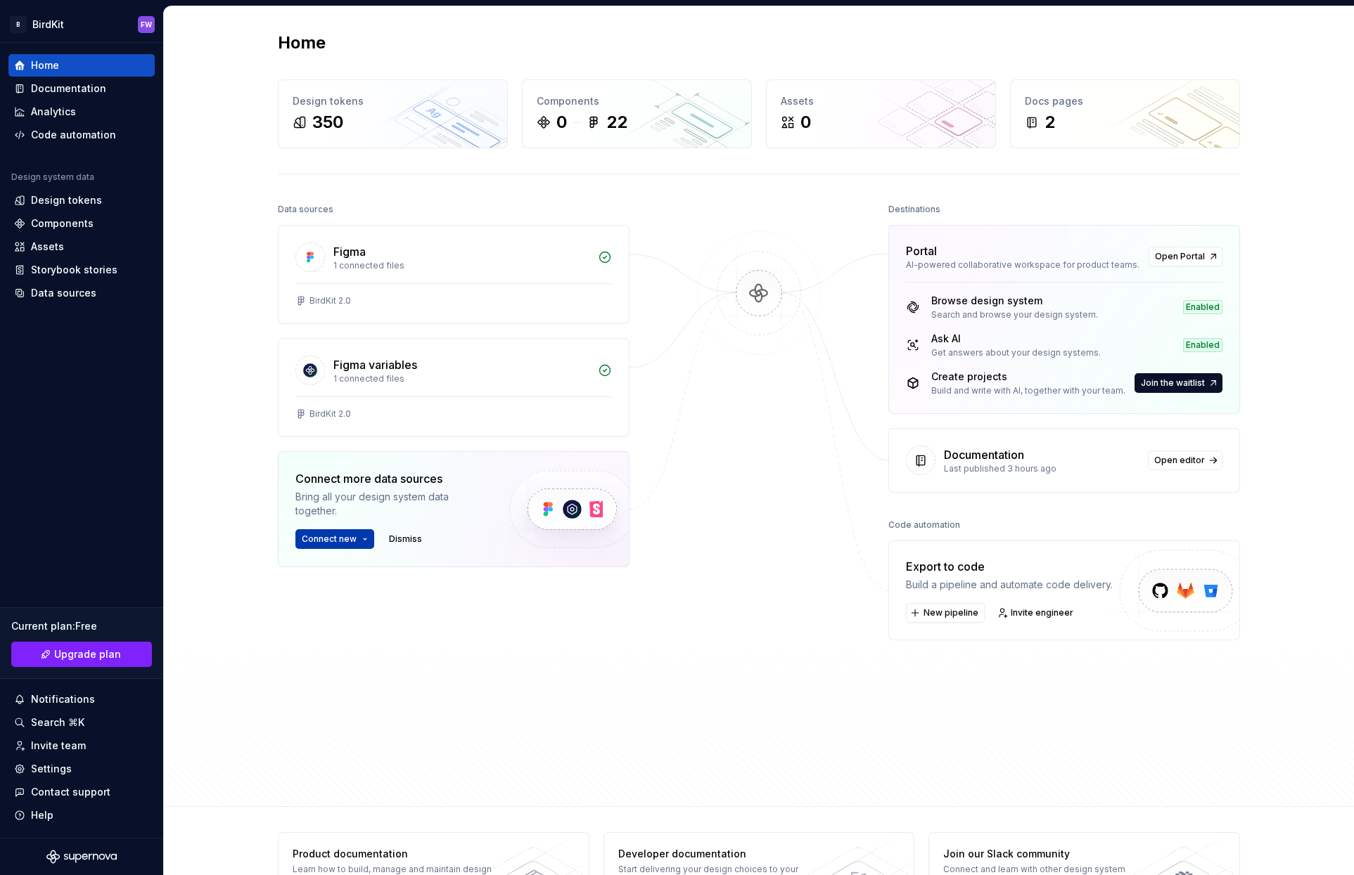
click at [346, 532] on button "Connect new" at bounding box center [334, 539] width 79 height 20
click at [383, 493] on div "Bring all your design system data together." at bounding box center [390, 504] width 190 height 28
click at [857, 108] on div "Assets" at bounding box center [881, 101] width 200 height 14
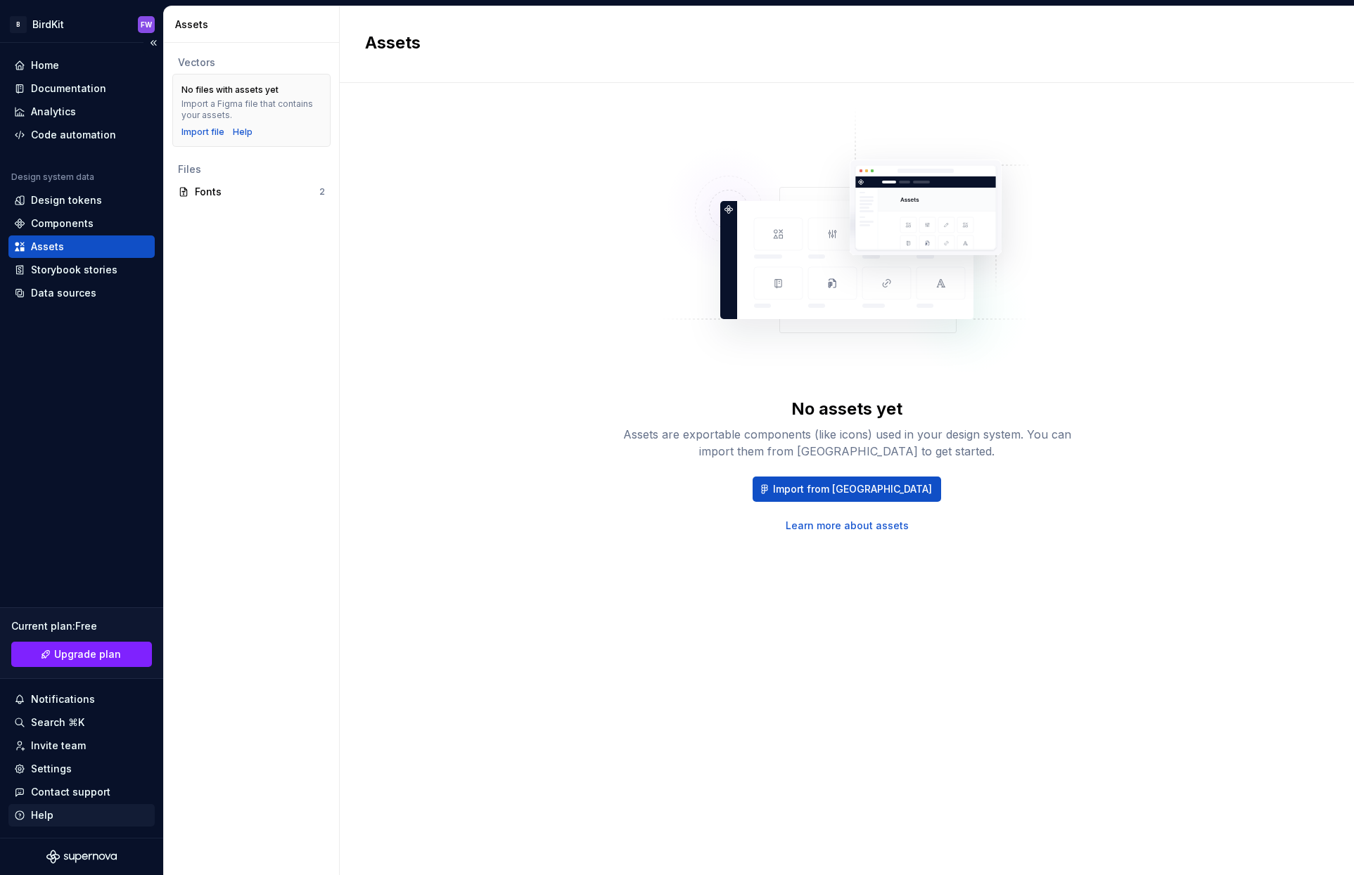
click at [28, 818] on div "Help" at bounding box center [81, 816] width 135 height 14
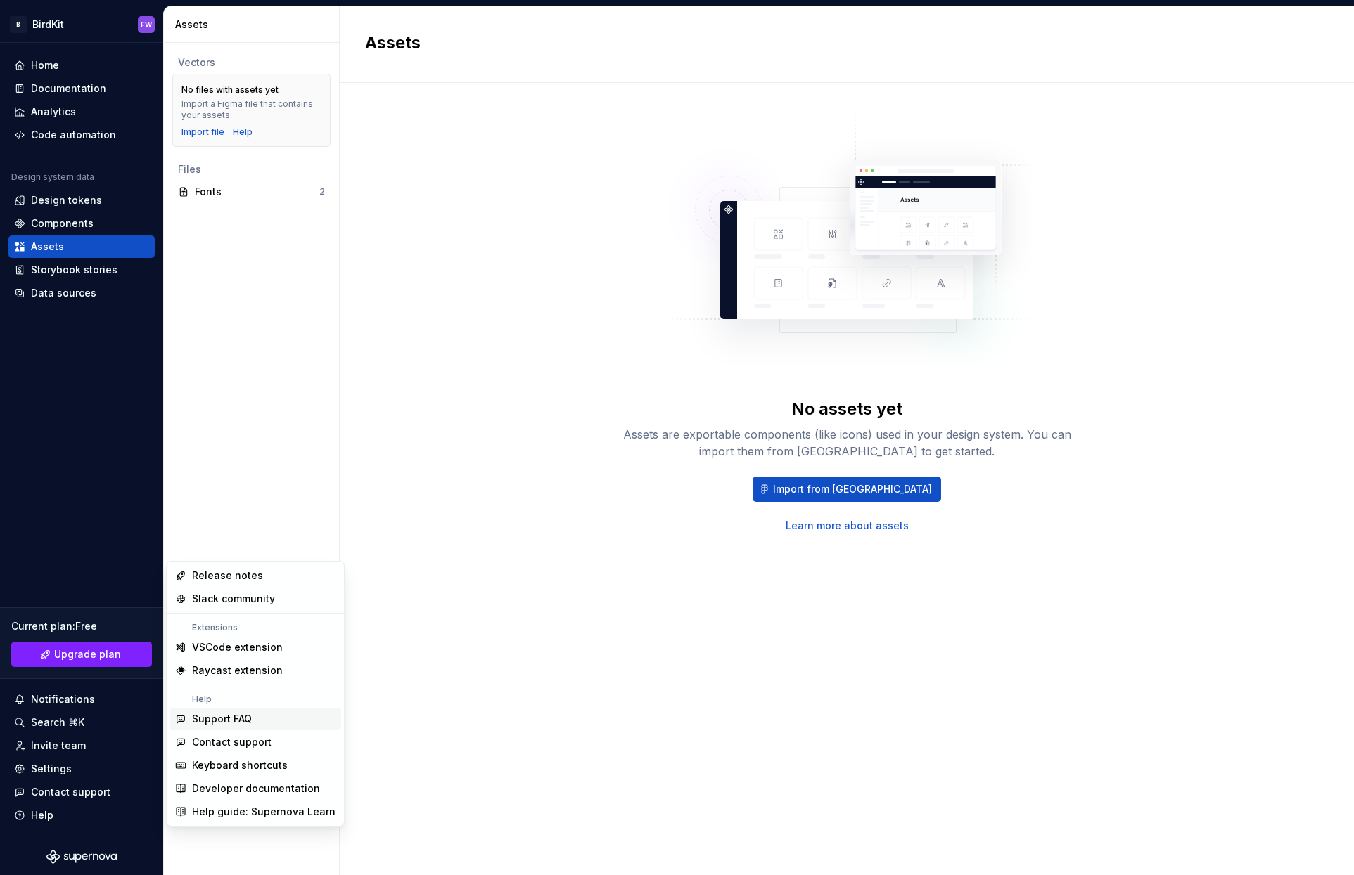
click at [565, 515] on div "No assets yet Assets are exportable components (like icons) used in your design…" at bounding box center [846, 320] width 963 height 425
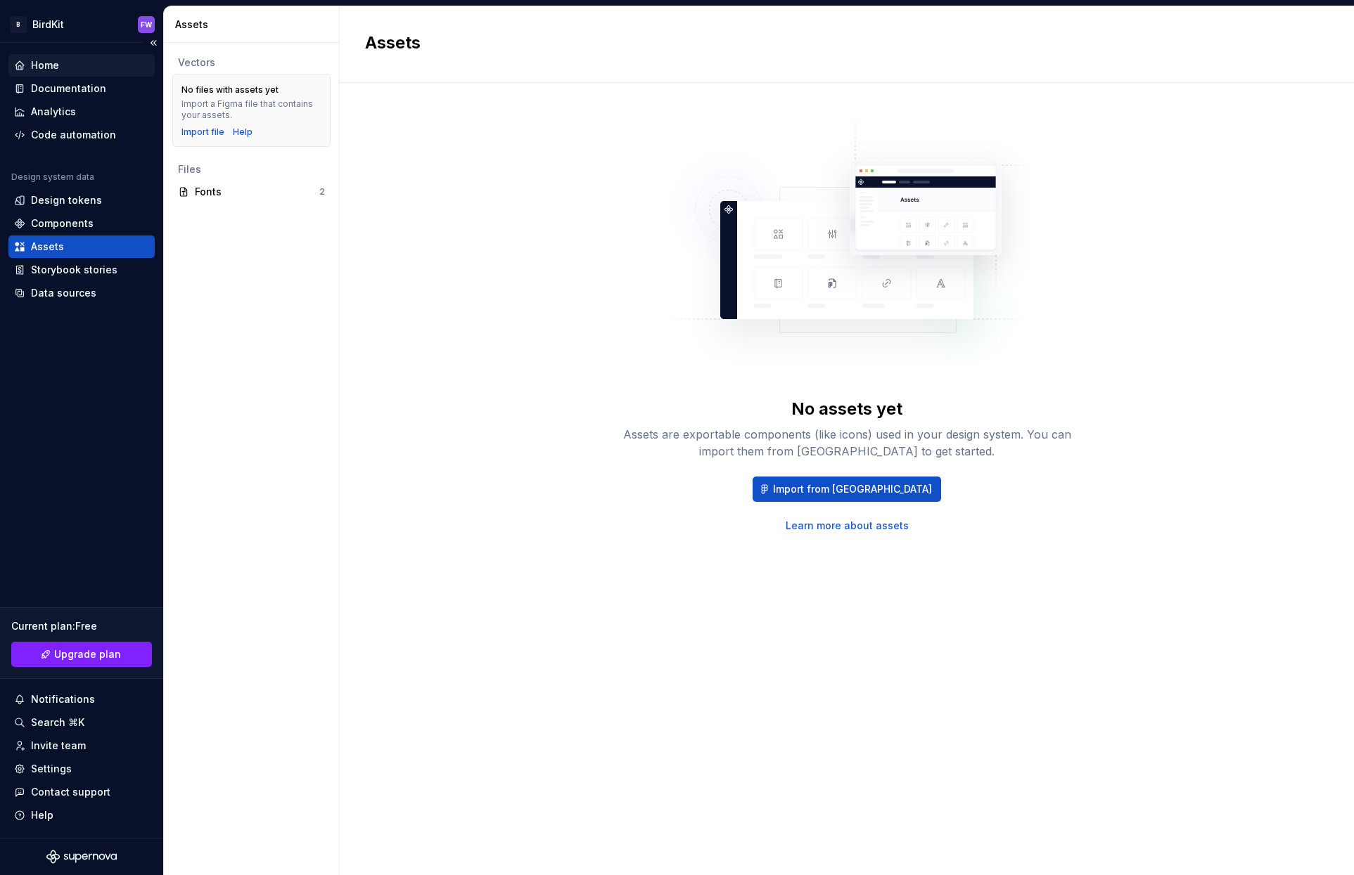
click at [44, 65] on div "Home" at bounding box center [45, 65] width 28 height 14
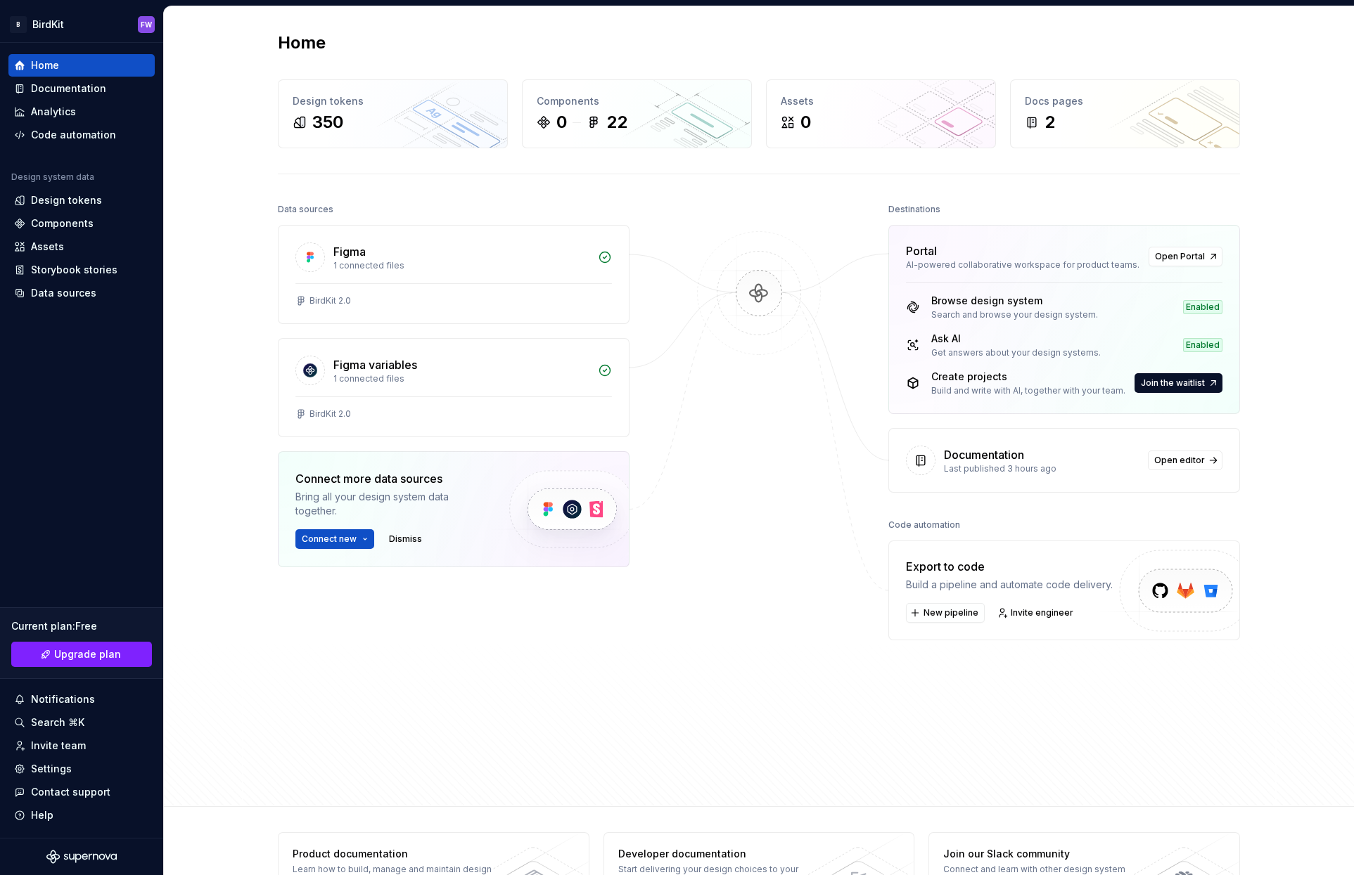
scroll to position [51, 0]
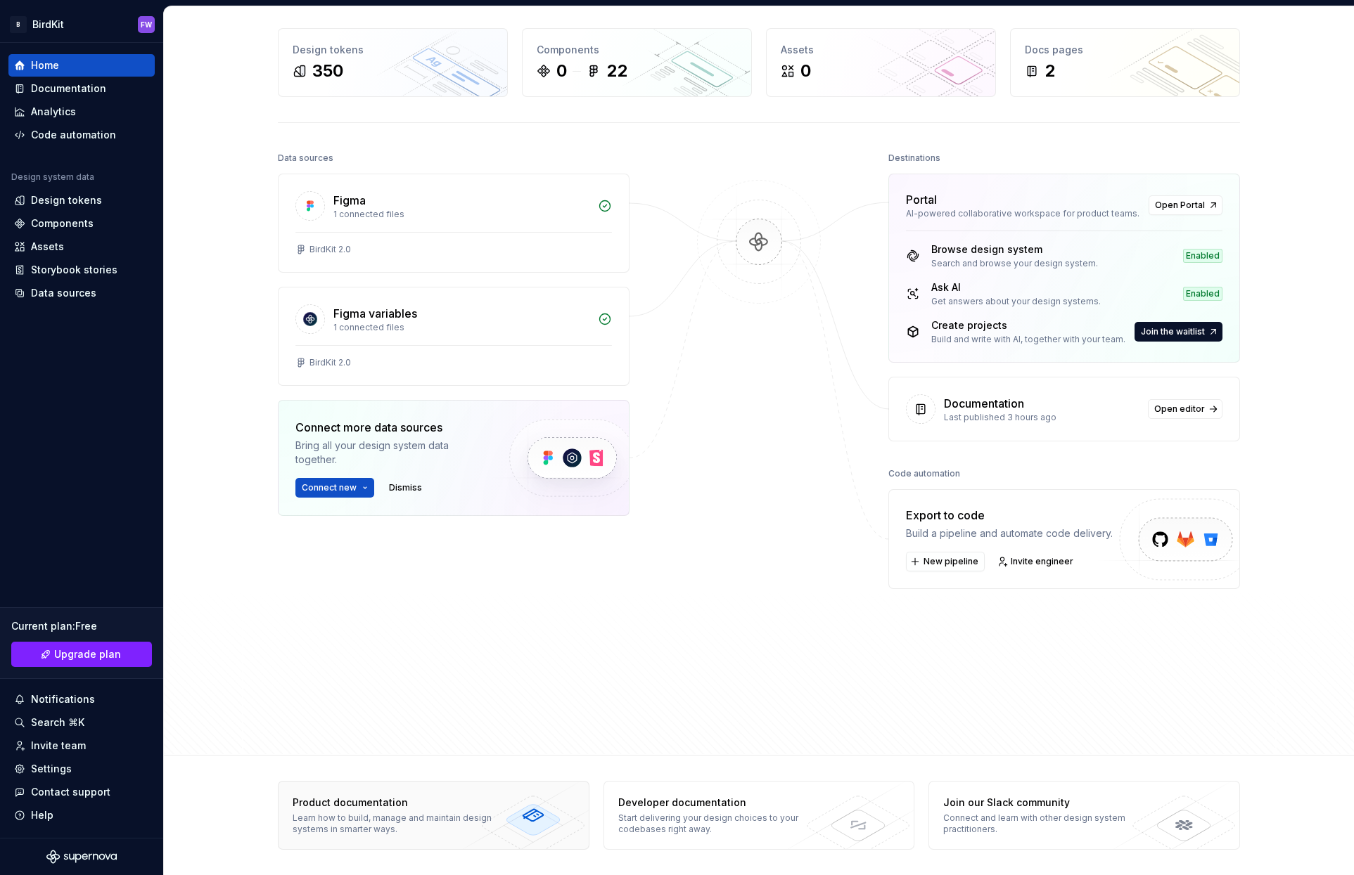
click at [430, 818] on div "Learn how to build, manage and maintain design systems in smarter ways." at bounding box center [395, 824] width 205 height 23
